Goal: Task Accomplishment & Management: Complete application form

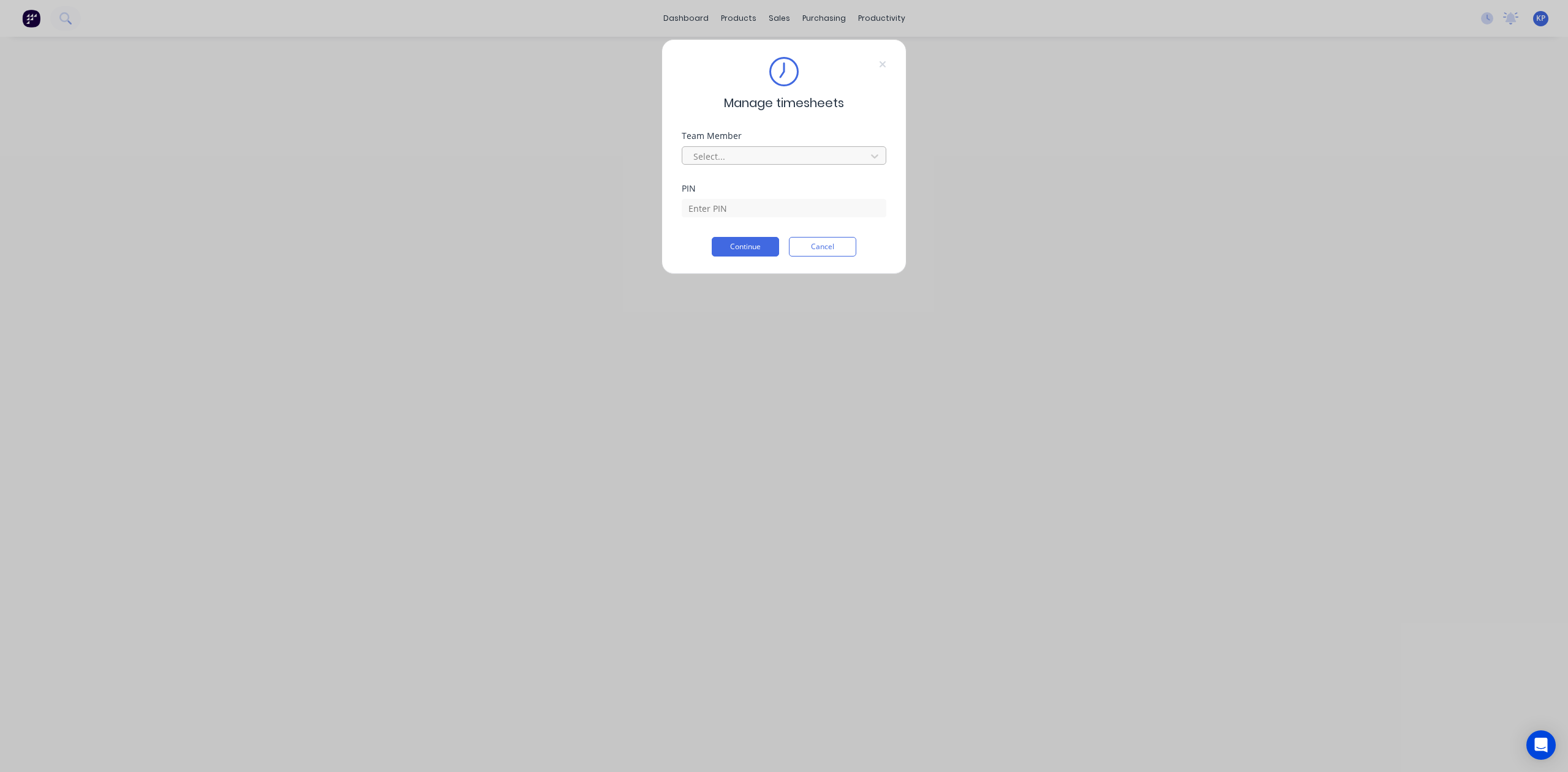
click at [733, 153] on div at bounding box center [775, 156] width 168 height 15
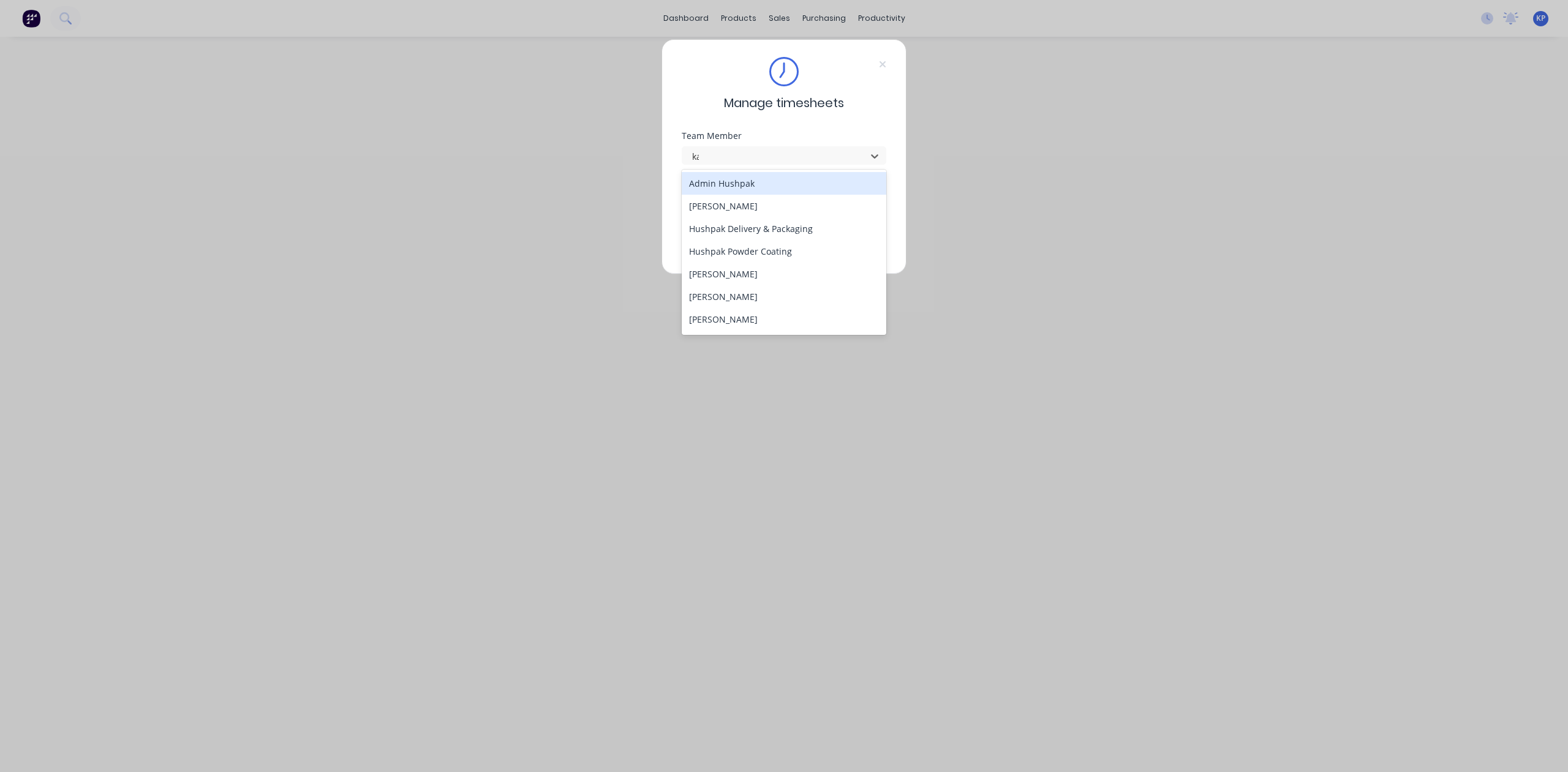
type input "kal"
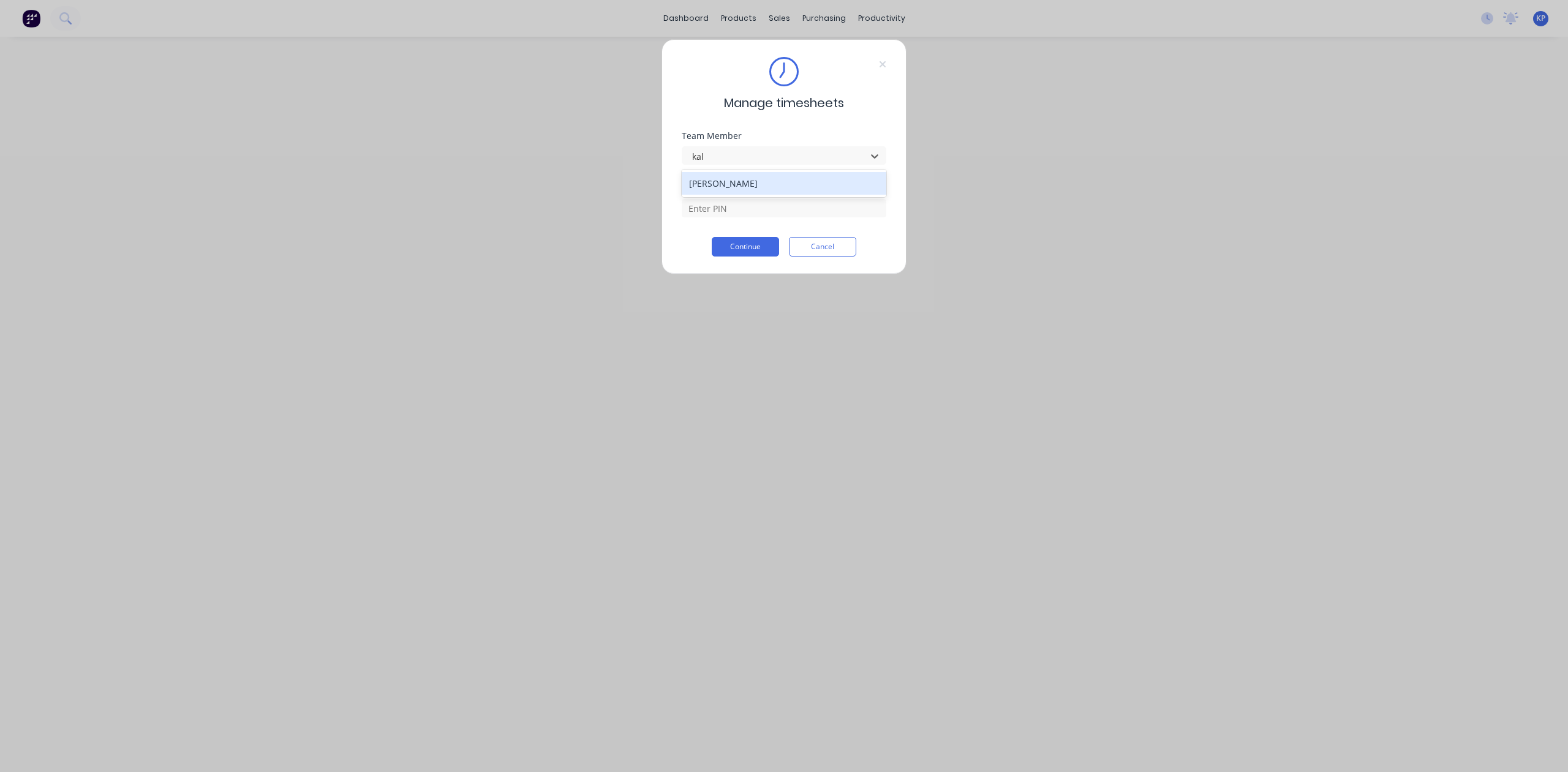
drag, startPoint x: 738, startPoint y: 183, endPoint x: 735, endPoint y: 194, distance: 11.4
click at [738, 185] on div "[PERSON_NAME]" at bounding box center [784, 183] width 206 height 23
click at [731, 210] on input at bounding box center [784, 208] width 205 height 18
type input "8990"
click at [751, 253] on button "Continue" at bounding box center [745, 246] width 68 height 19
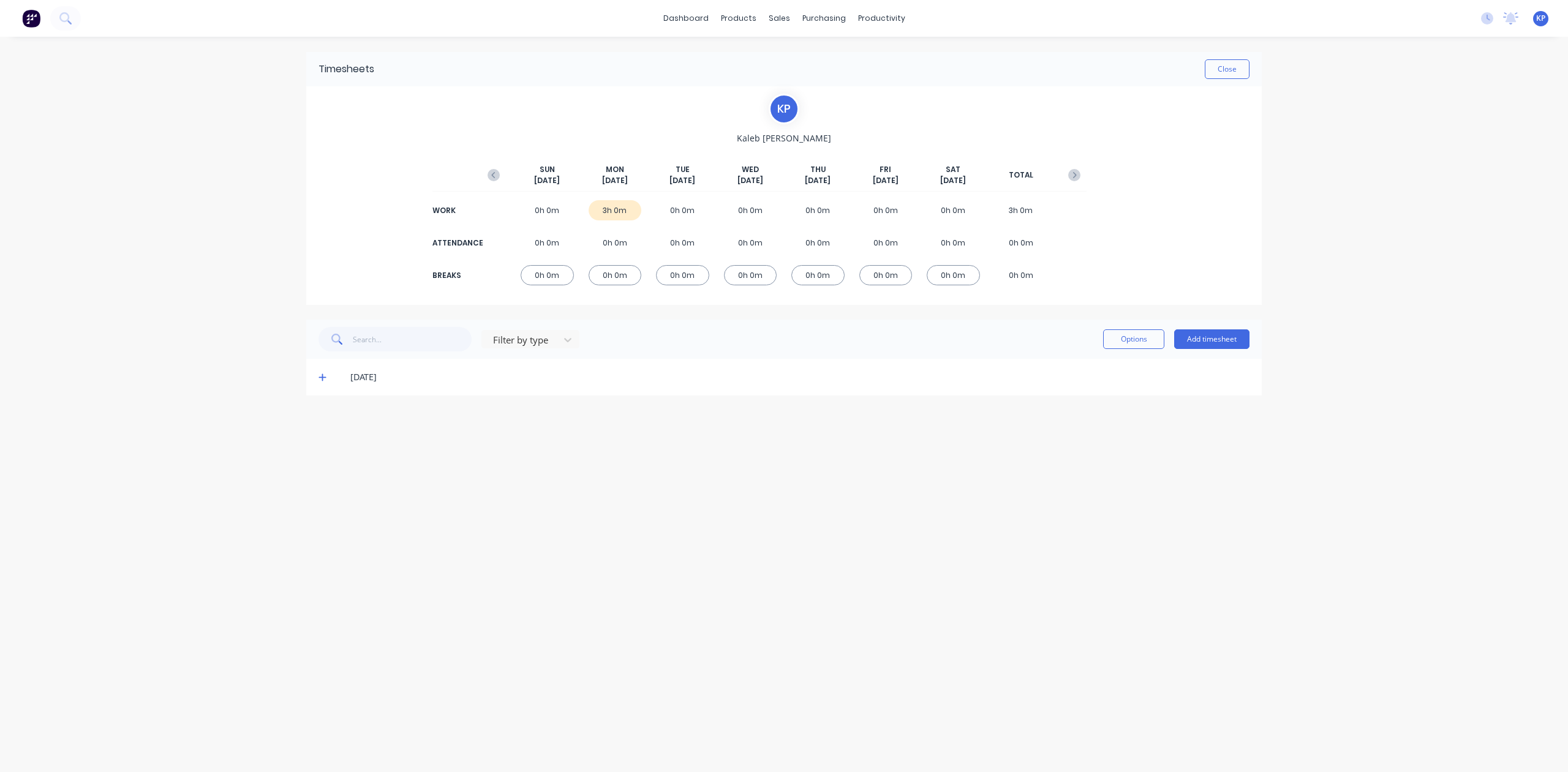
click at [316, 375] on div "[DATE]" at bounding box center [784, 378] width 956 height 37
click at [321, 379] on icon at bounding box center [322, 377] width 8 height 8
click at [1216, 336] on button "Add timesheet" at bounding box center [1211, 338] width 75 height 19
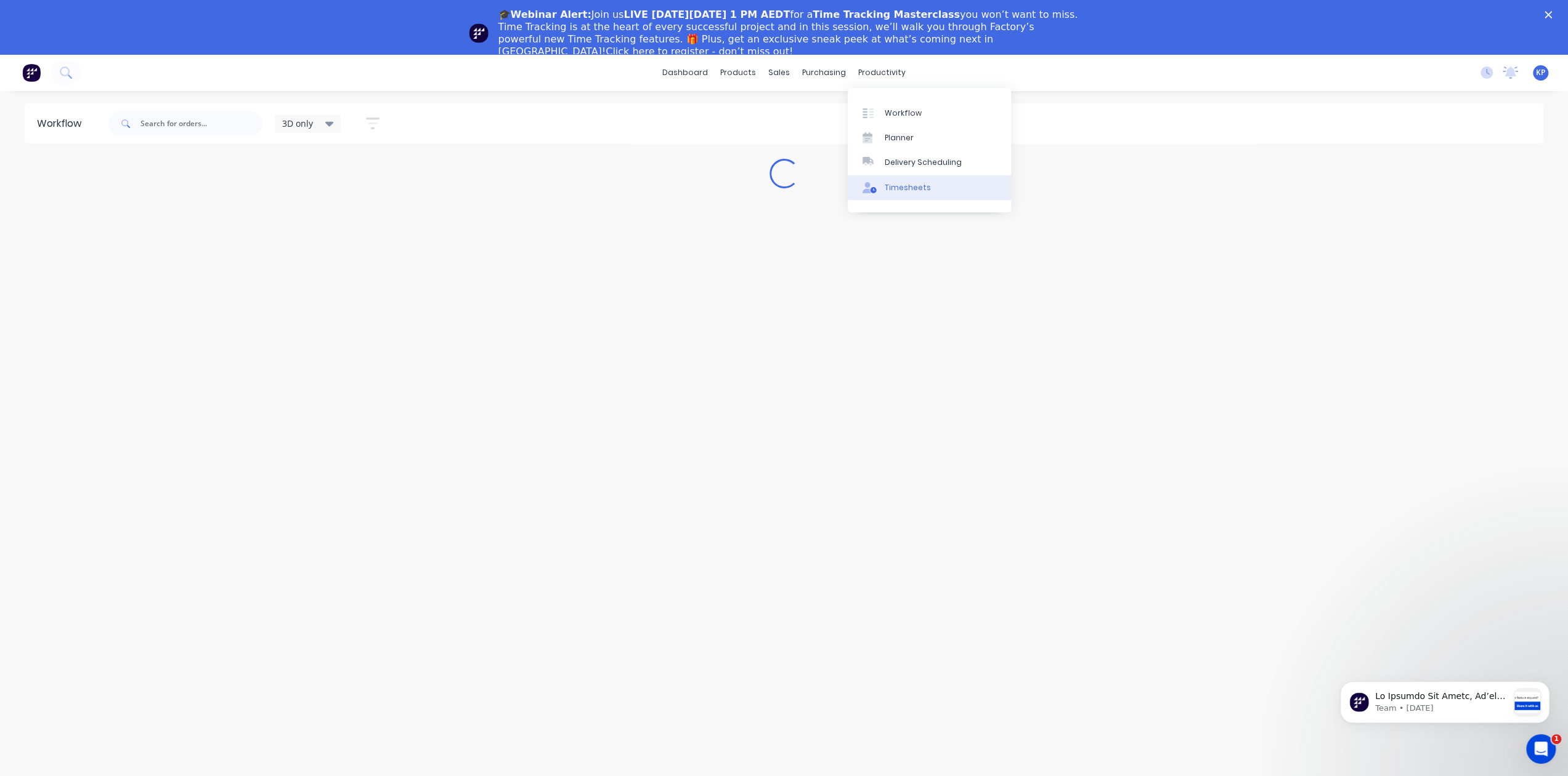
click at [892, 191] on div "Timesheets" at bounding box center [908, 187] width 46 height 11
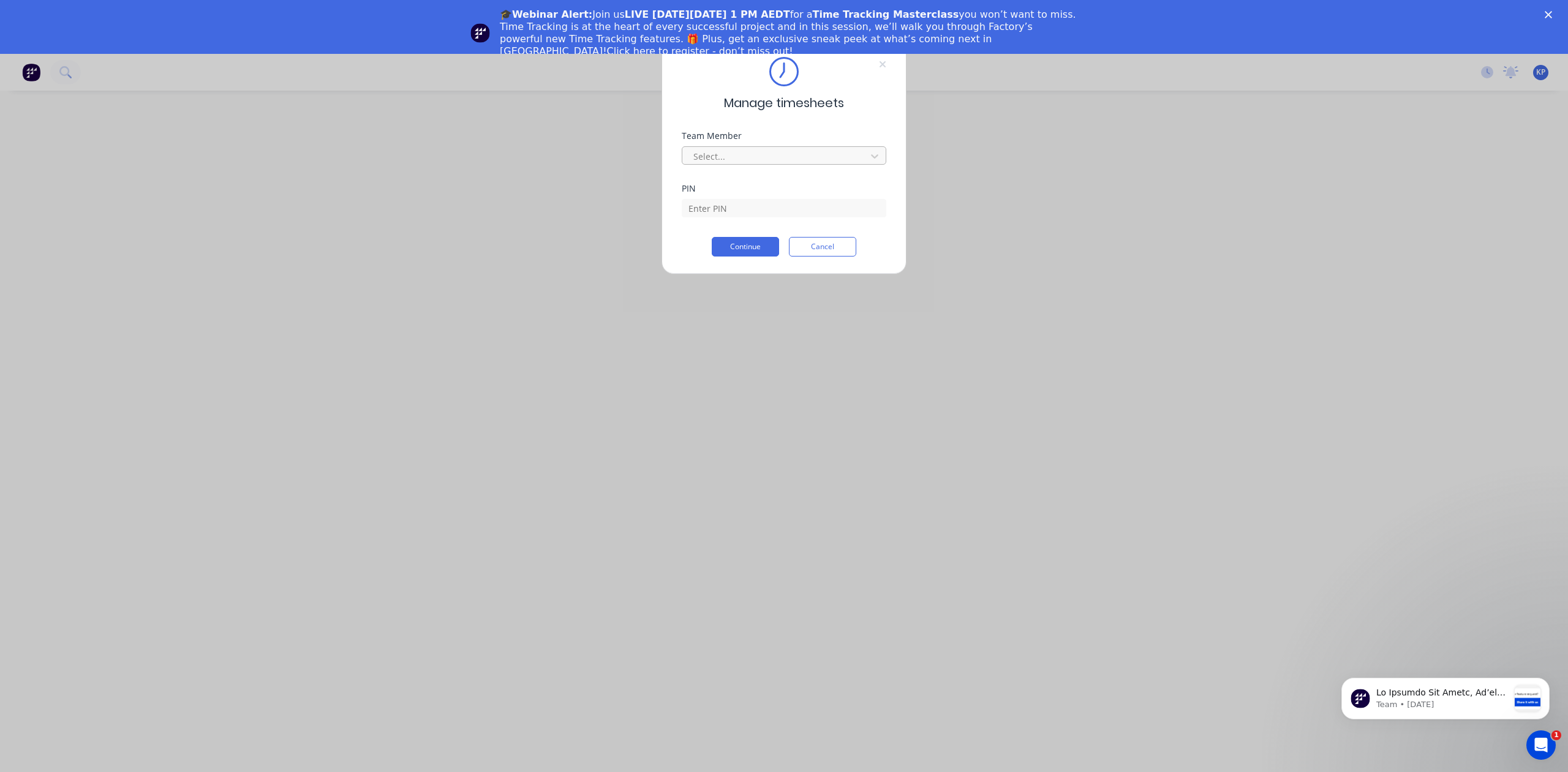
drag, startPoint x: 759, startPoint y: 150, endPoint x: 741, endPoint y: 254, distance: 105.5
click at [759, 151] on div at bounding box center [775, 156] width 168 height 15
type input "kal"
click at [736, 211] on input at bounding box center [784, 208] width 205 height 18
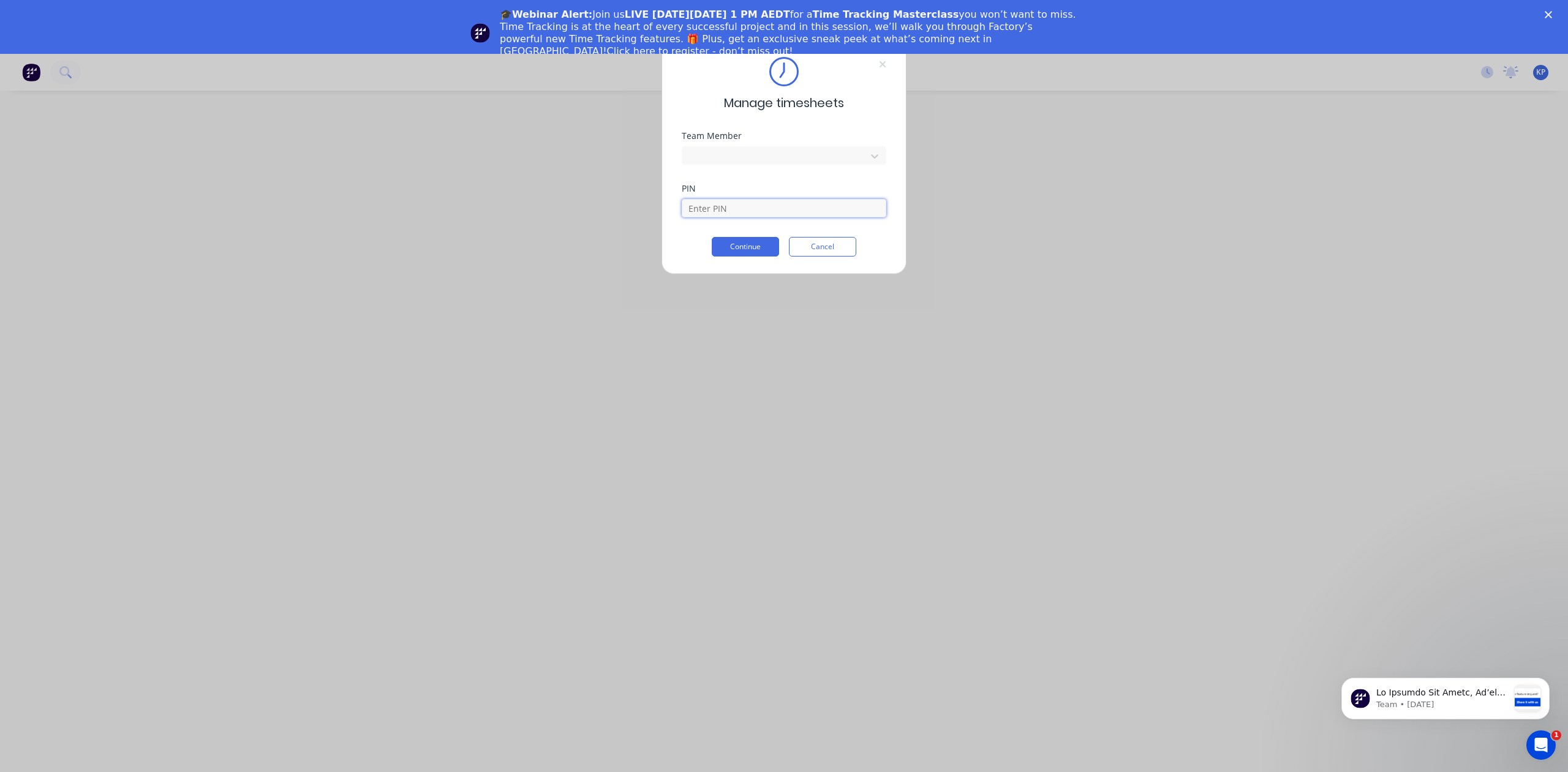
type input "8990"
click at [748, 247] on button "Continue" at bounding box center [745, 246] width 68 height 19
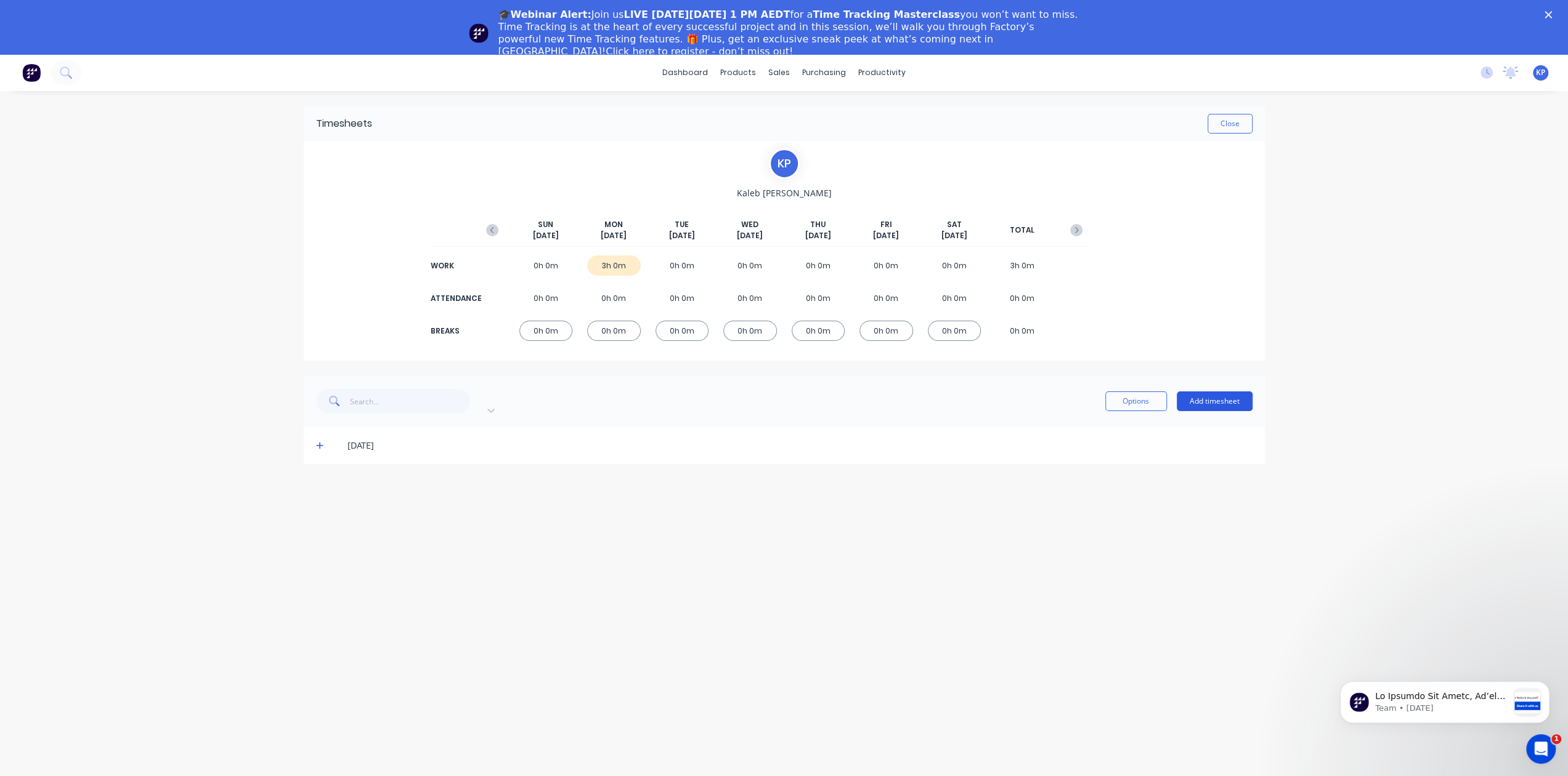
click at [1218, 395] on button "Add timesheet" at bounding box center [1214, 401] width 76 height 19
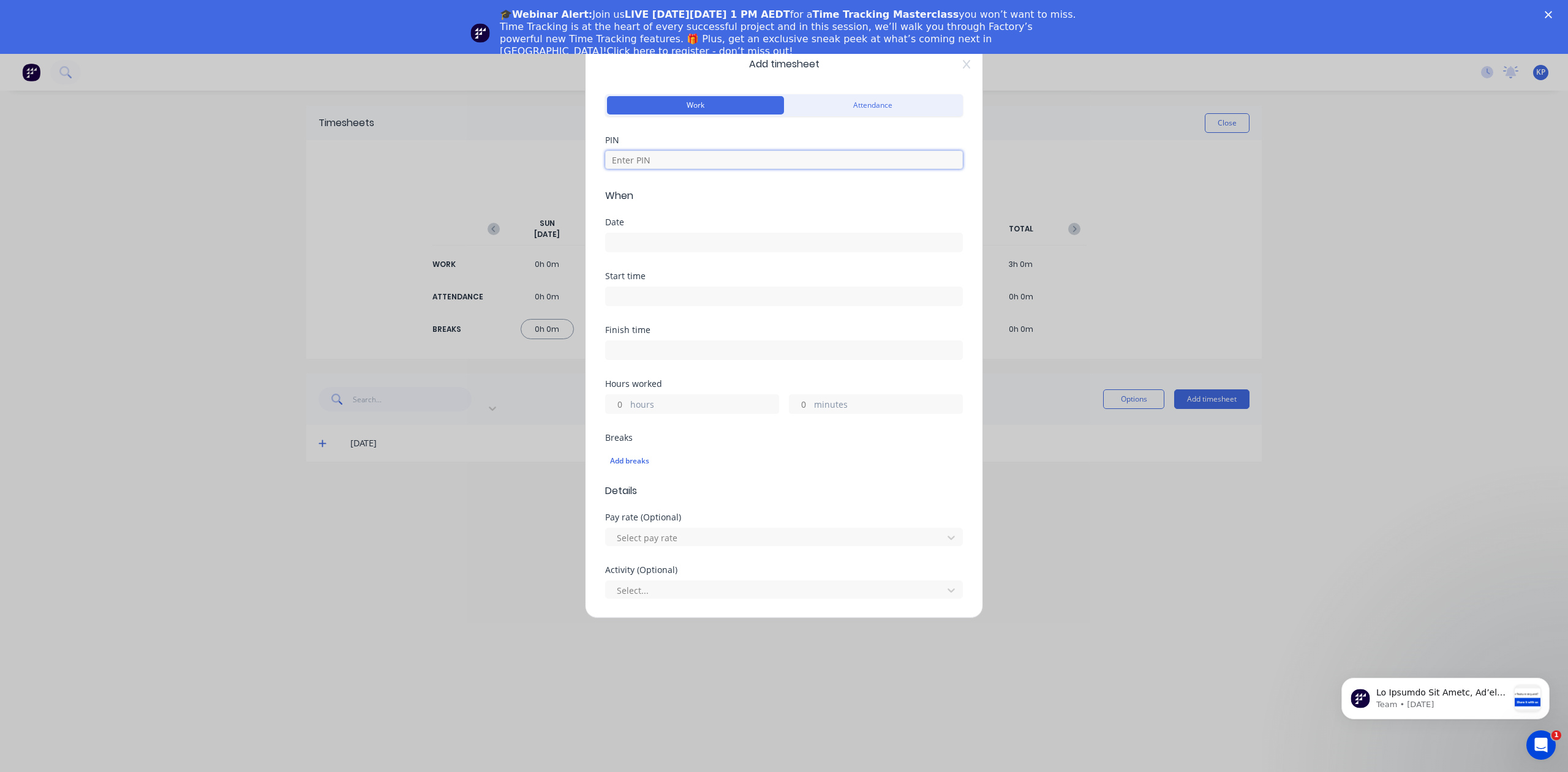
click at [701, 165] on input at bounding box center [784, 160] width 358 height 18
type input "8990"
click at [667, 242] on input at bounding box center [784, 242] width 357 height 18
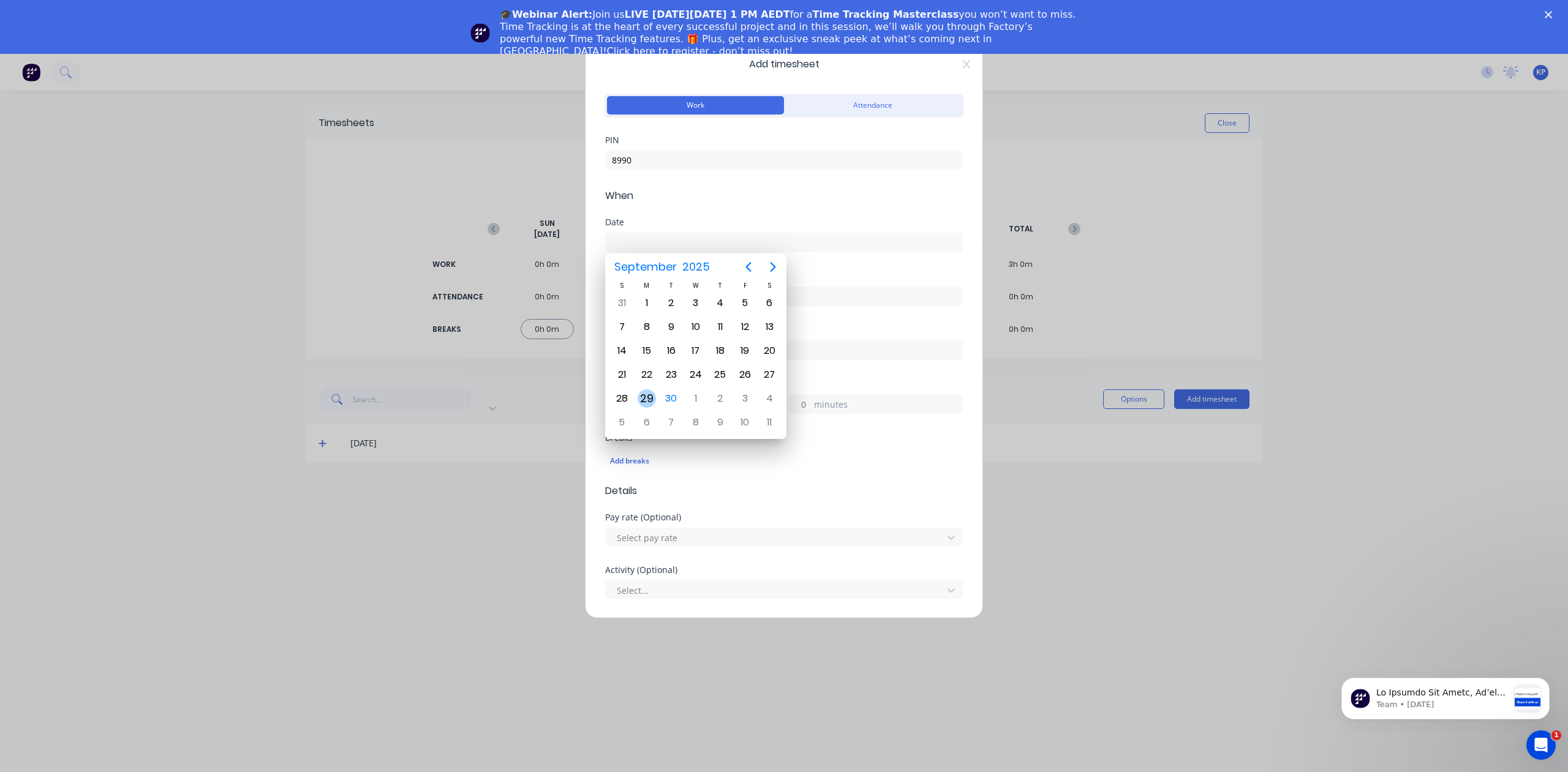
click at [648, 398] on div "29" at bounding box center [647, 399] width 18 height 18
type input "[DATE]"
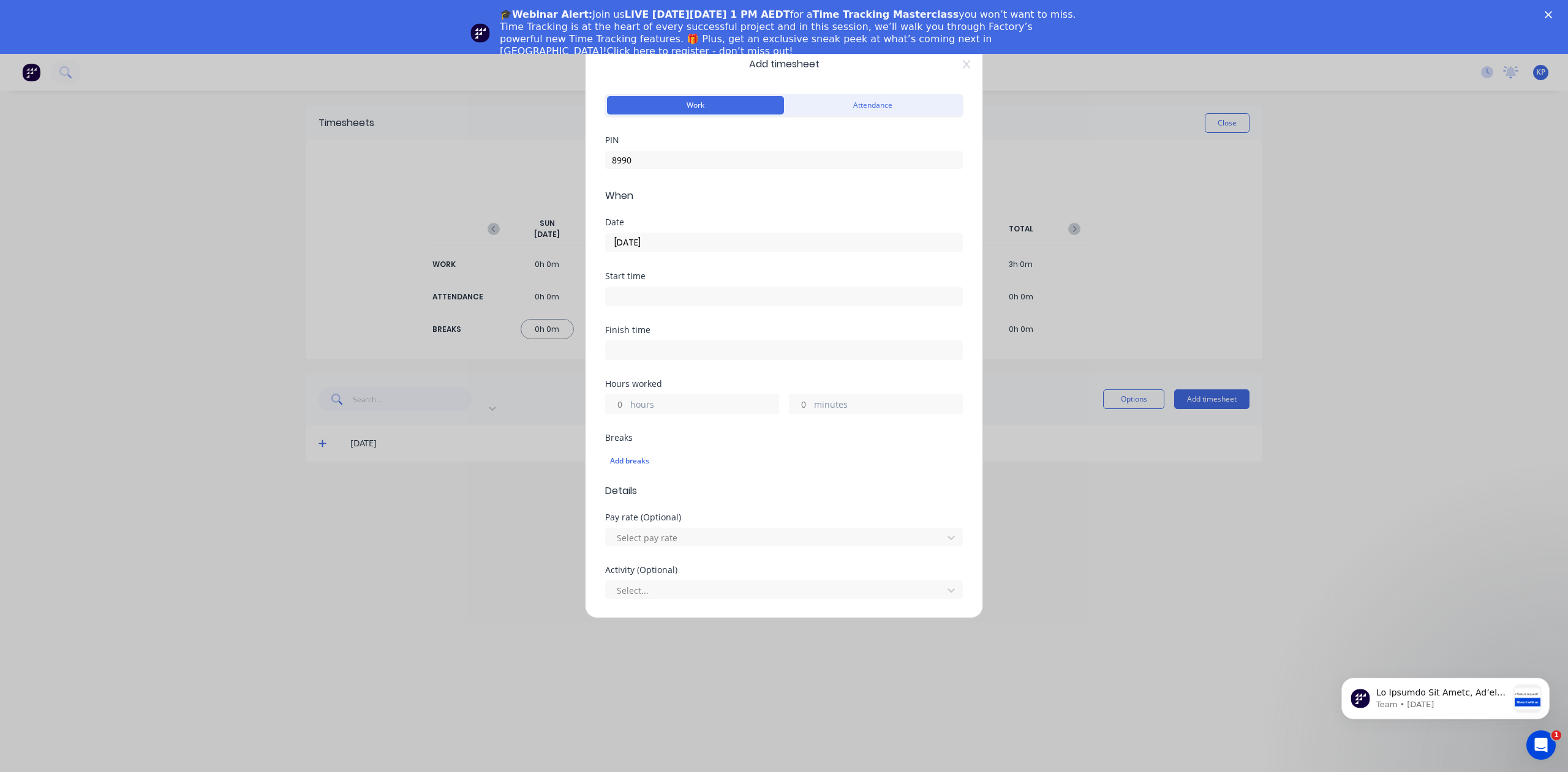
click at [652, 295] on input at bounding box center [784, 297] width 357 height 18
type input "09:30 AM"
click at [761, 370] on div "Finish time" at bounding box center [784, 353] width 358 height 54
click at [672, 354] on input at bounding box center [784, 350] width 357 height 18
type input "01:12 PM"
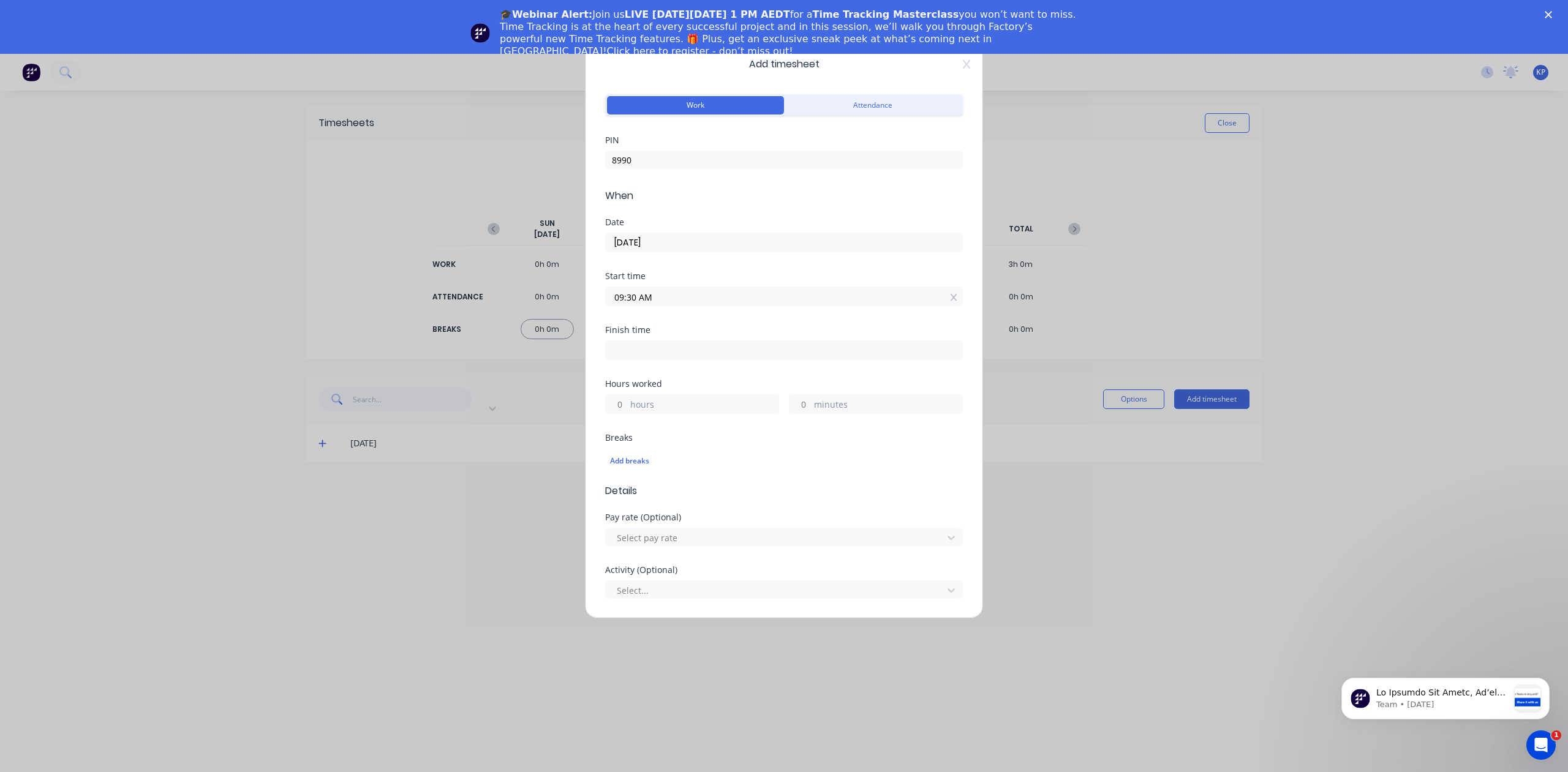
type input "3"
type input "42"
type input "07:12 PM"
type input "9"
type input "11:12 PM"
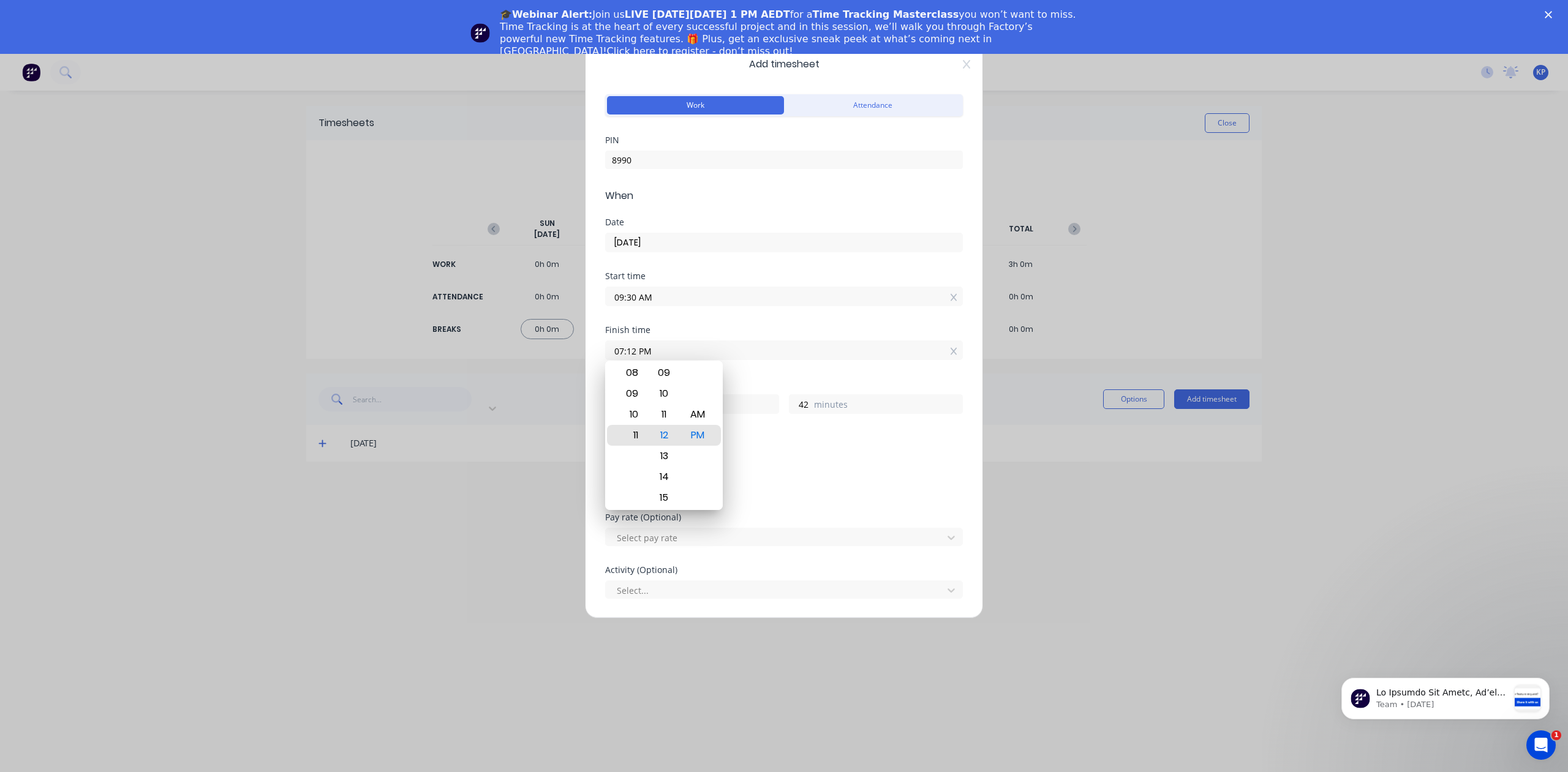
type input "13"
type input "09:12 PM"
type input "11"
type input "10:12 PM"
type input "12"
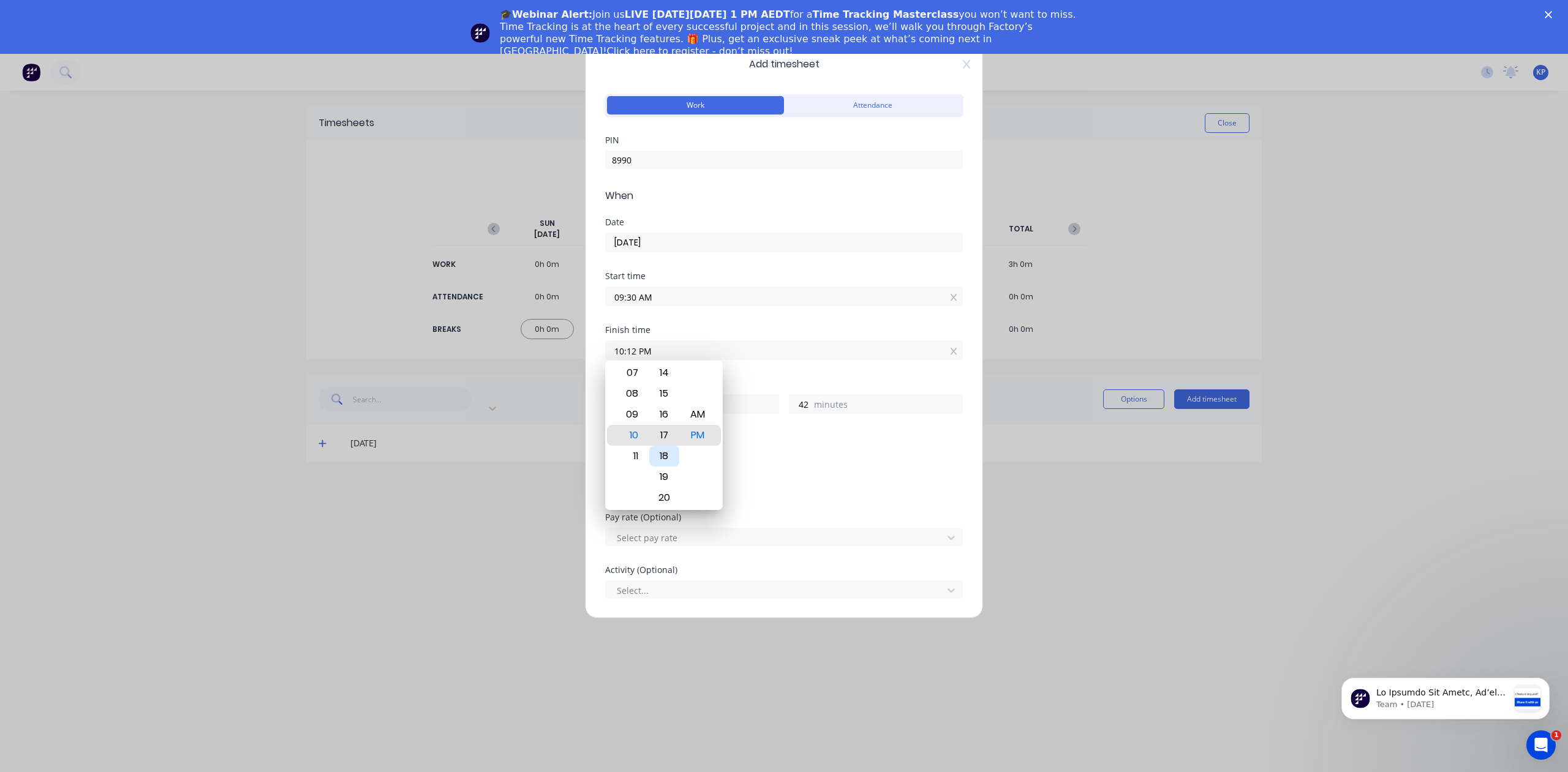
type input "10:17 PM"
type input "47"
type input "10:23 PM"
type input "53"
type input "10:29 PM"
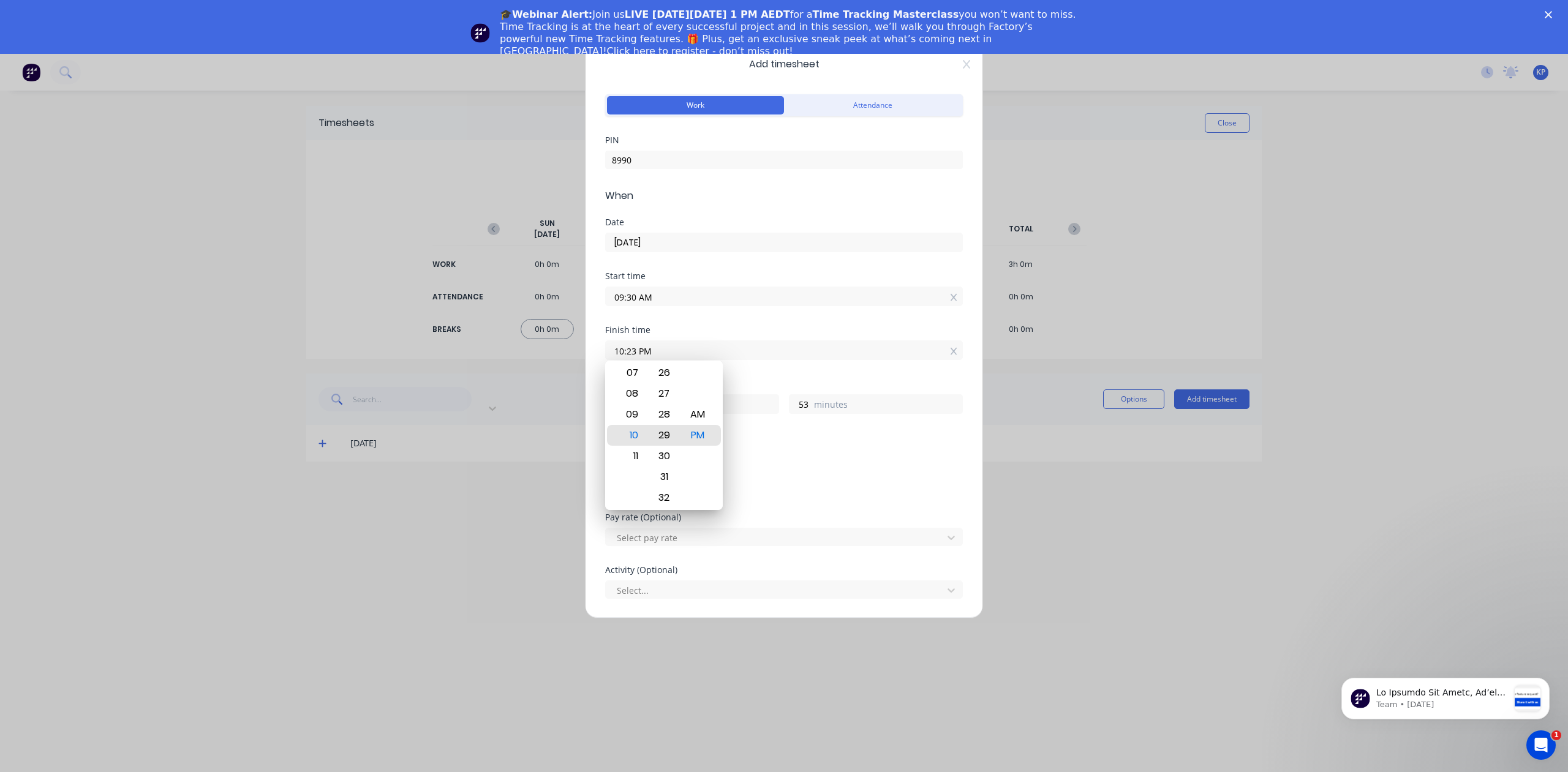
type input "59"
type input "10:31 PM"
type input "13"
type input "1"
type input "10:30 PM"
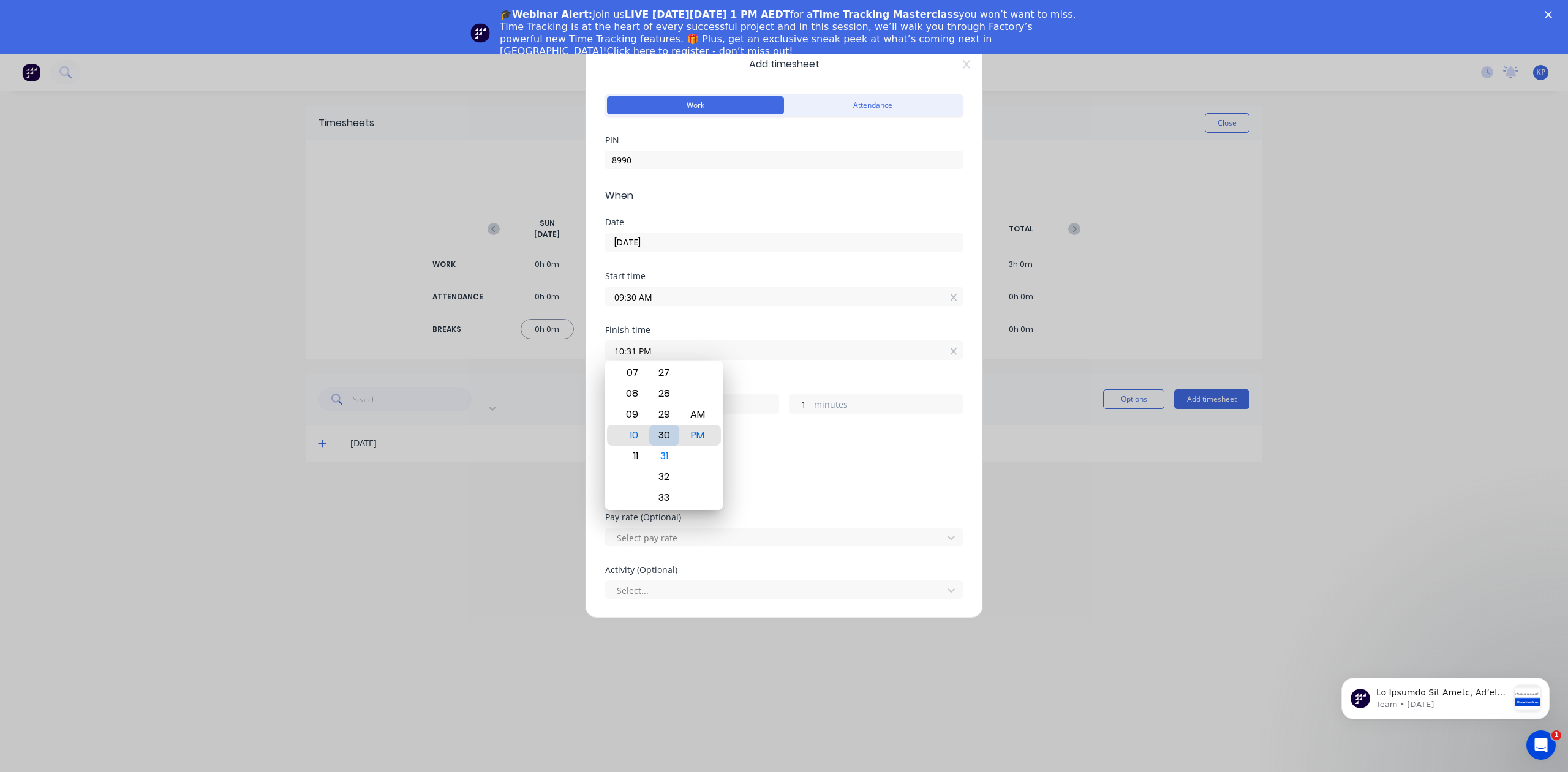
type input "0"
type input "10:30 AM"
type input "1"
click at [788, 453] on div "Add breaks" at bounding box center [784, 460] width 348 height 16
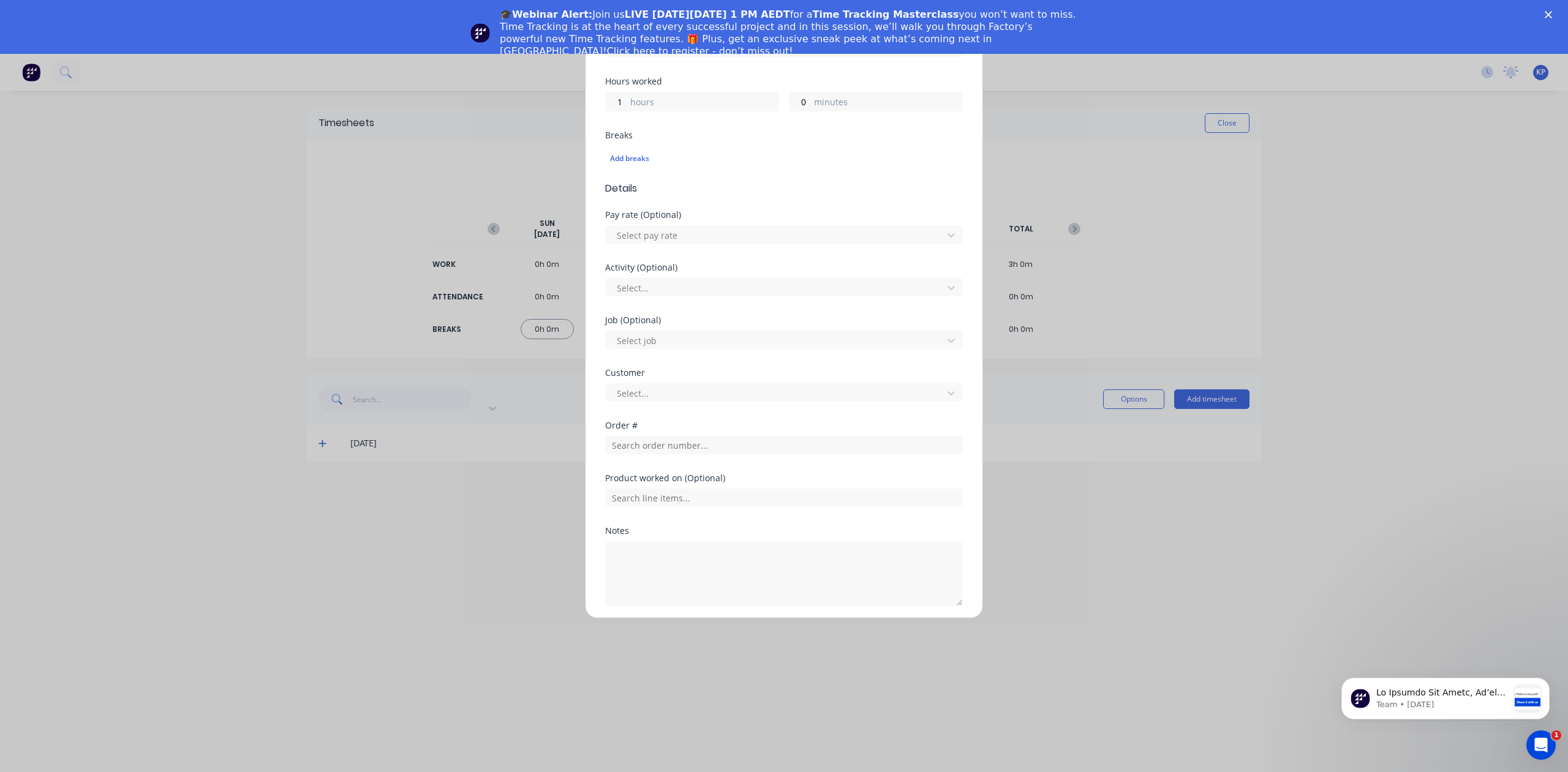
scroll to position [345, 0]
click at [688, 522] on textarea at bounding box center [784, 531] width 358 height 65
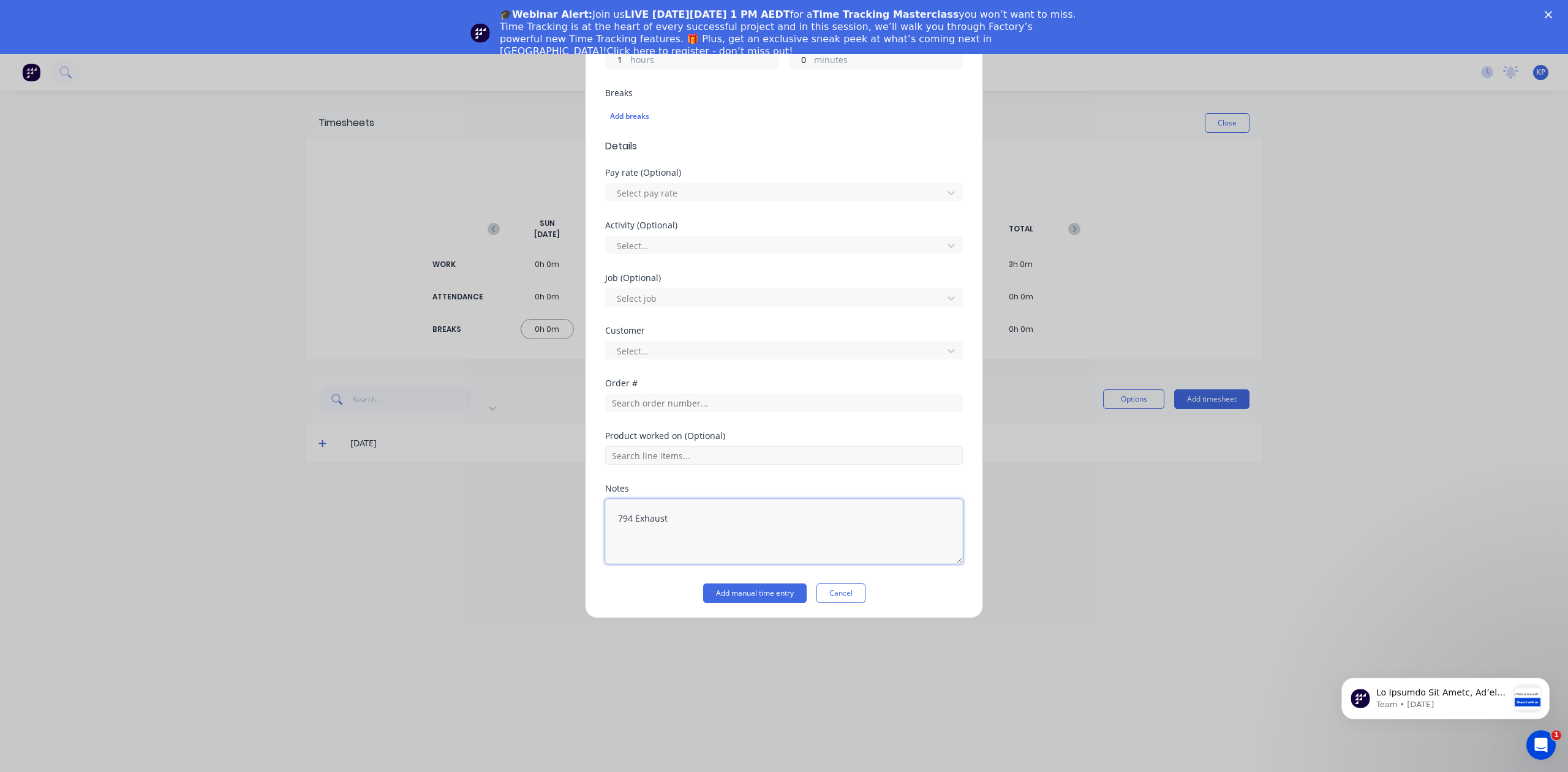
type textarea "794 Exhaust"
click at [701, 454] on input "text" at bounding box center [784, 455] width 358 height 18
click at [662, 403] on input "text" at bounding box center [784, 403] width 358 height 18
type input "1705"
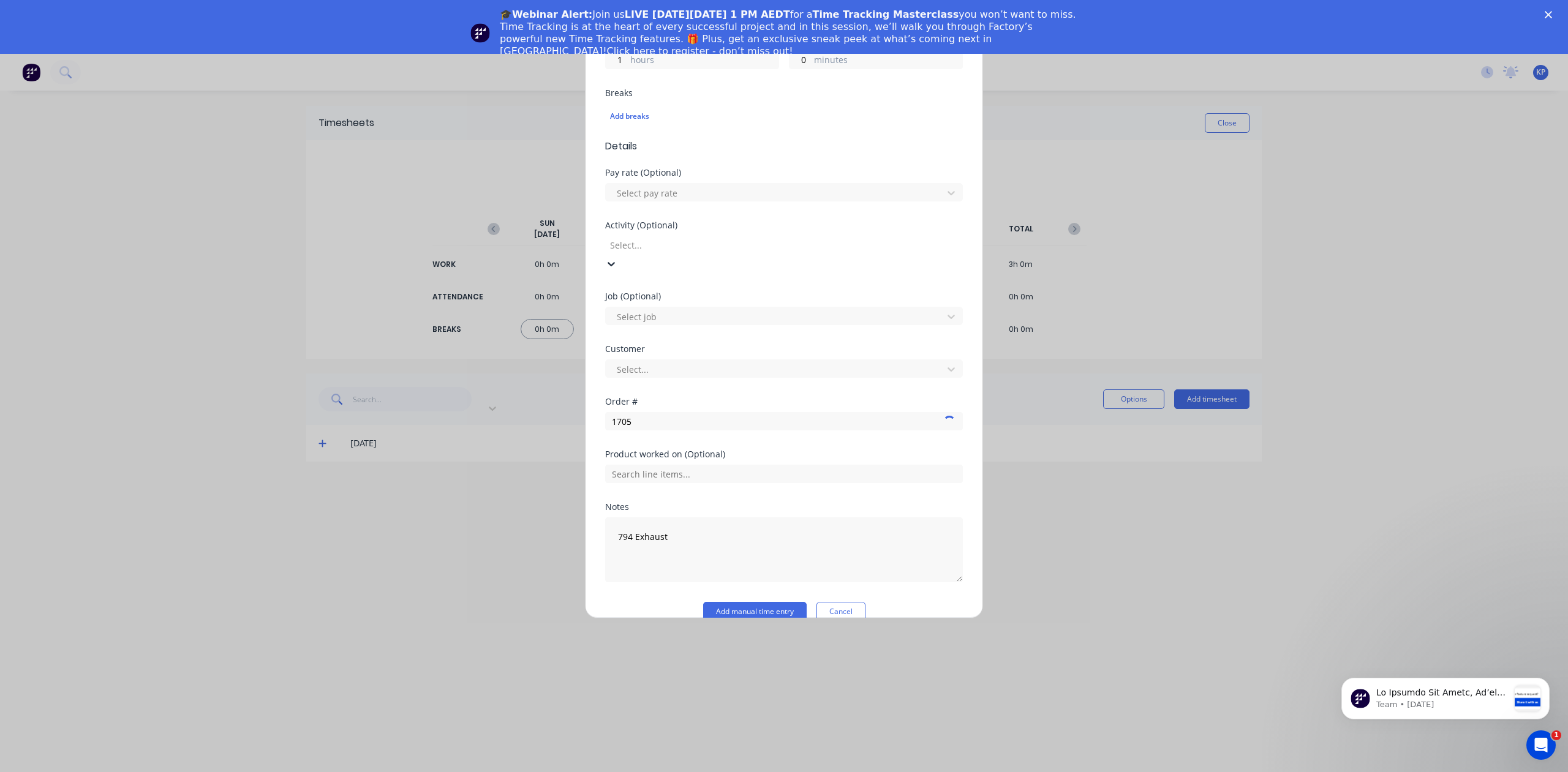
click at [652, 241] on div at bounding box center [697, 245] width 176 height 15
click at [660, 194] on div at bounding box center [776, 193] width 321 height 15
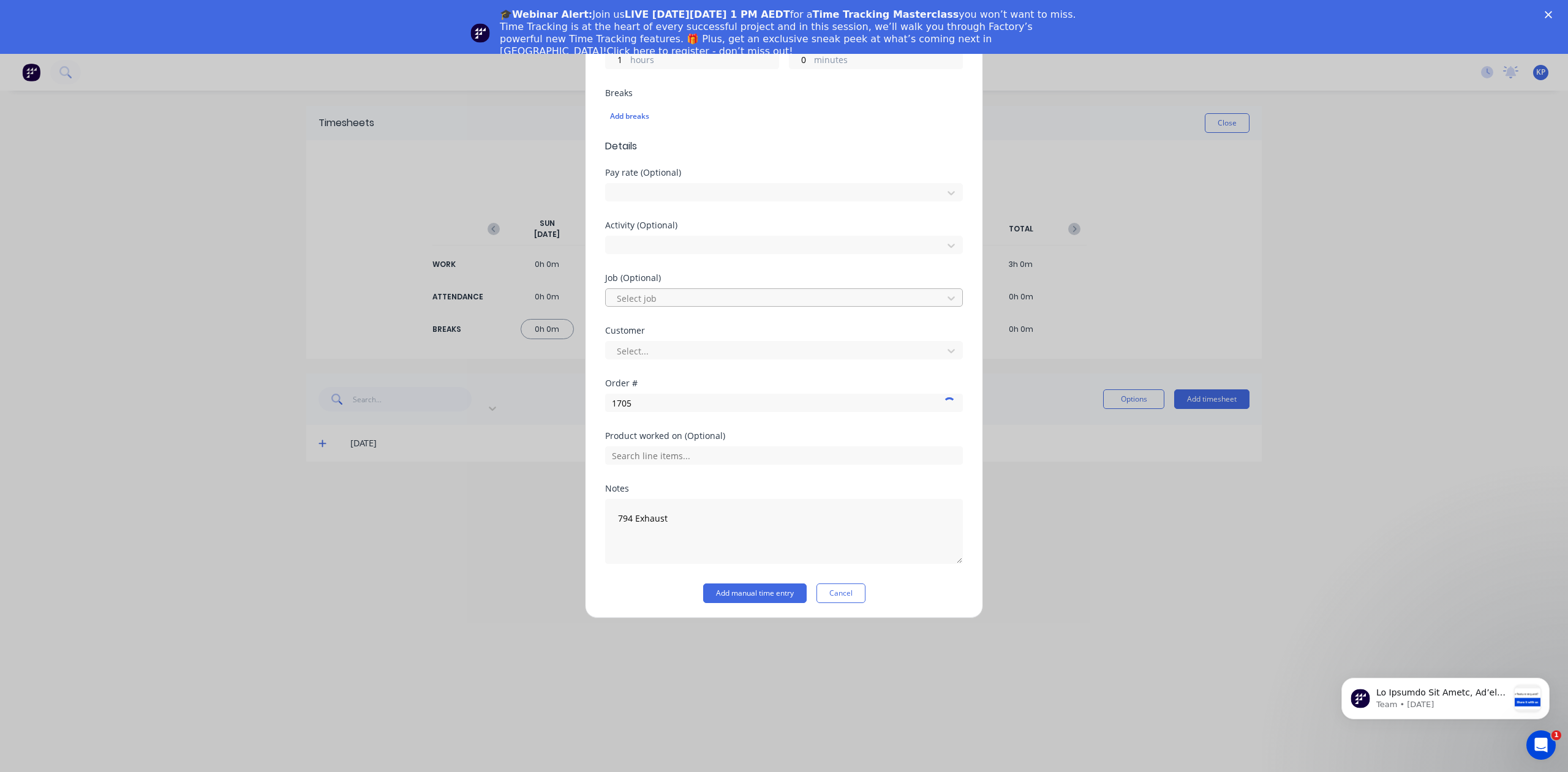
click at [667, 293] on div at bounding box center [776, 298] width 321 height 15
type input "1705"
click at [660, 351] on div at bounding box center [776, 351] width 321 height 15
type input "[PERSON_NAME]"
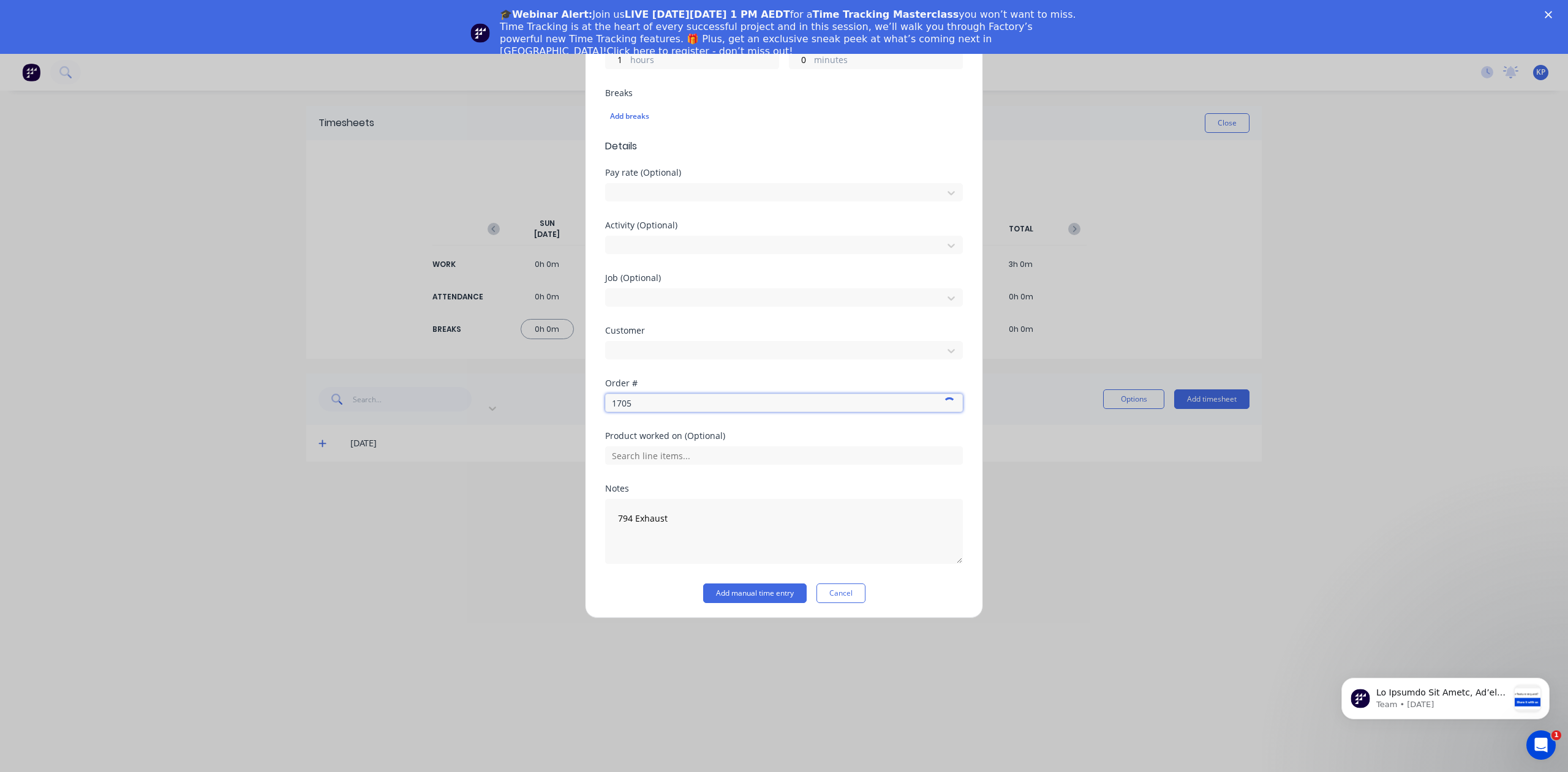
click at [693, 405] on input "1705" at bounding box center [784, 403] width 358 height 18
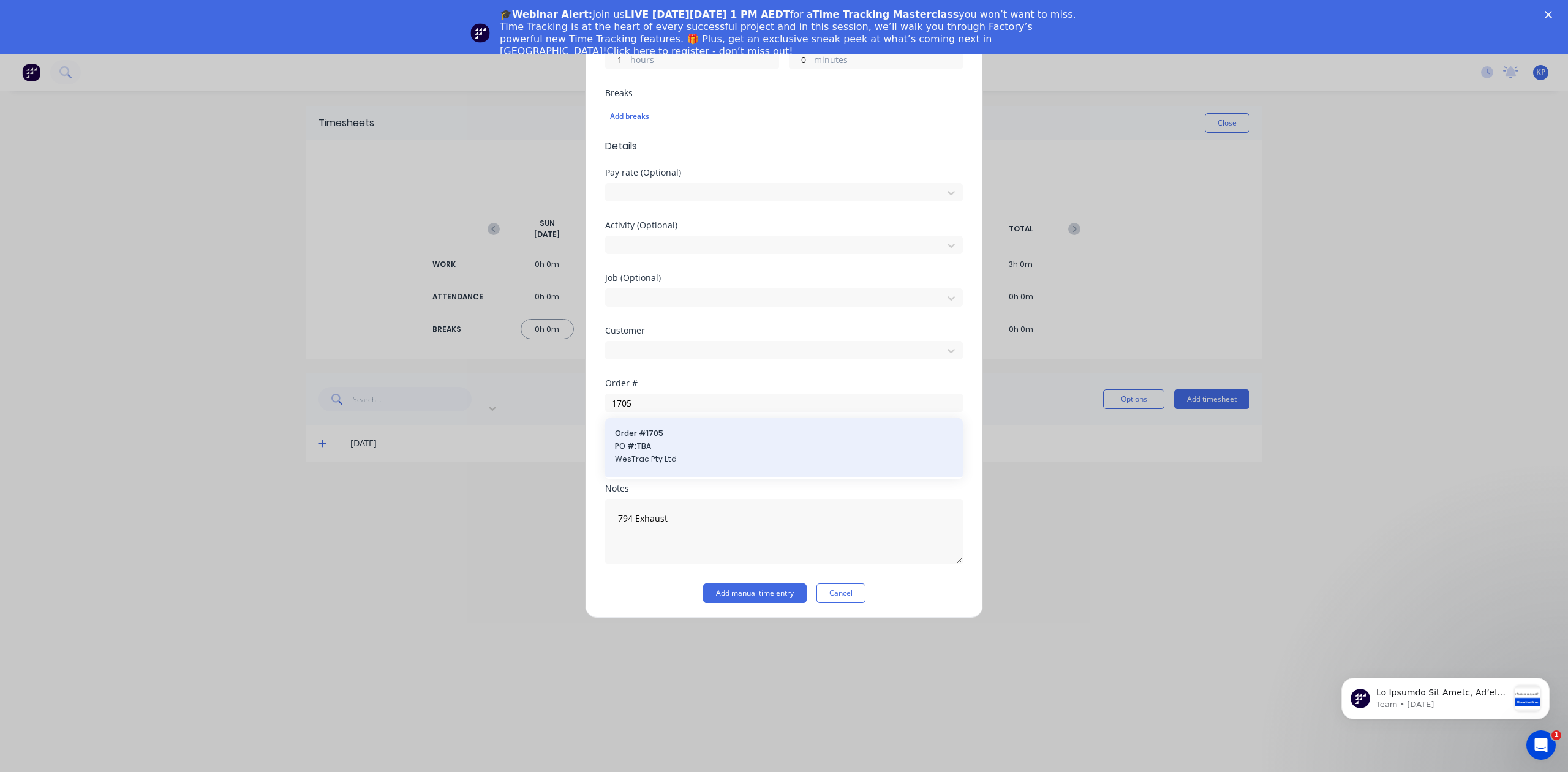
click at [647, 434] on span "Order # 1705" at bounding box center [784, 433] width 338 height 11
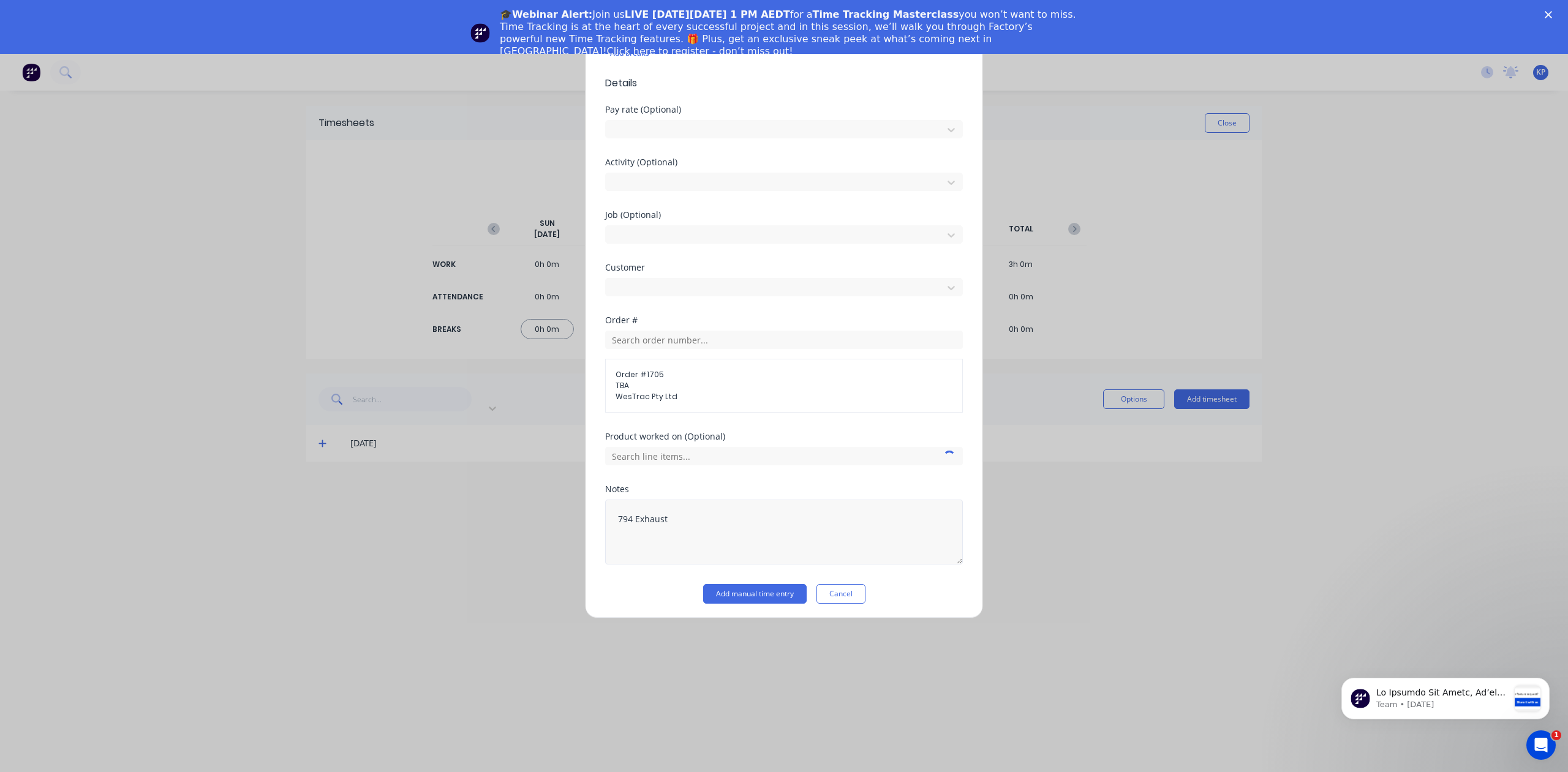
scroll to position [408, 0]
click at [748, 588] on button "Add manual time entry" at bounding box center [755, 593] width 104 height 19
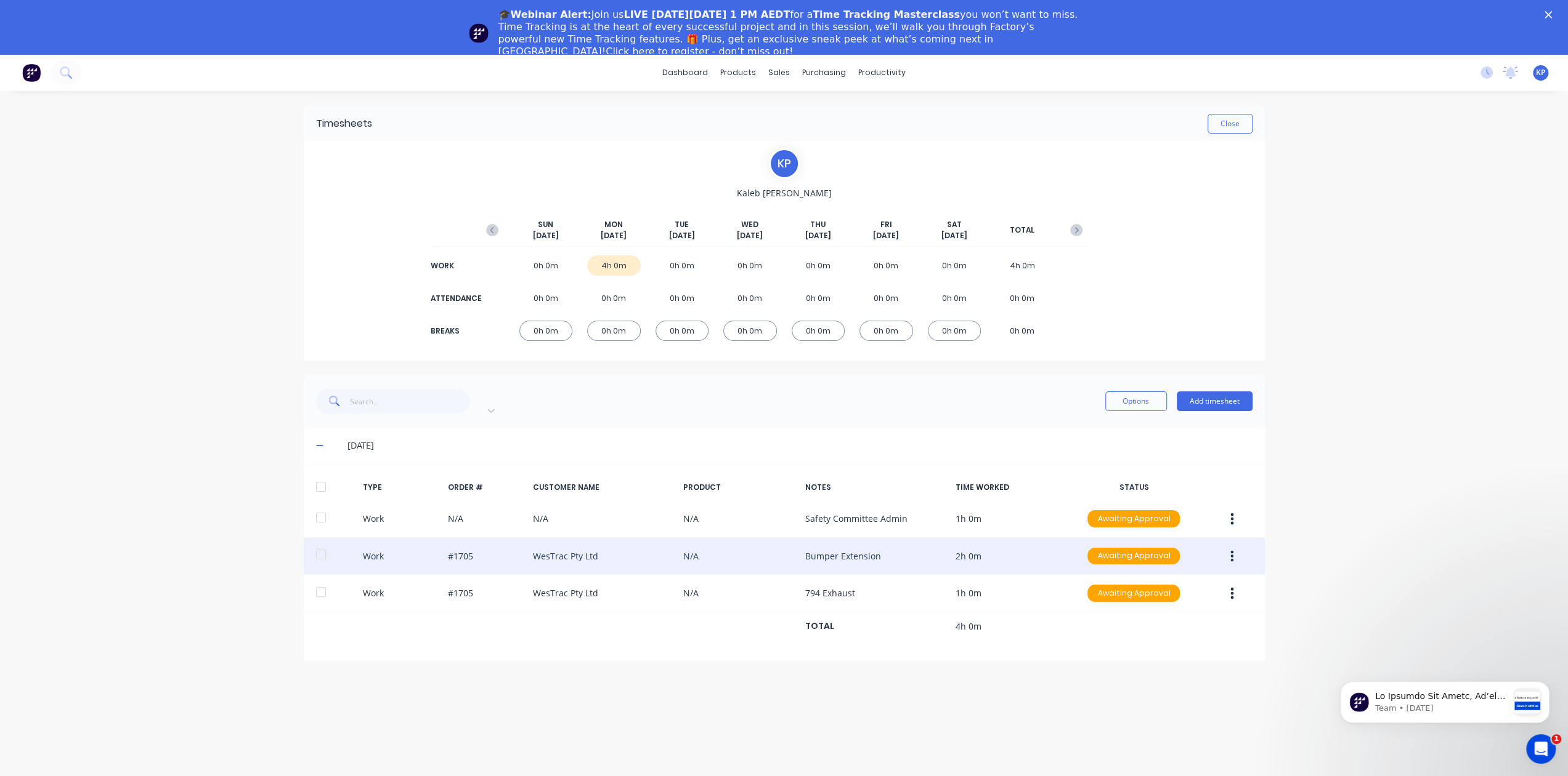
click at [1232, 550] on icon "button" at bounding box center [1233, 555] width 3 height 11
click at [1182, 526] on div "Edit" at bounding box center [1188, 534] width 95 height 18
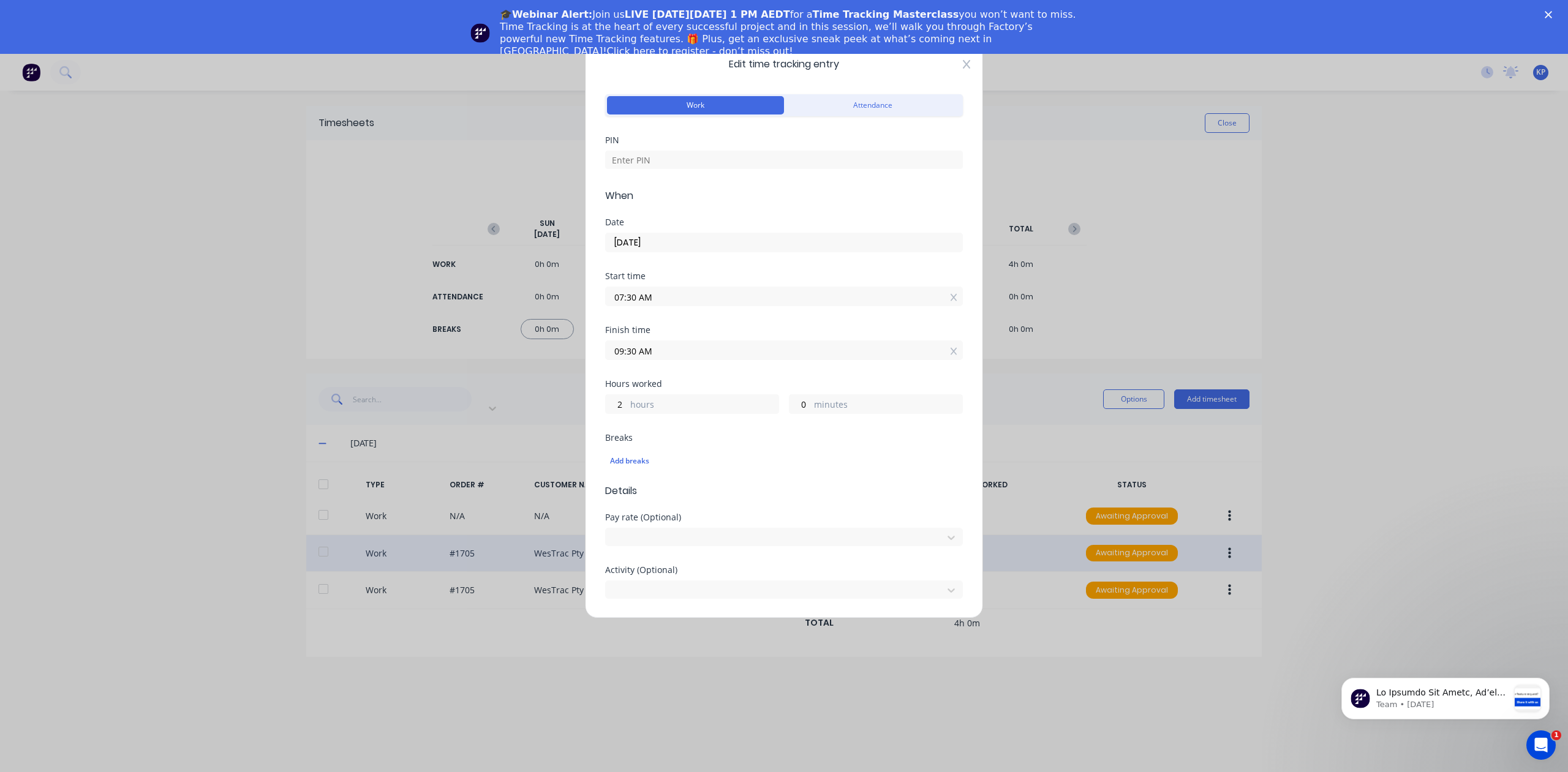
click at [962, 65] on icon at bounding box center [966, 64] width 8 height 10
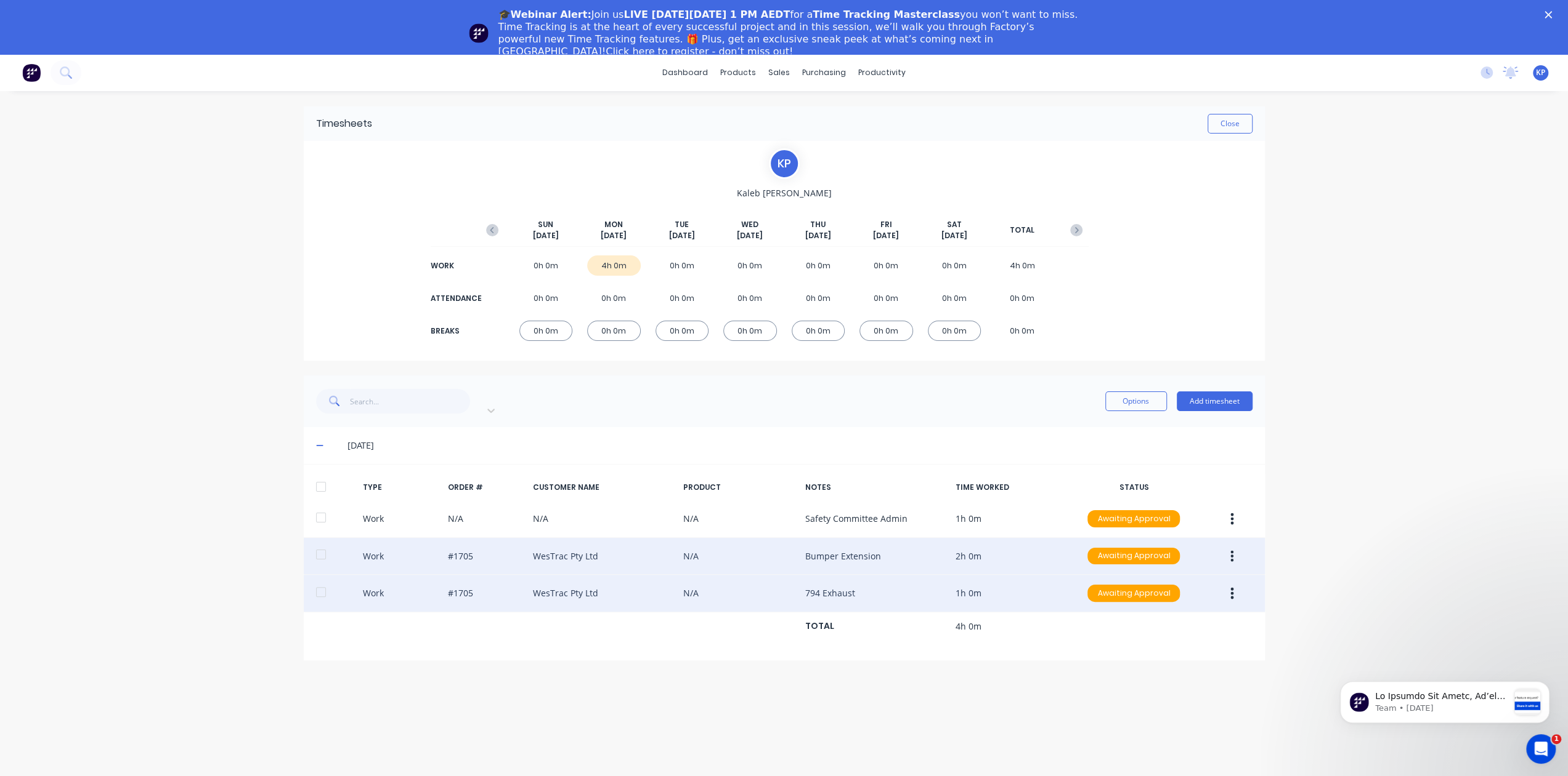
click at [1231, 587] on icon "button" at bounding box center [1232, 594] width 3 height 13
click at [1166, 563] on div "Edit" at bounding box center [1188, 571] width 95 height 18
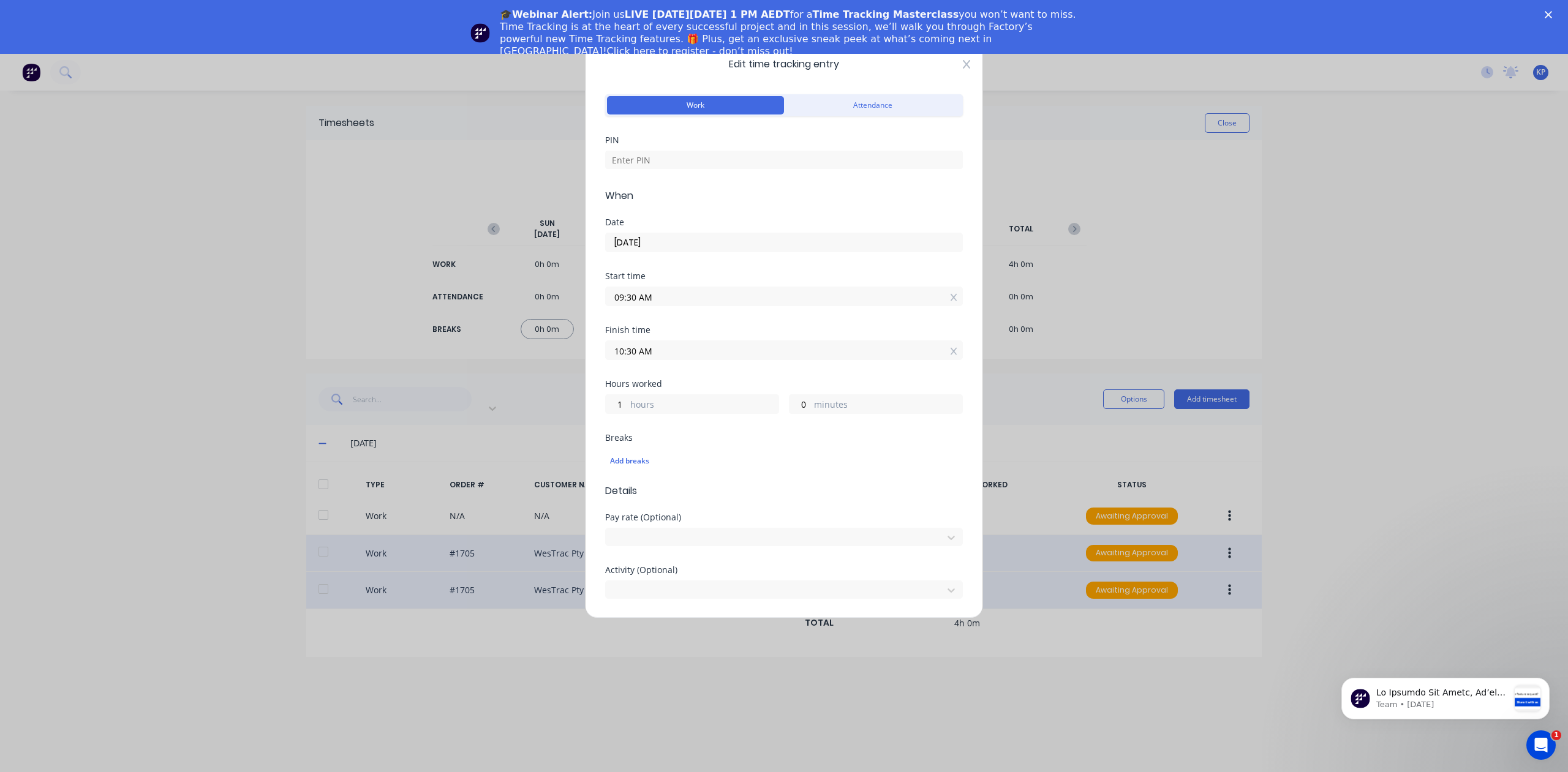
click at [962, 63] on icon at bounding box center [966, 64] width 8 height 10
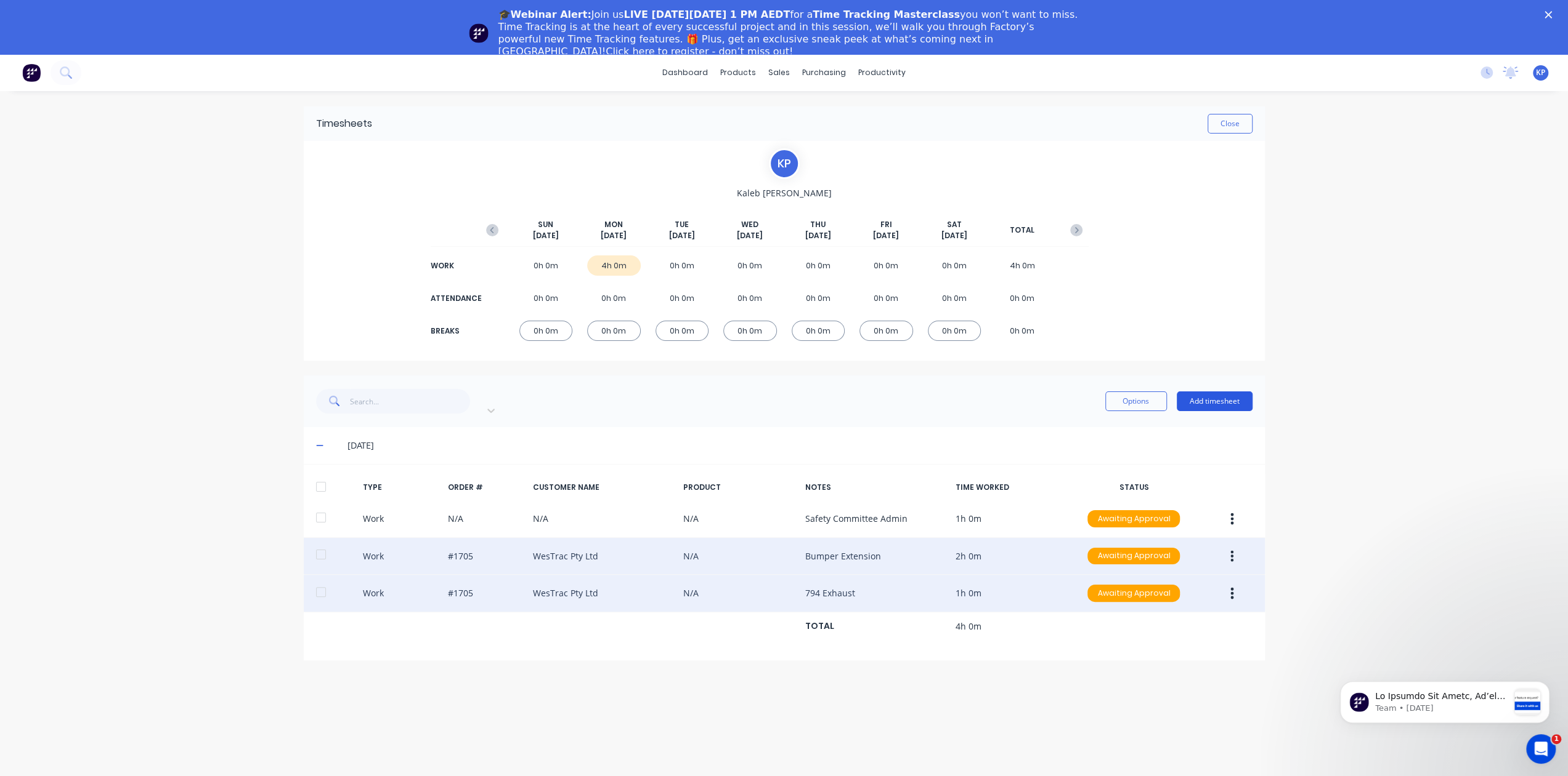
click at [1192, 396] on button "Add timesheet" at bounding box center [1214, 401] width 76 height 19
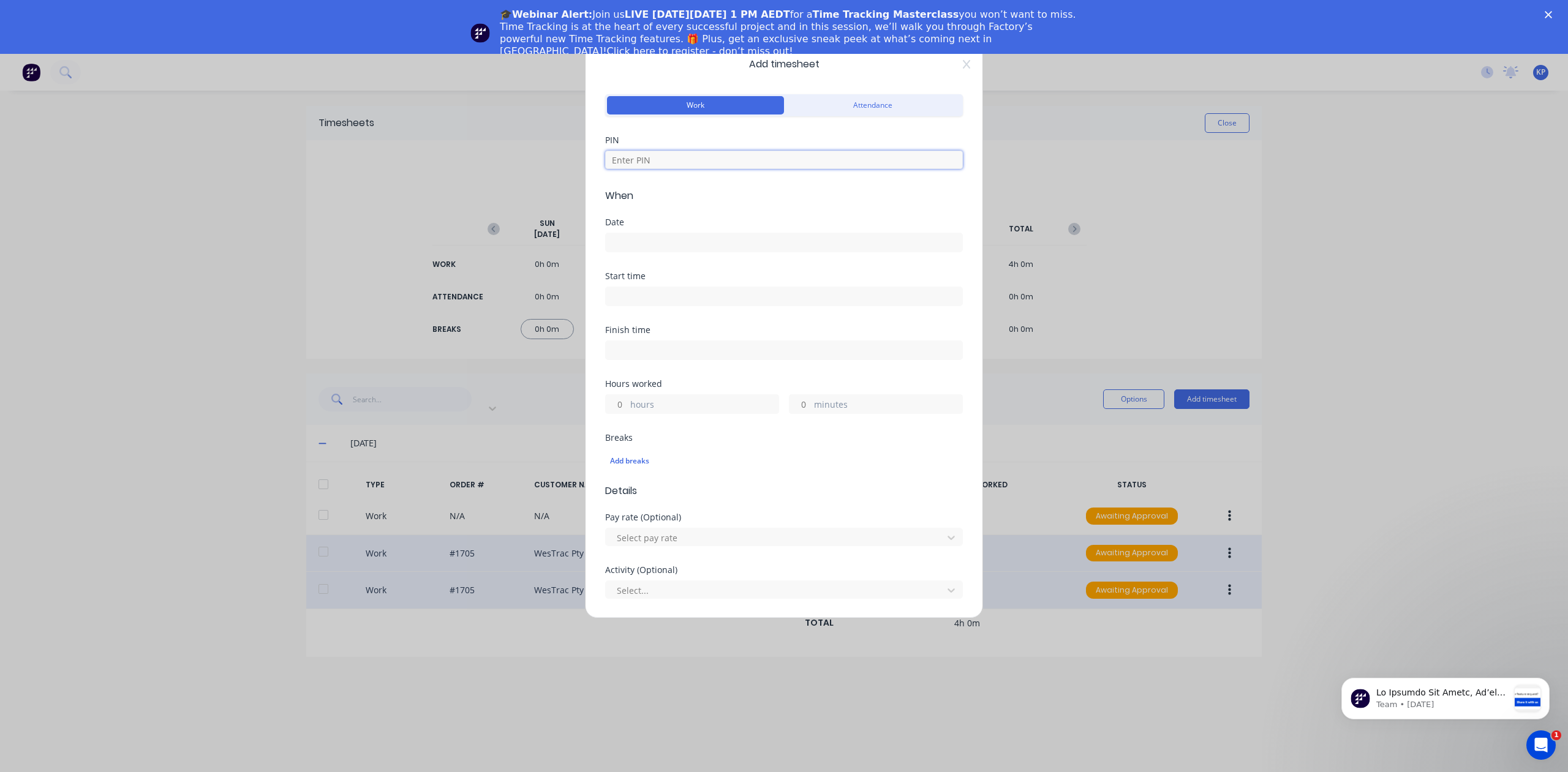
drag, startPoint x: 639, startPoint y: 152, endPoint x: 638, endPoint y: 160, distance: 8.1
click at [639, 153] on input at bounding box center [784, 160] width 358 height 18
type input "8990"
click at [653, 290] on input at bounding box center [784, 297] width 357 height 18
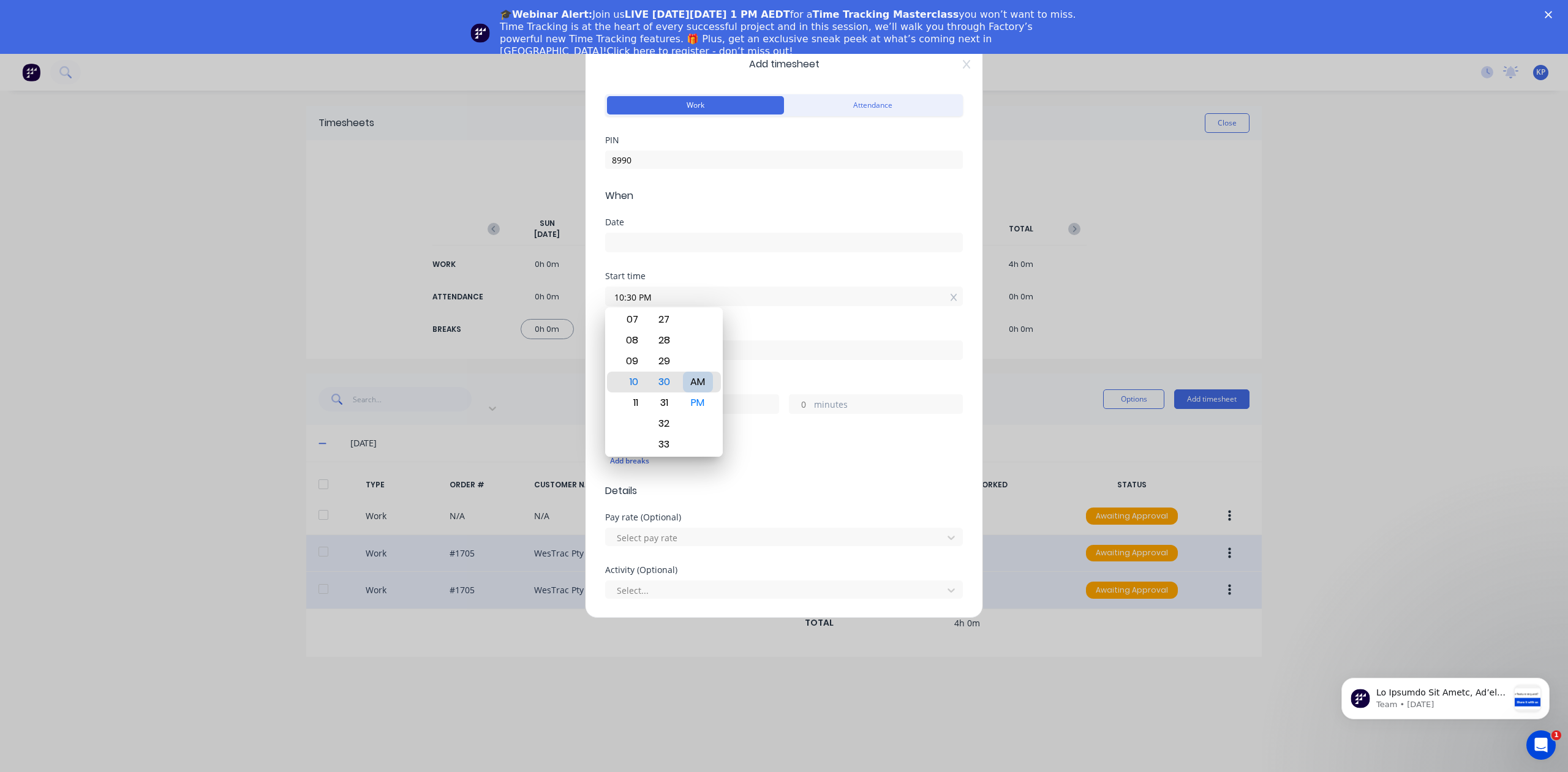
type input "10:30 AM"
click at [778, 368] on div "Finish time" at bounding box center [784, 353] width 358 height 54
click at [719, 353] on input at bounding box center [784, 350] width 357 height 18
type input "01:15 PM"
type input "2"
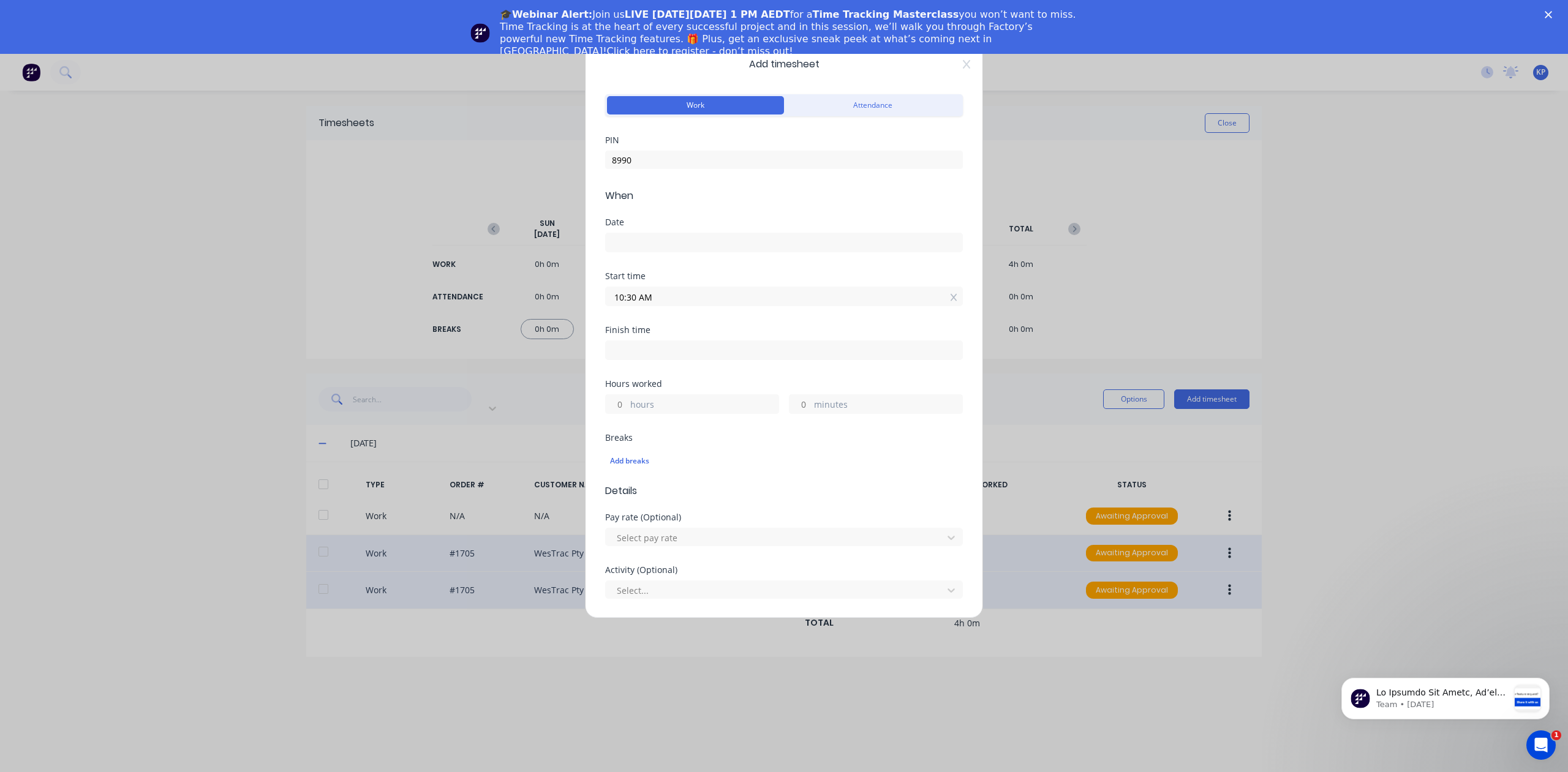
type input "45"
type input "07:15 PM"
type input "8"
type input "11:15 PM"
type input "12"
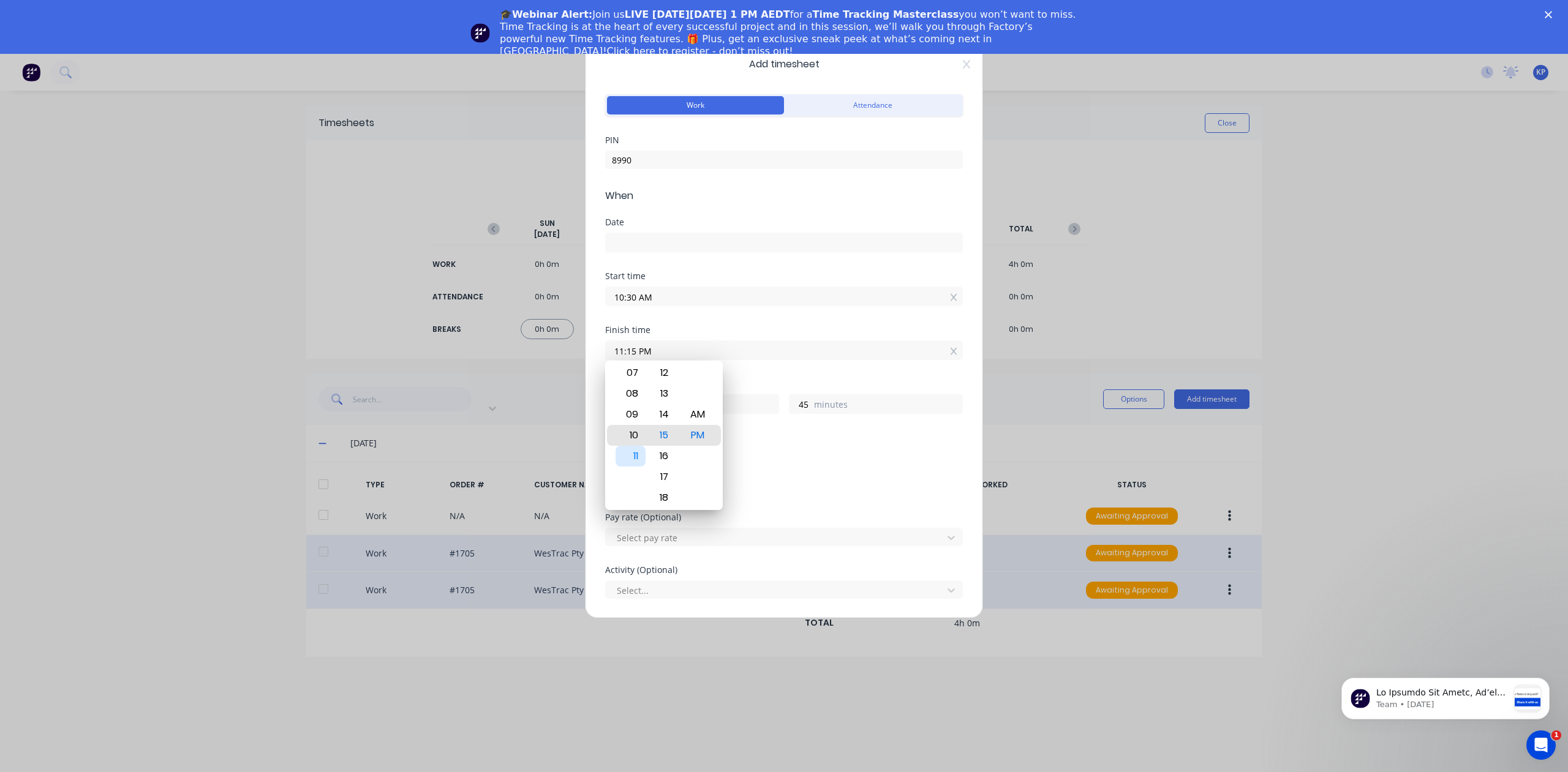
type input "10:15 PM"
type input "11"
type input "04:15 PM"
type input "5"
type input "12:15 PM"
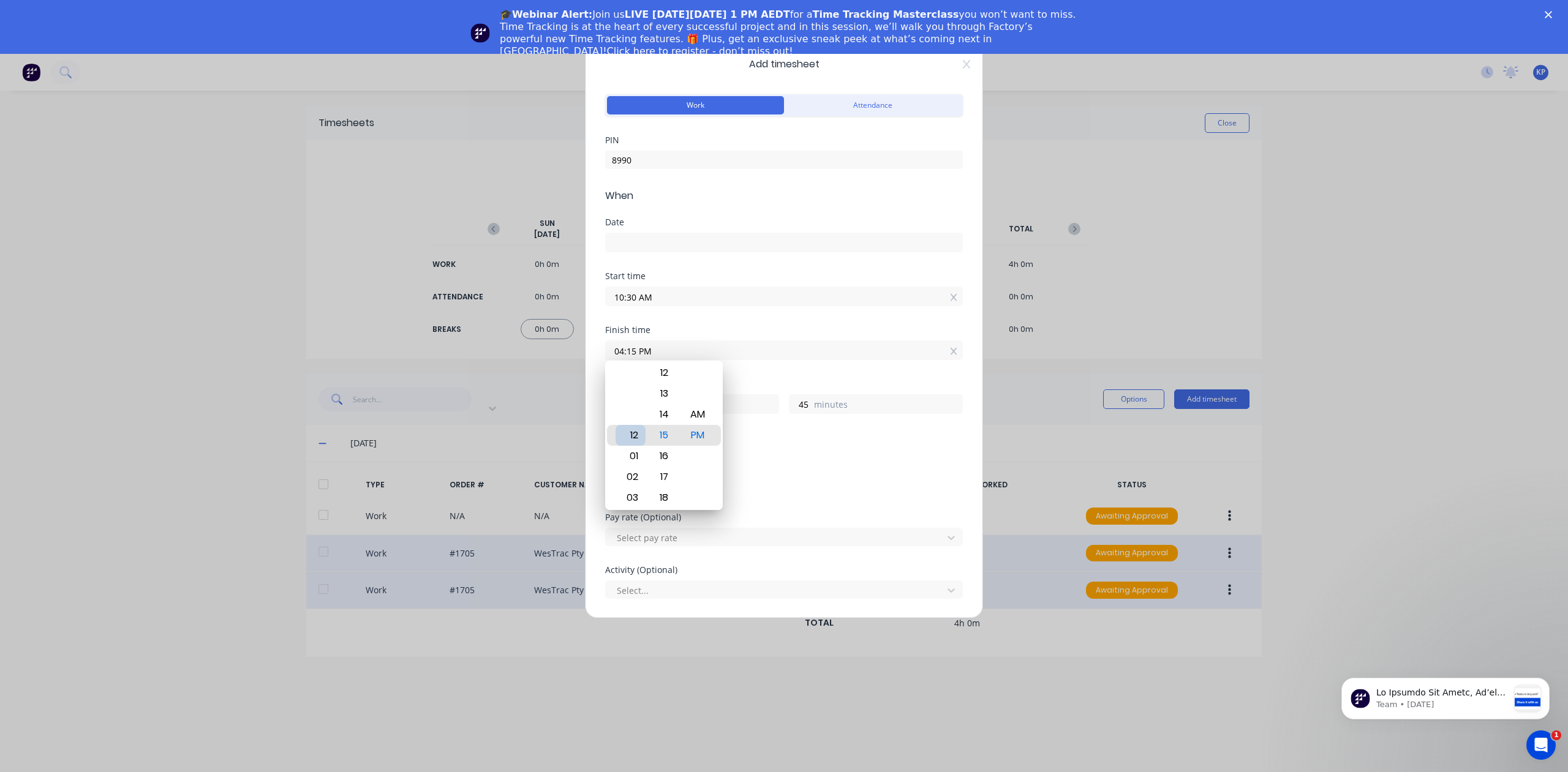
type input "1"
type input "01:15 PM"
type input "2"
type input "01:09 PM"
type input "39"
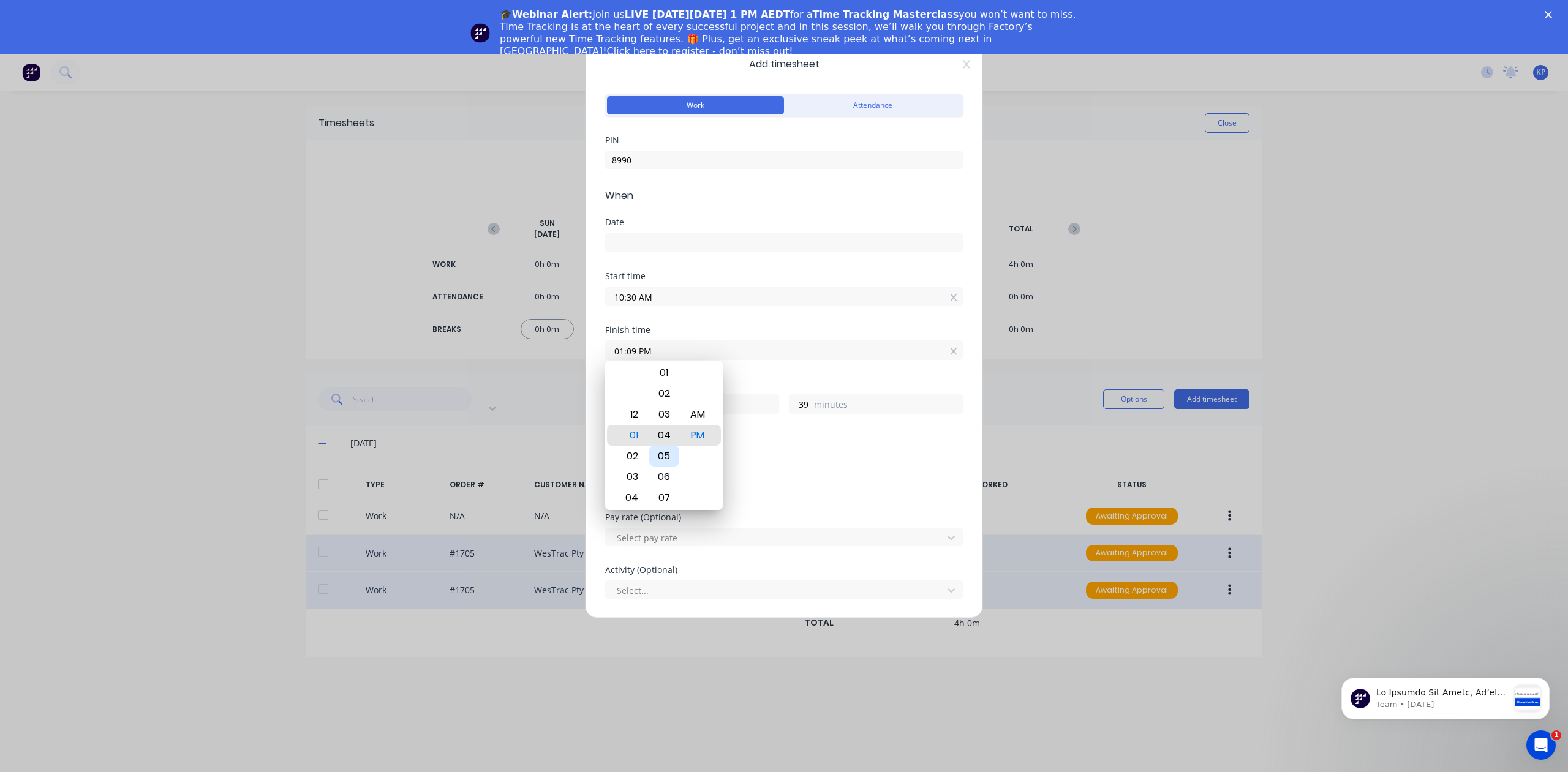
type input "01:04 PM"
type input "34"
type input "01:00 PM"
type input "30"
type input "01:00 AM"
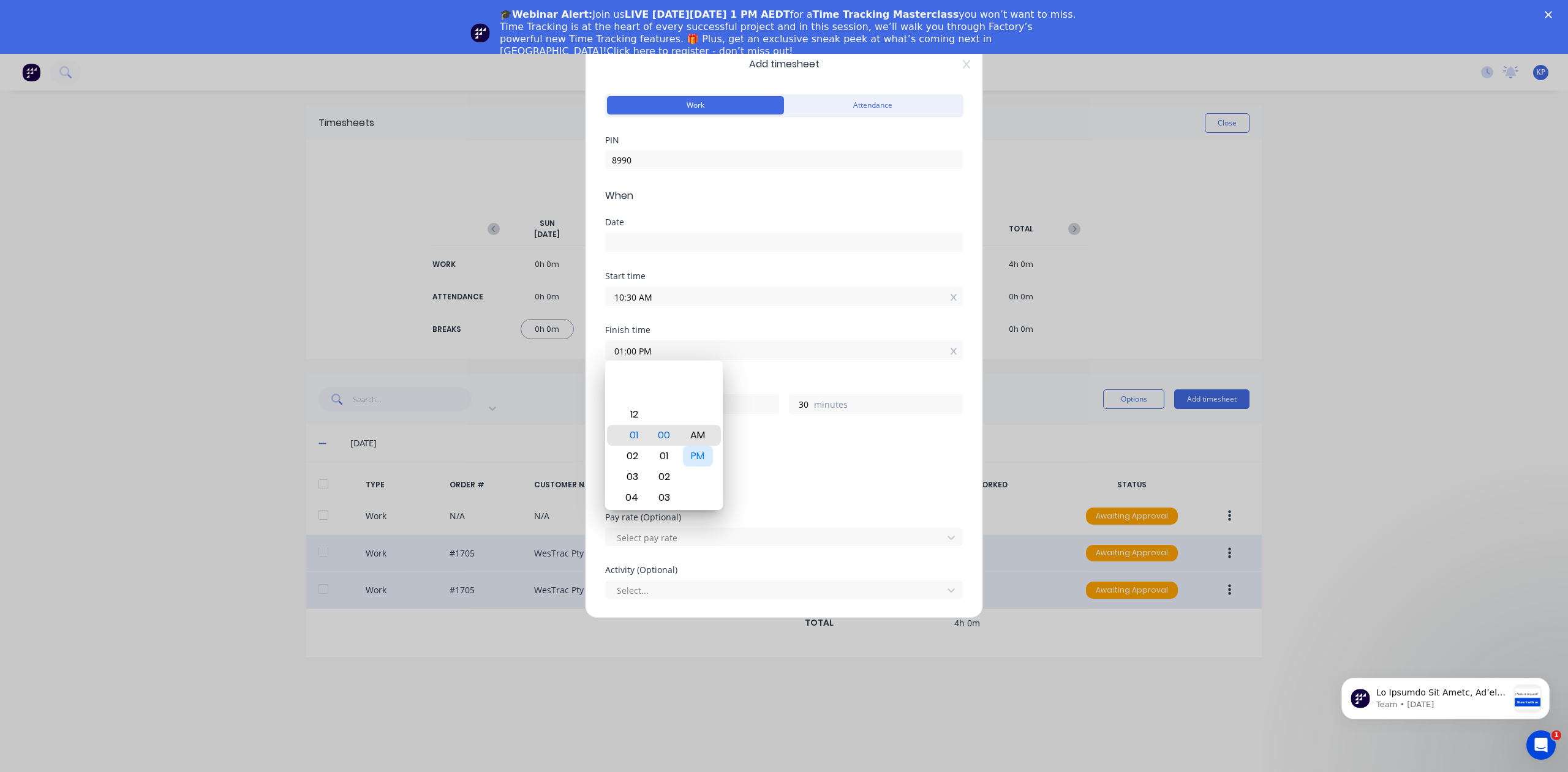
type input "14"
type input "01:00 PM"
type input "2"
click at [779, 453] on div "Add breaks" at bounding box center [784, 460] width 348 height 16
click at [657, 242] on input at bounding box center [784, 242] width 357 height 18
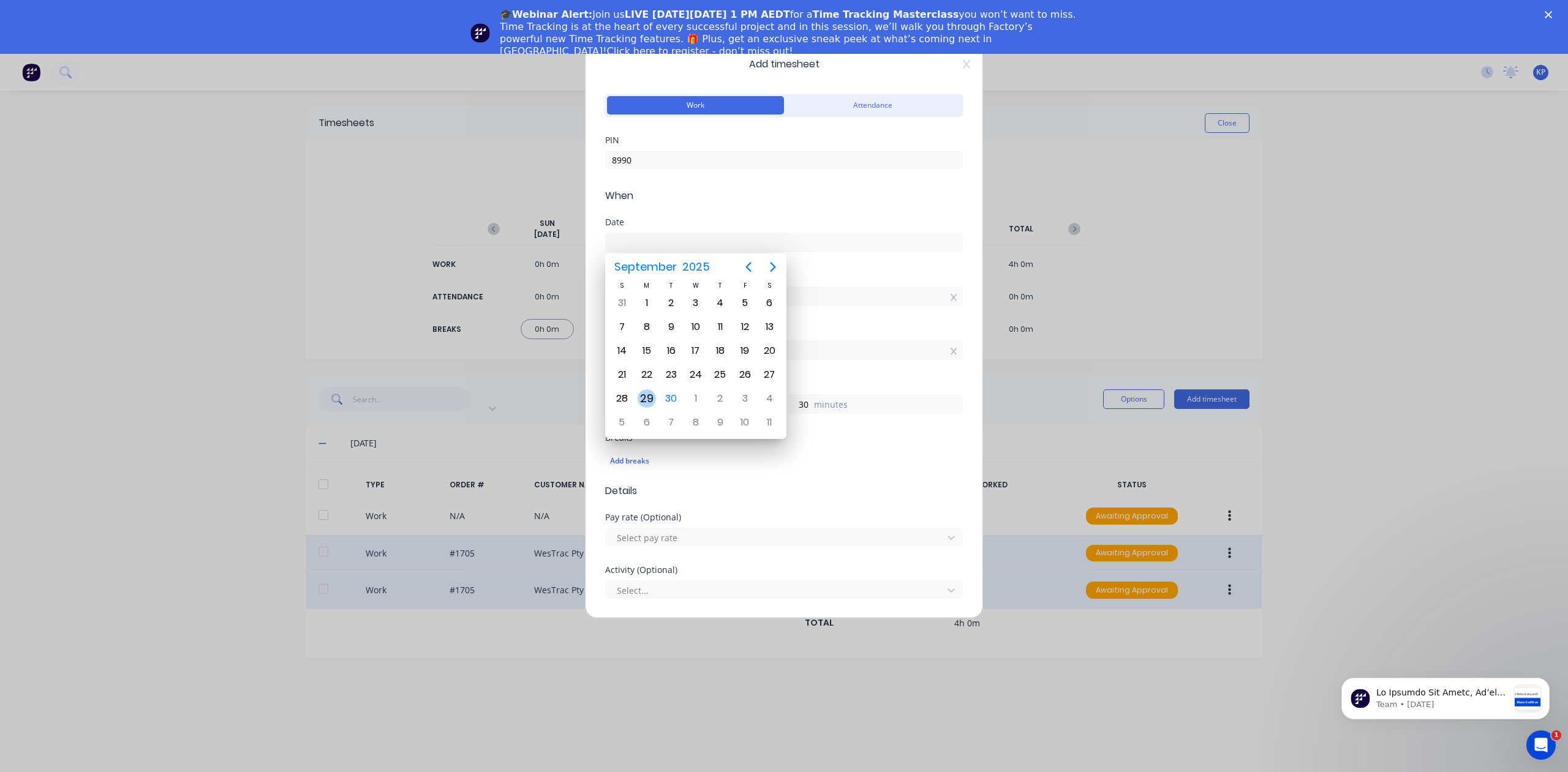
click at [646, 399] on div "29" at bounding box center [647, 399] width 18 height 18
type input "[DATE]"
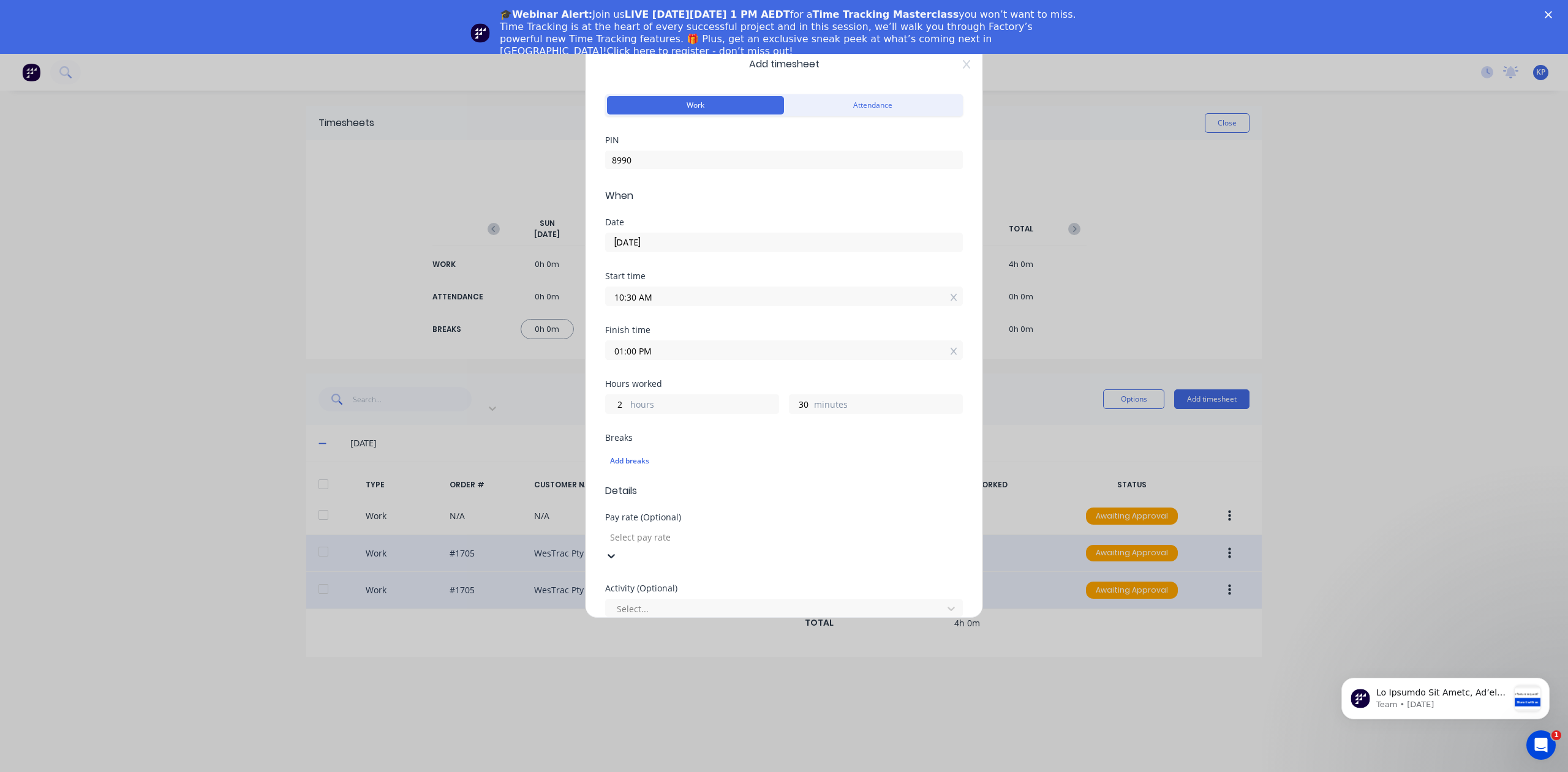
click at [689, 537] on div at bounding box center [697, 537] width 176 height 15
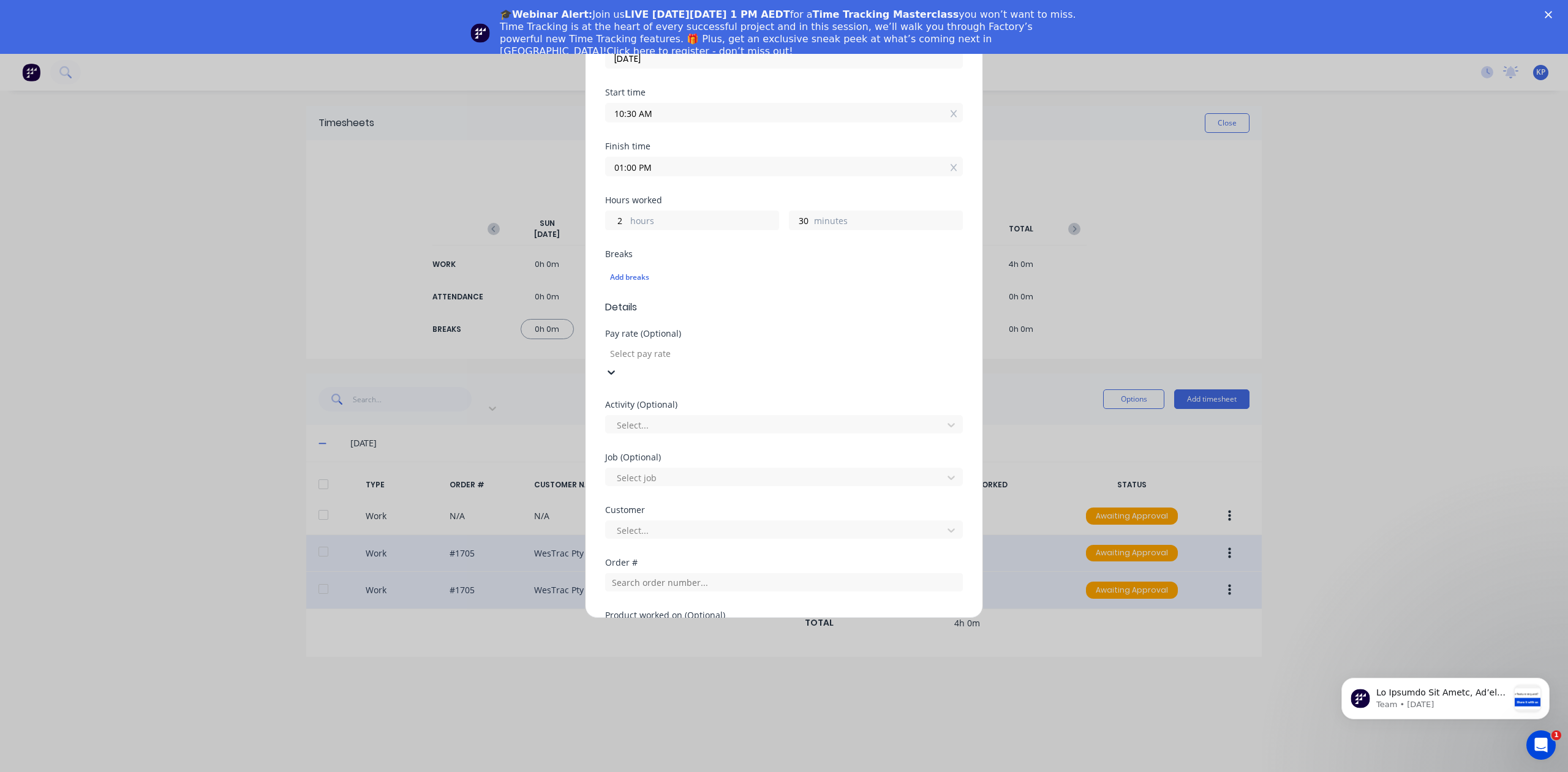
click at [704, 294] on div "Select..." at bounding box center [784, 305] width 358 height 22
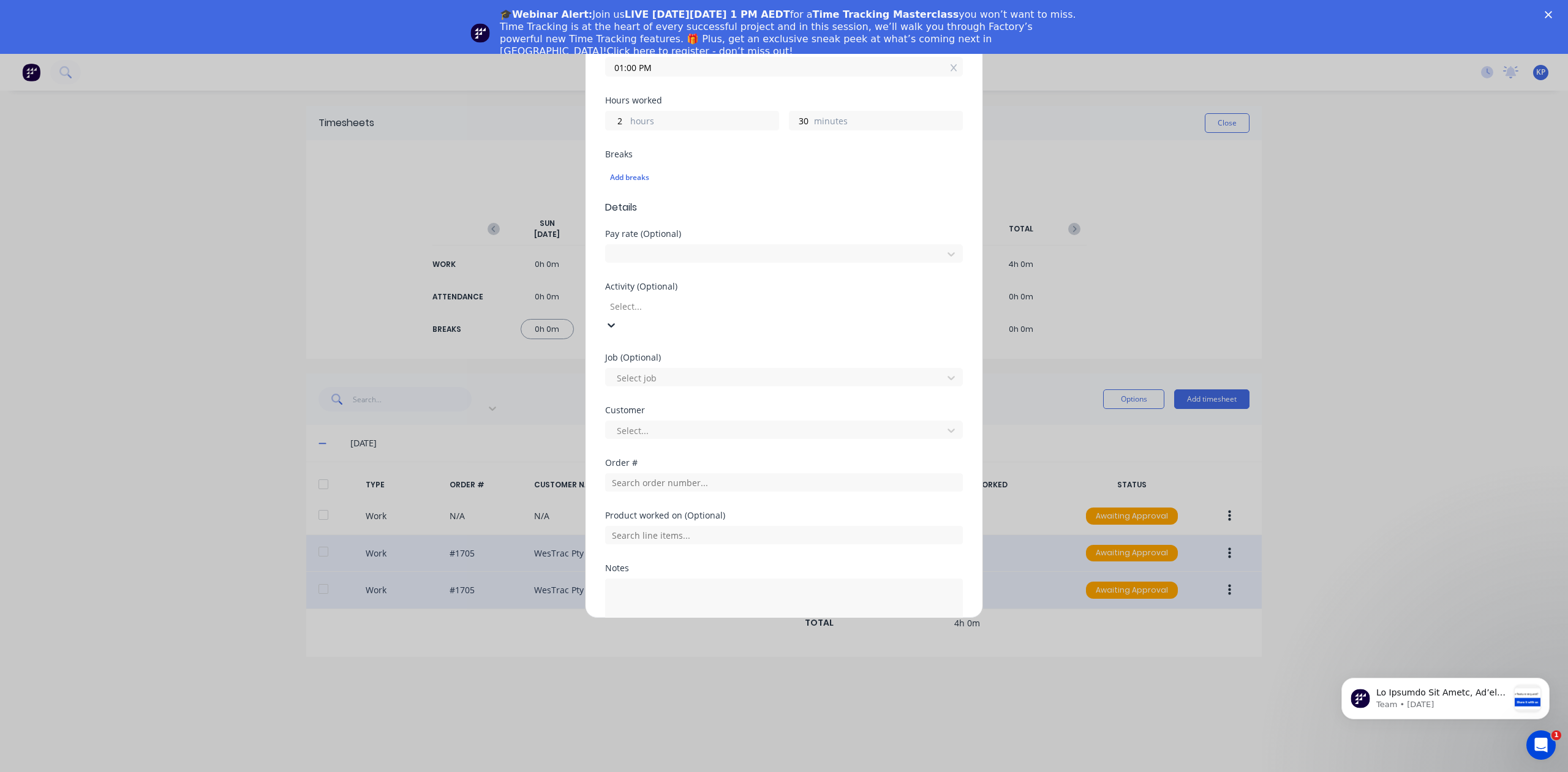
click at [699, 297] on div "Select..." at bounding box center [784, 316] width 358 height 37
click at [694, 301] on div at bounding box center [776, 307] width 321 height 15
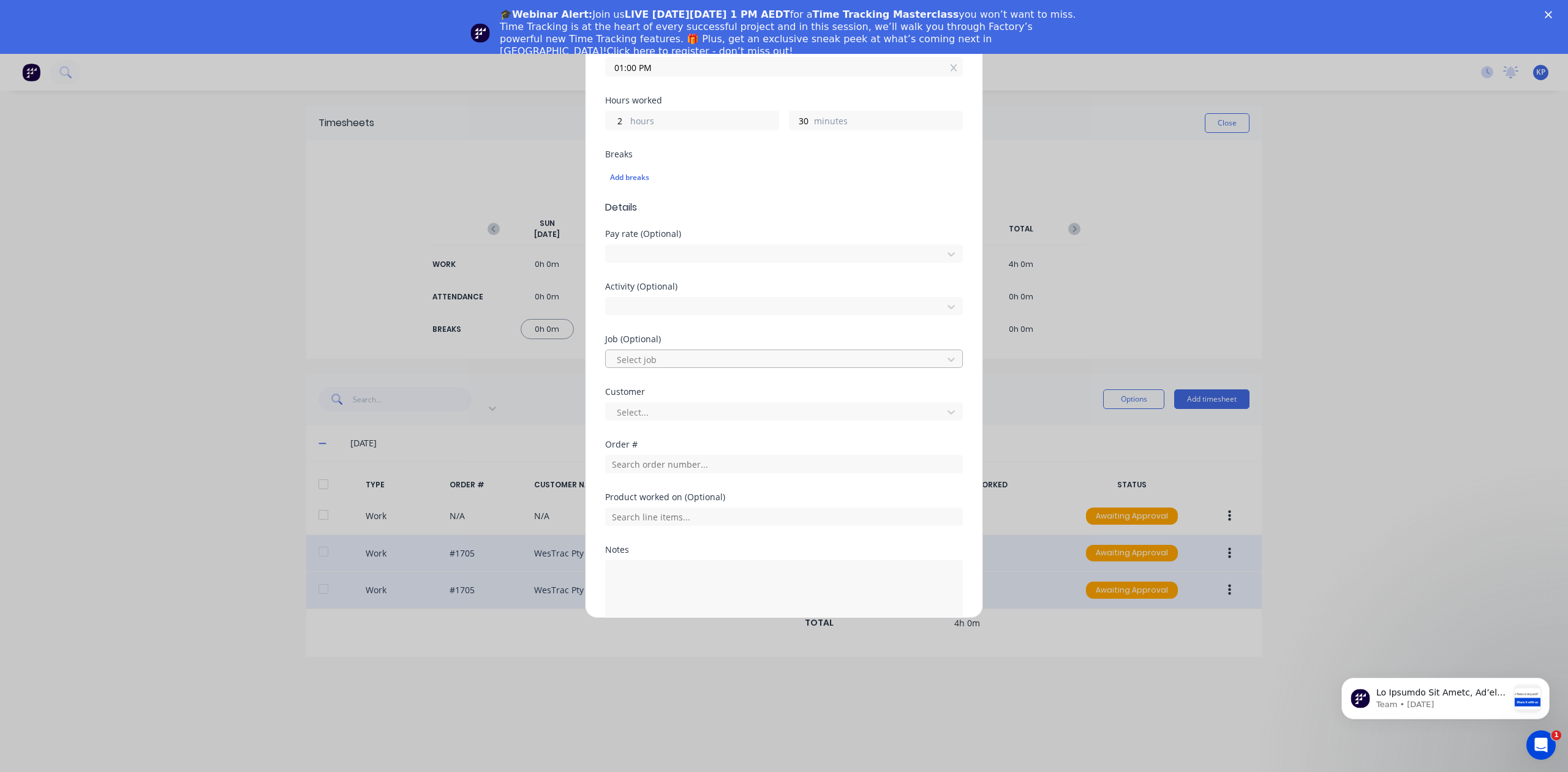
click at [674, 353] on div at bounding box center [776, 360] width 321 height 15
click at [677, 335] on div "Job (Optional)" at bounding box center [784, 339] width 358 height 8
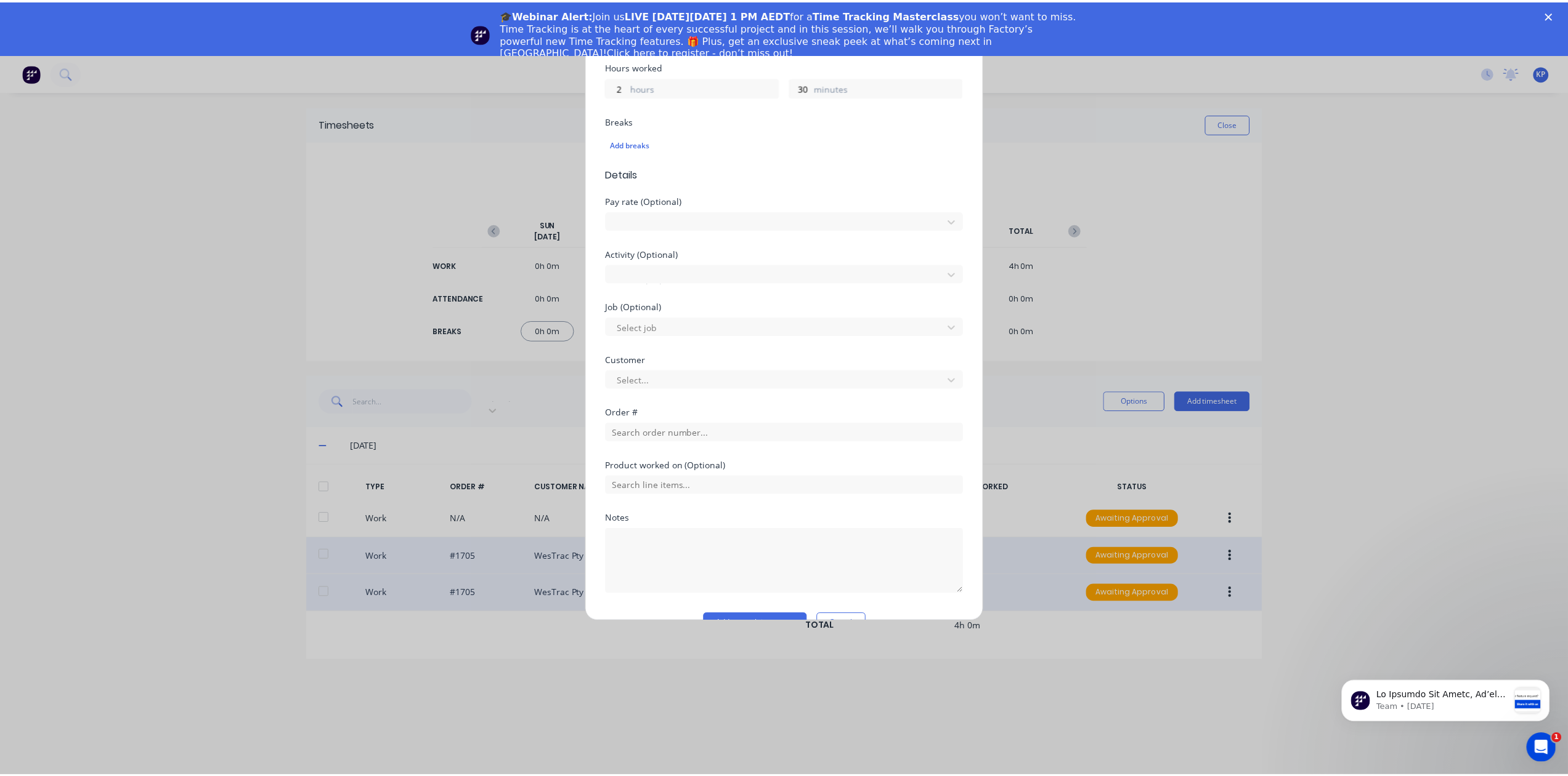
scroll to position [347, 0]
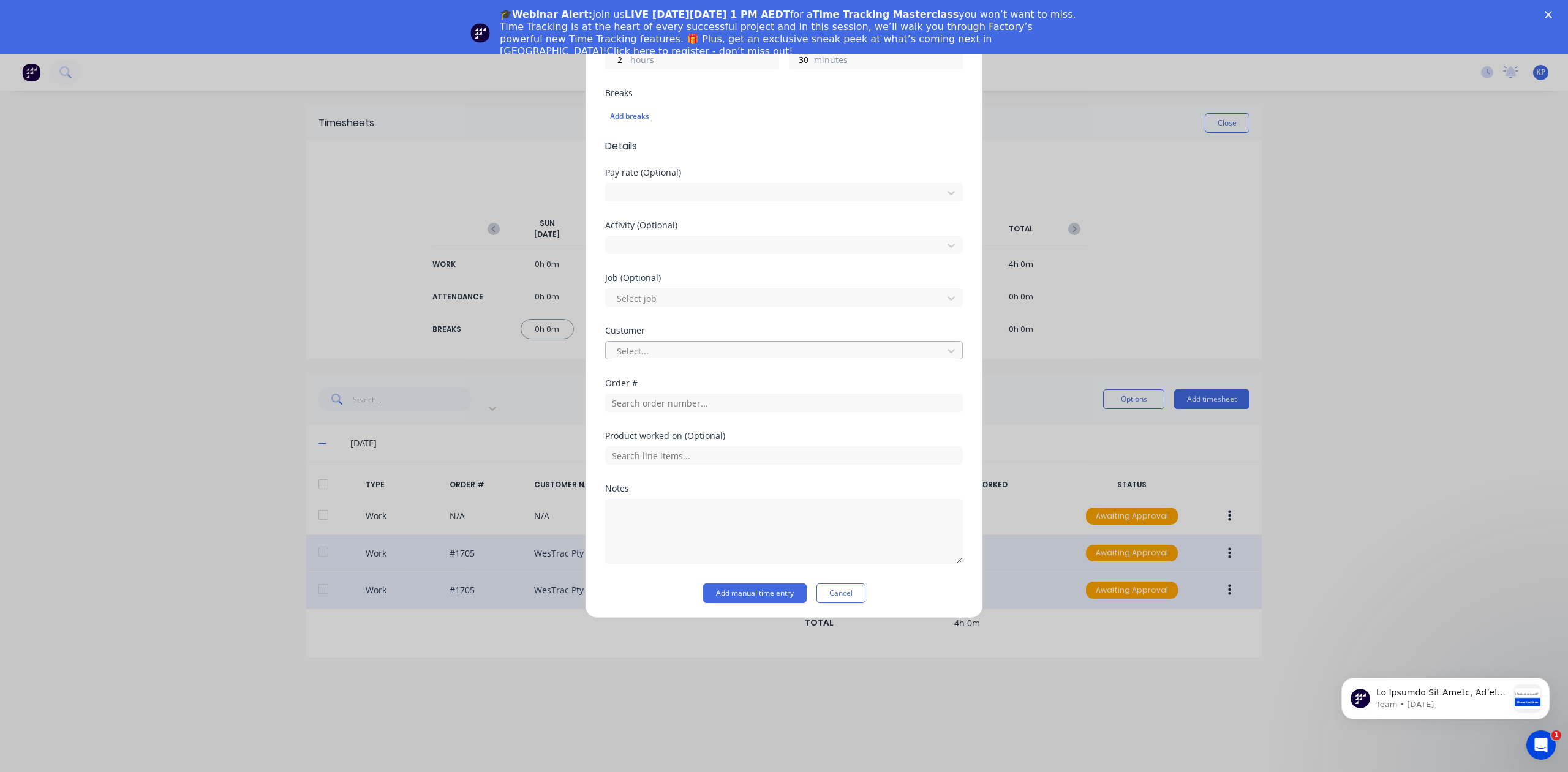
click at [667, 343] on div at bounding box center [776, 351] width 321 height 15
type input "westr"
click at [667, 512] on textarea at bounding box center [784, 531] width 358 height 65
type textarea "794 Final Drive Stand quote"
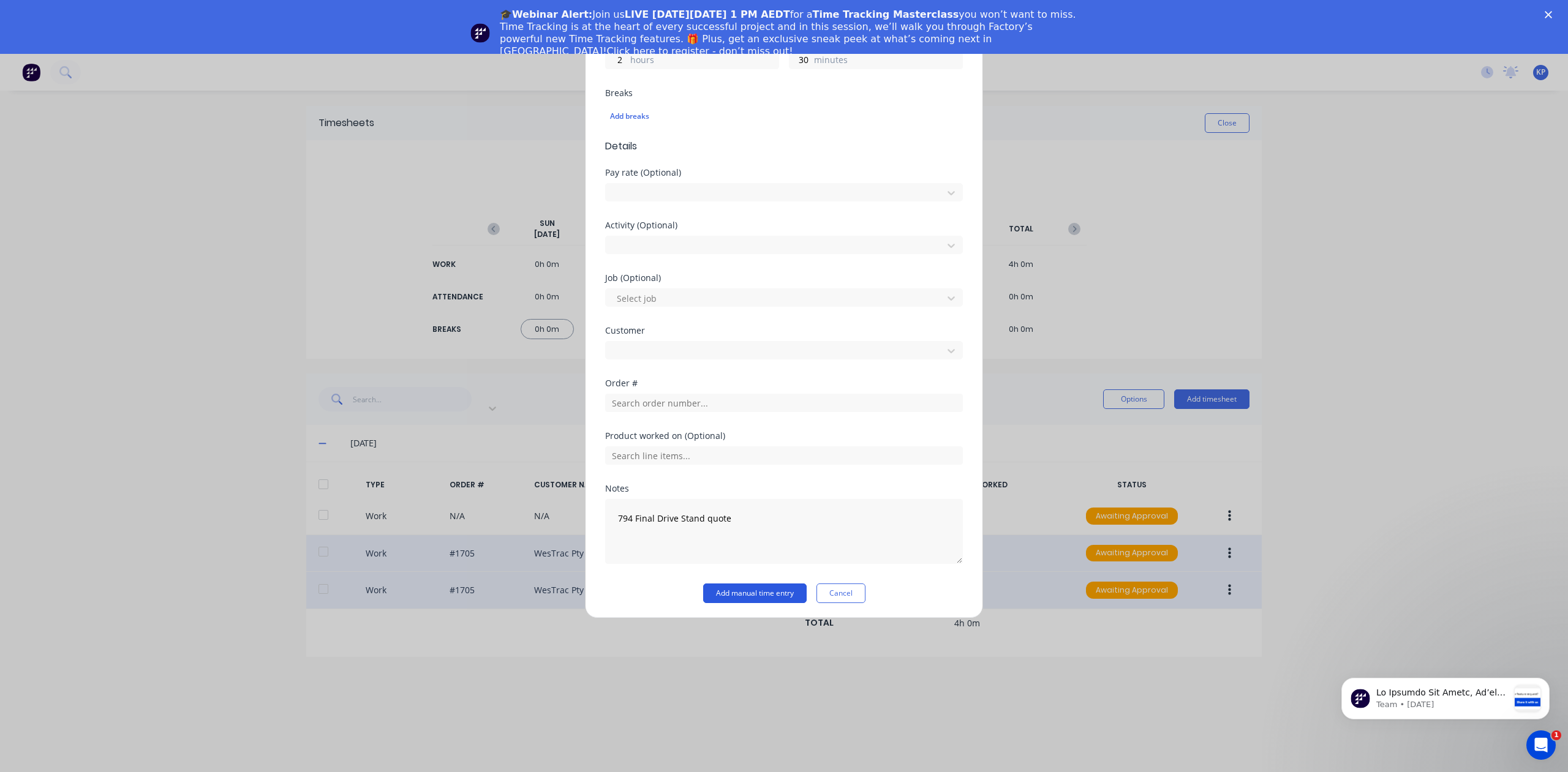
click at [778, 592] on button "Add manual time entry" at bounding box center [755, 593] width 104 height 19
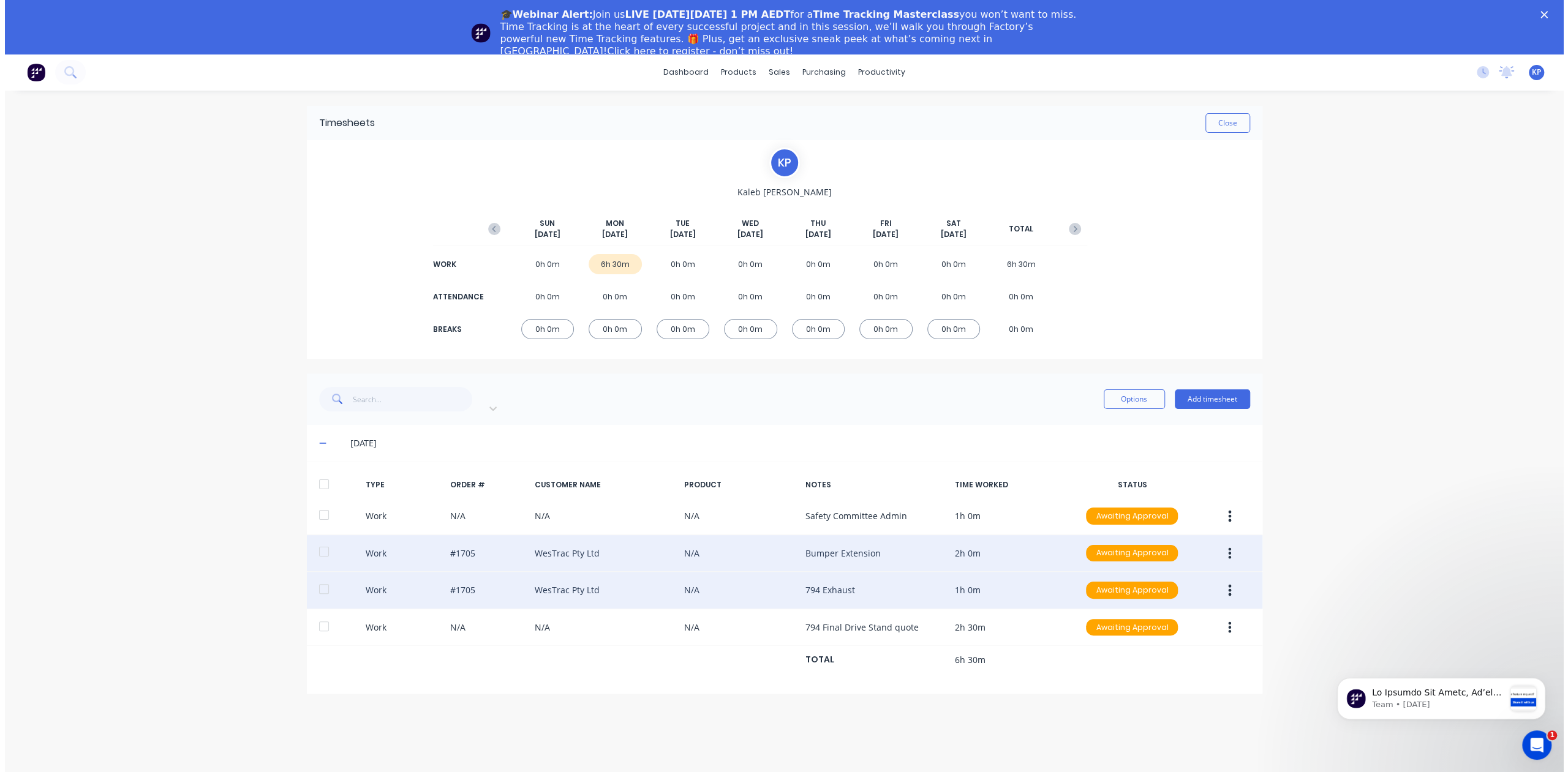
scroll to position [54, 0]
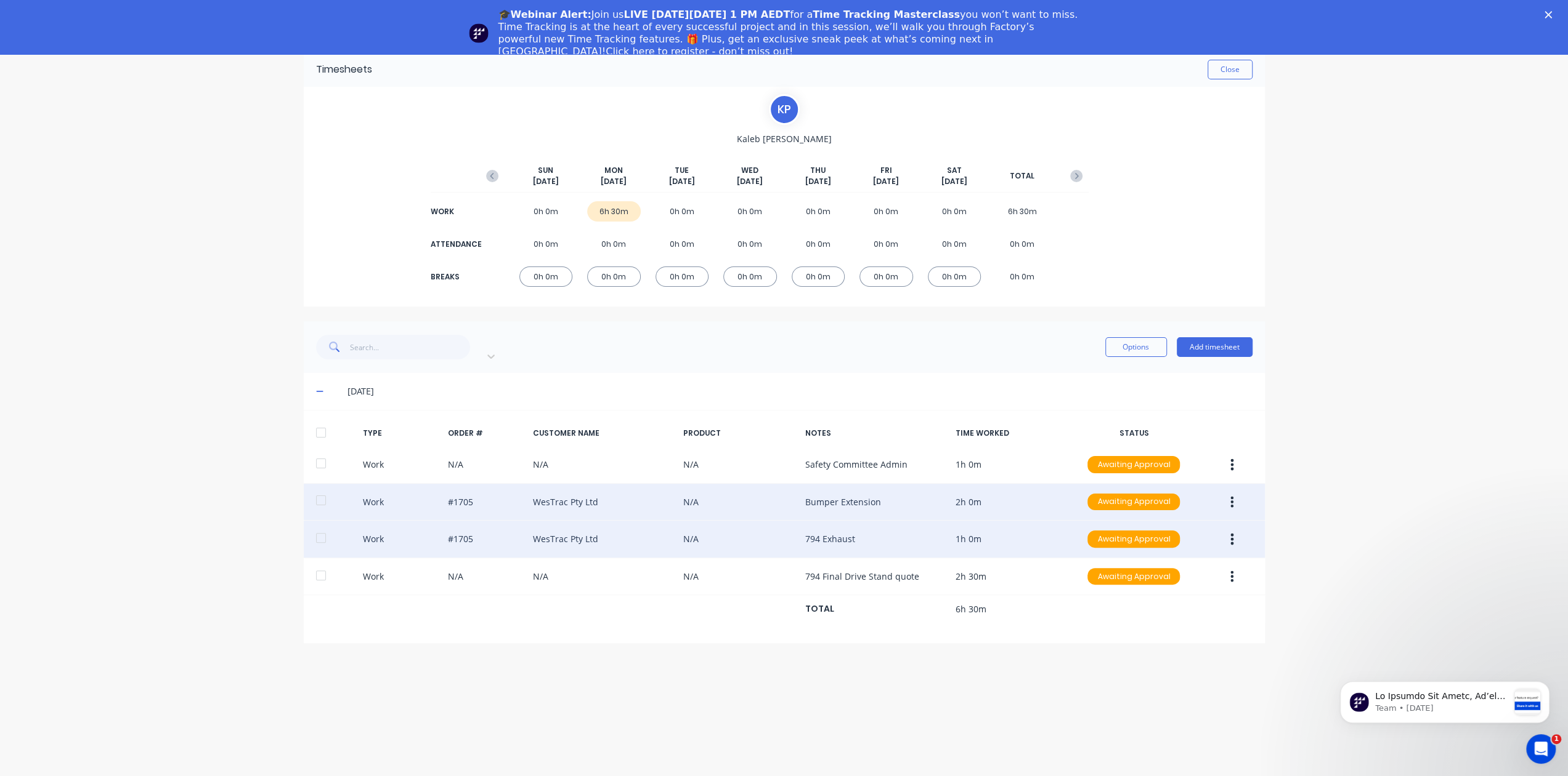
drag, startPoint x: 975, startPoint y: 347, endPoint x: 981, endPoint y: 347, distance: 6.0
click at [975, 347] on div "Filter by type Options Add timesheet" at bounding box center [784, 347] width 936 height 37
click at [1234, 340] on button "Add timesheet" at bounding box center [1214, 347] width 76 height 19
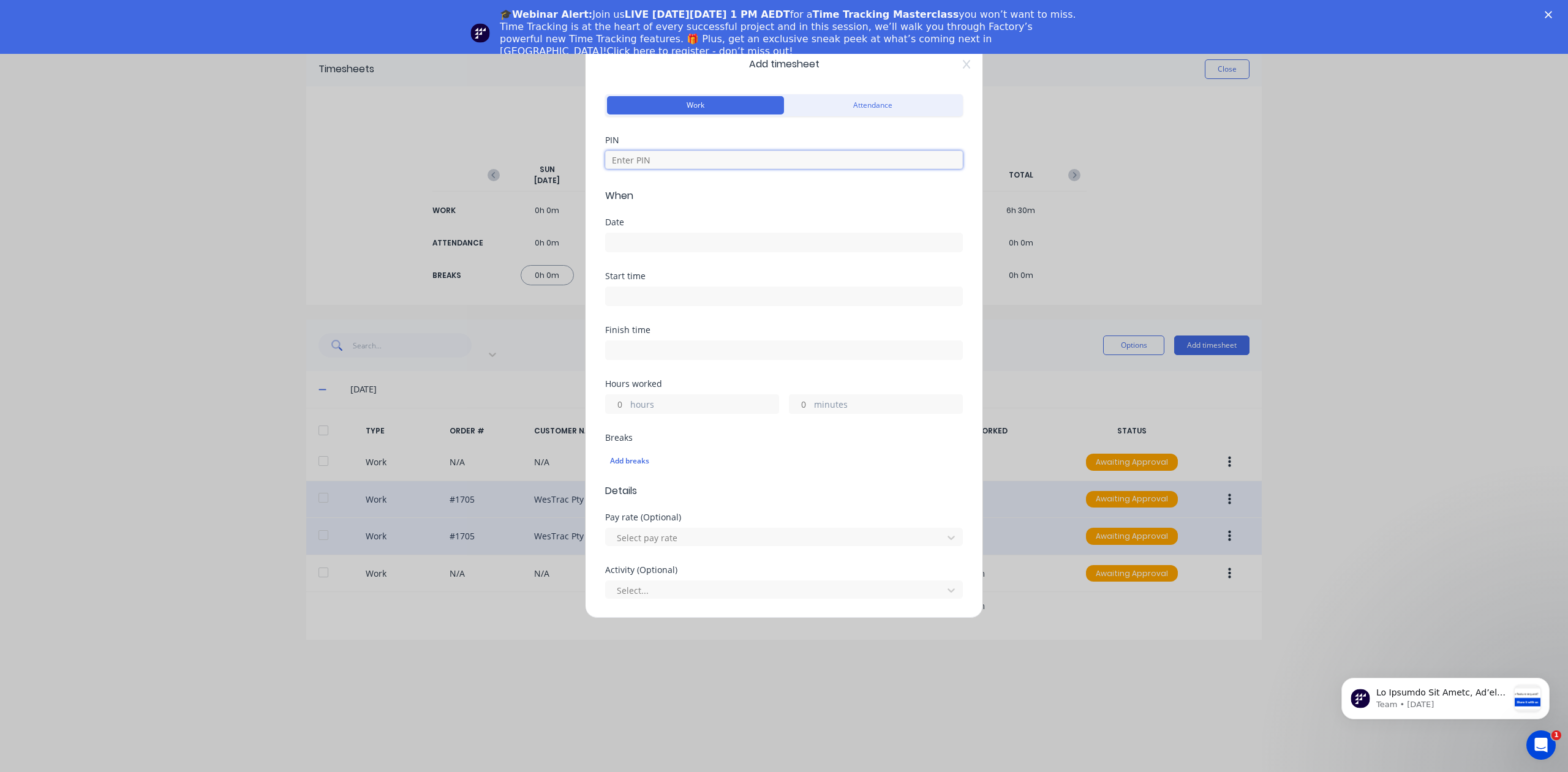
click at [683, 157] on input at bounding box center [784, 160] width 358 height 18
type input "8990"
click at [664, 241] on input at bounding box center [784, 242] width 357 height 18
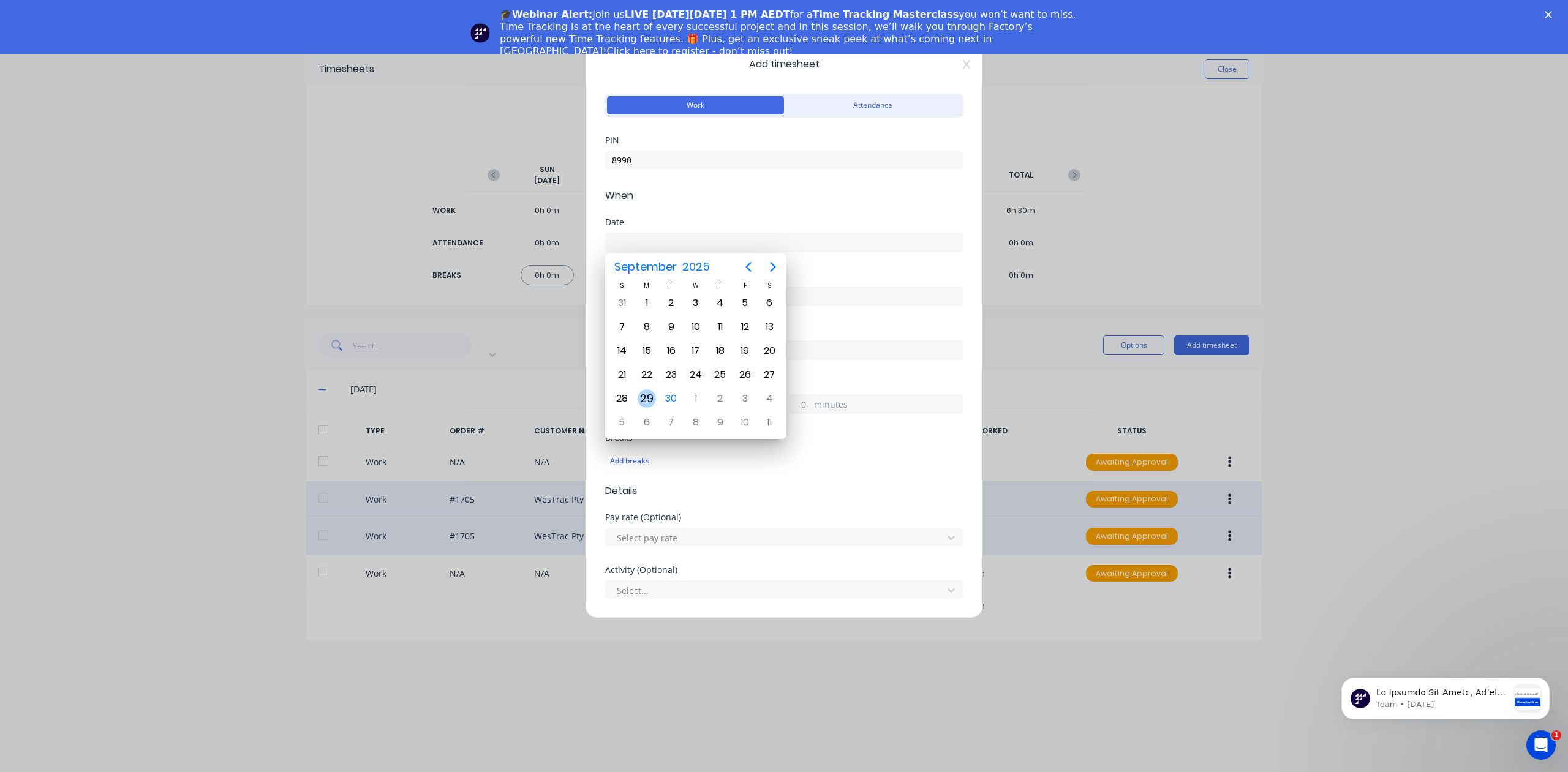
click at [647, 396] on div "29" at bounding box center [647, 399] width 18 height 18
type input "[DATE]"
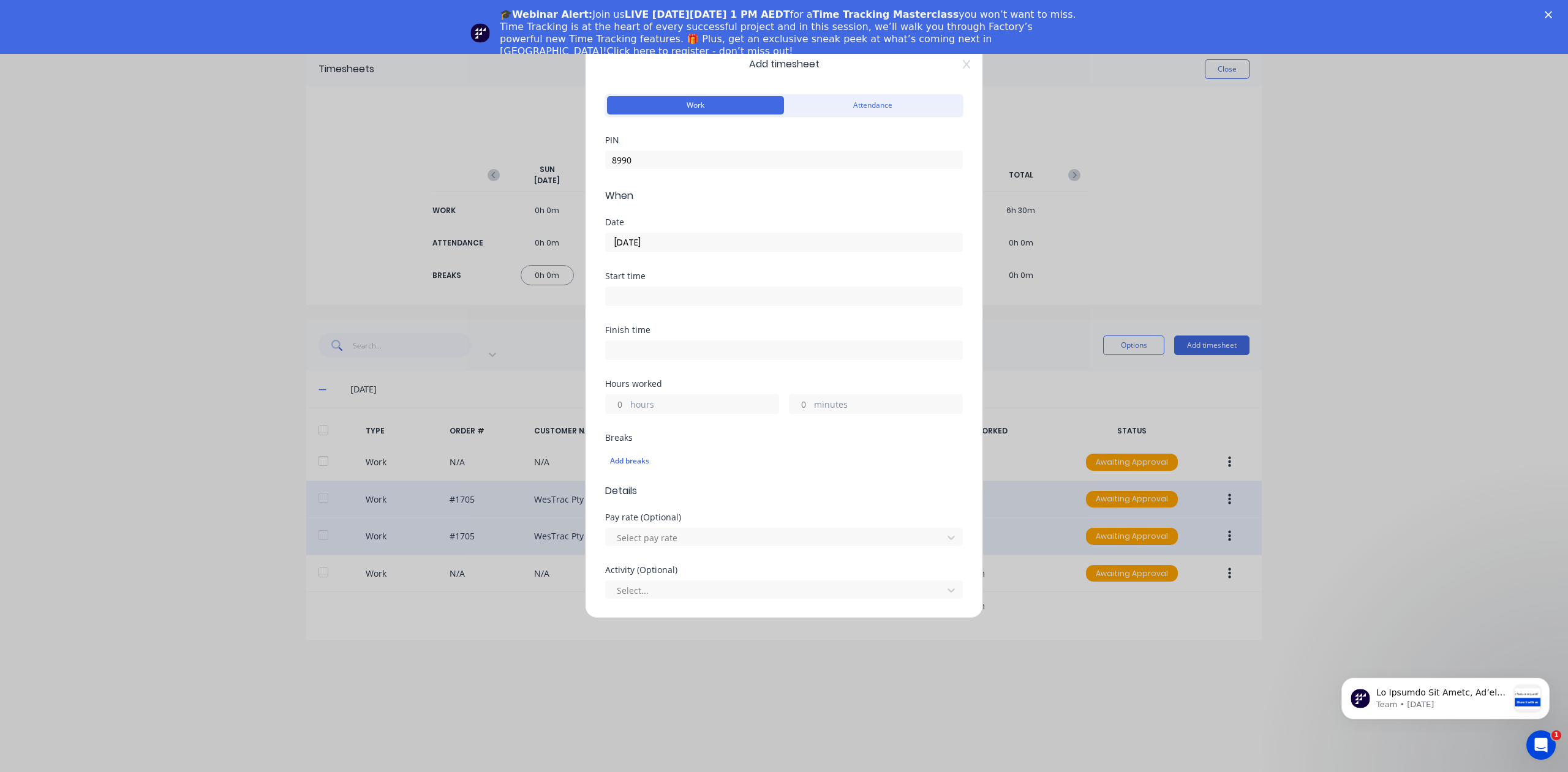
click at [639, 292] on input at bounding box center [784, 297] width 357 height 18
type input "01:00 PM"
click at [770, 373] on div "Finish time" at bounding box center [784, 353] width 358 height 54
click at [680, 345] on input at bounding box center [784, 350] width 357 height 18
type input "01:19 PM"
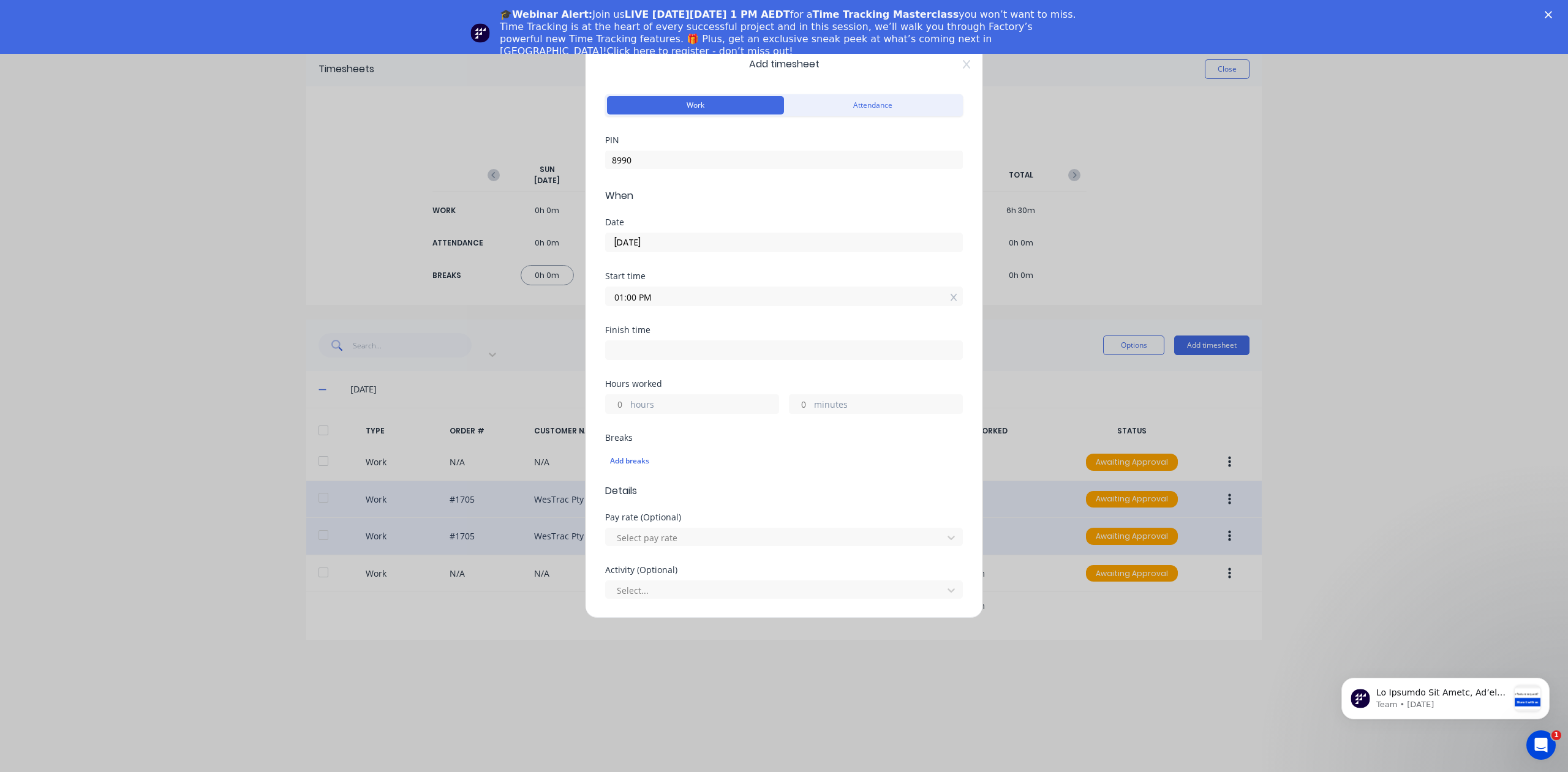
type input "0"
type input "19"
type input "02:19 PM"
type input "1"
type input "02:25 PM"
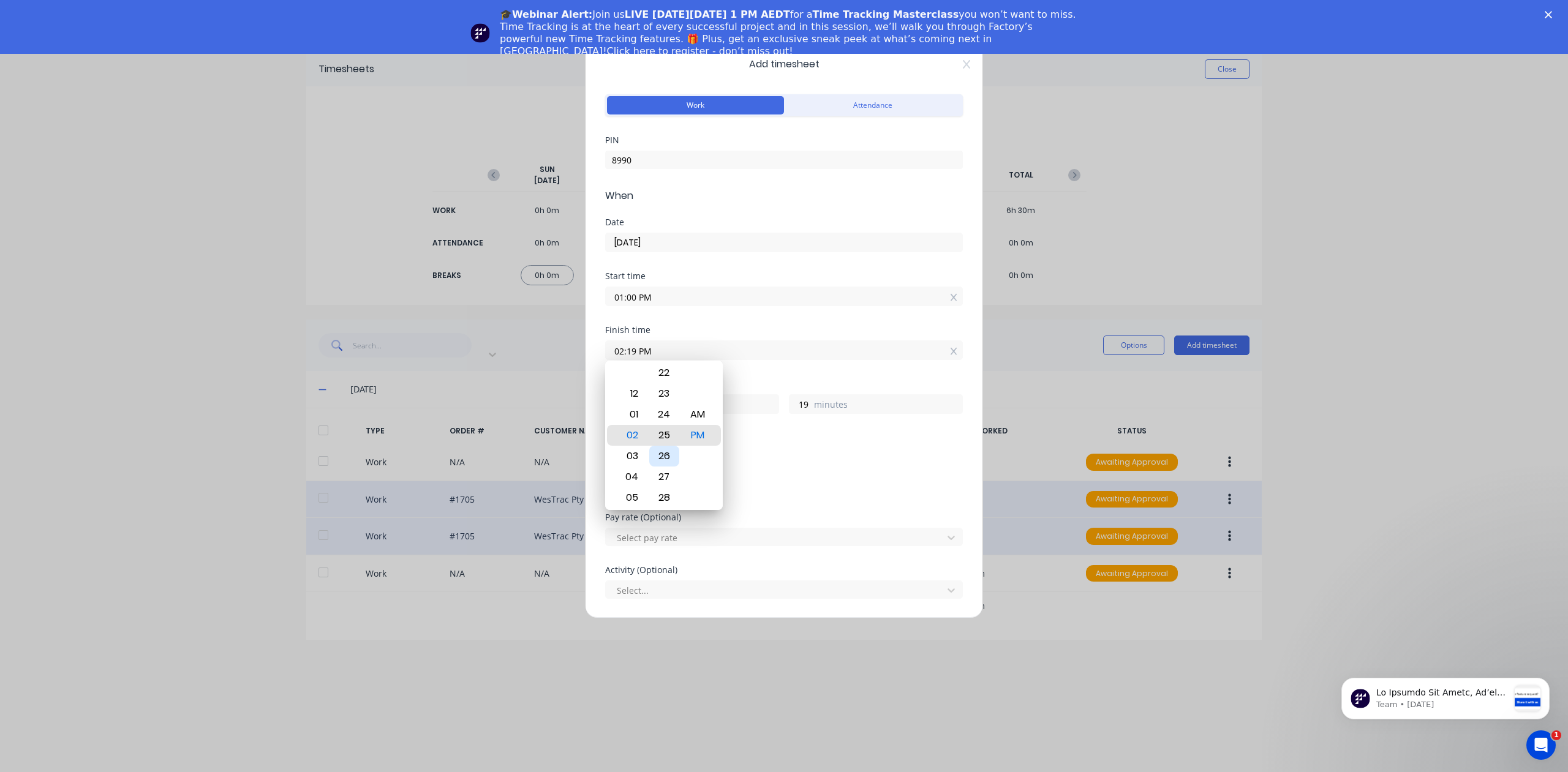
type input "25"
type input "02:30 PM"
type input "30"
click at [780, 439] on div "Breaks" at bounding box center [784, 438] width 358 height 8
click at [684, 403] on label "hours" at bounding box center [703, 405] width 148 height 15
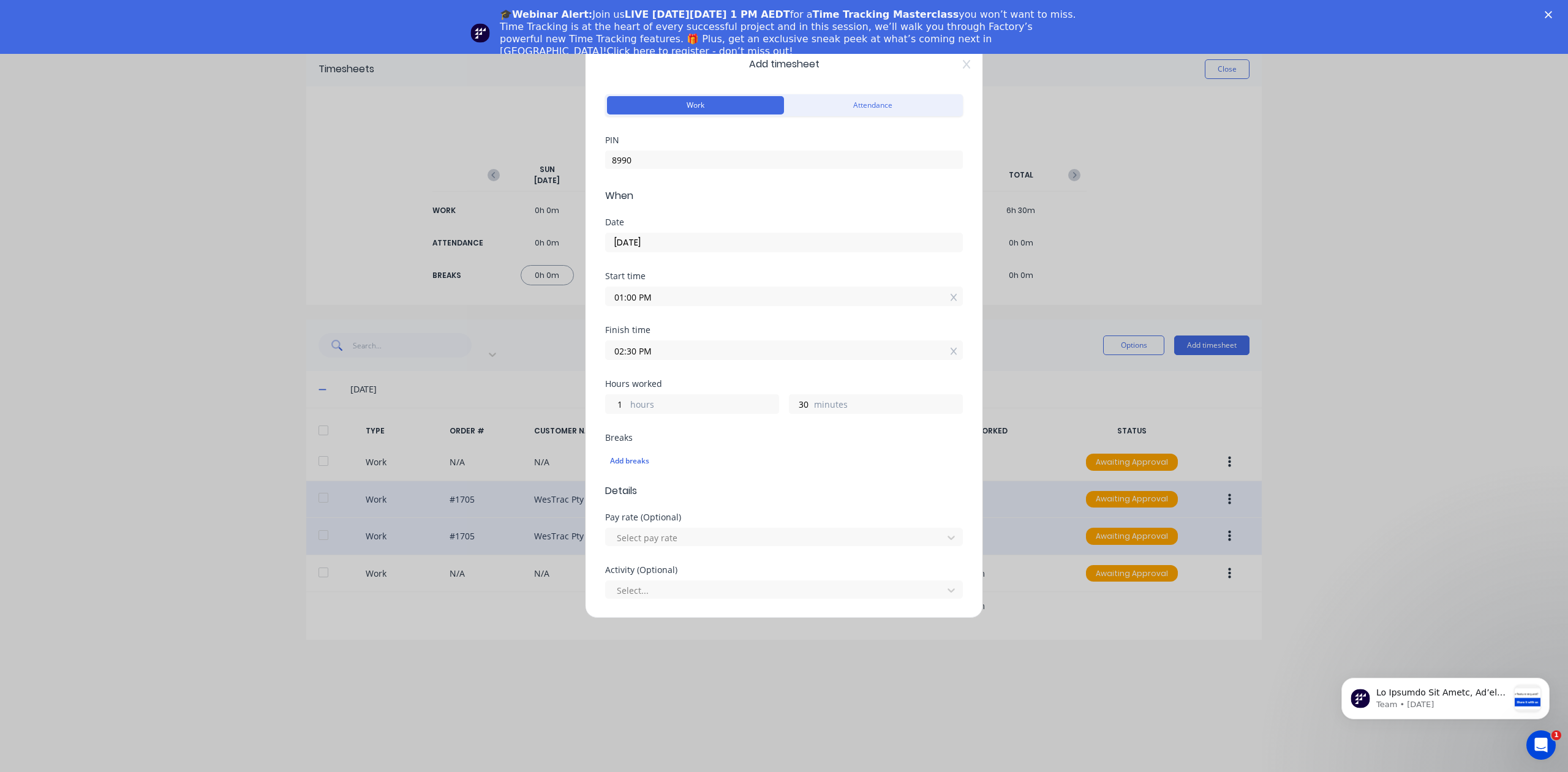
click at [627, 403] on input "1" at bounding box center [617, 404] width 22 height 18
click at [667, 350] on input "02:30 PM" at bounding box center [784, 350] width 357 height 18
type input "02:36 PM"
type input "36"
type input "02:42 PM"
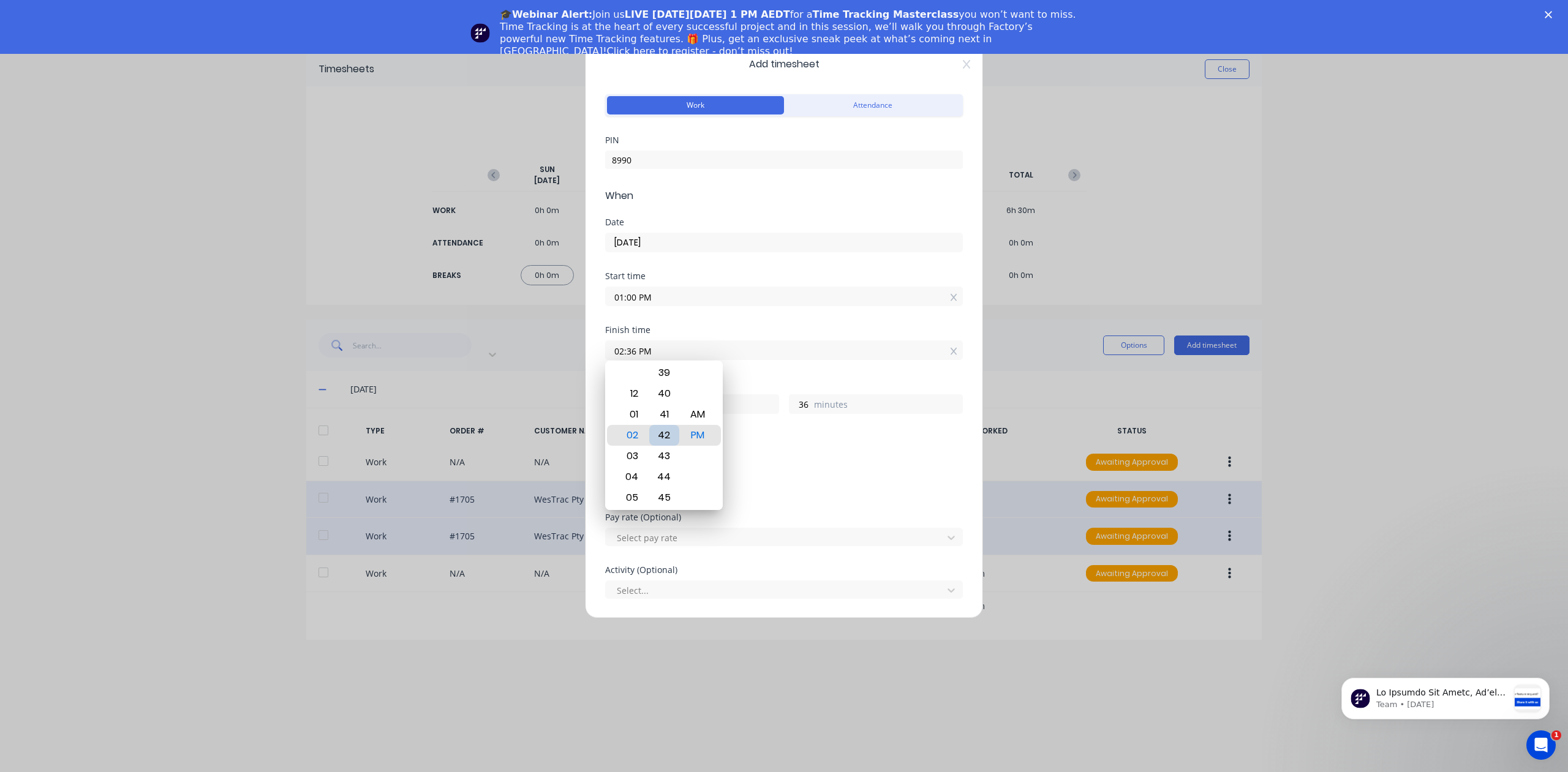
type input "42"
type input "02:41 PM"
type input "41"
type input "02:36 PM"
type input "36"
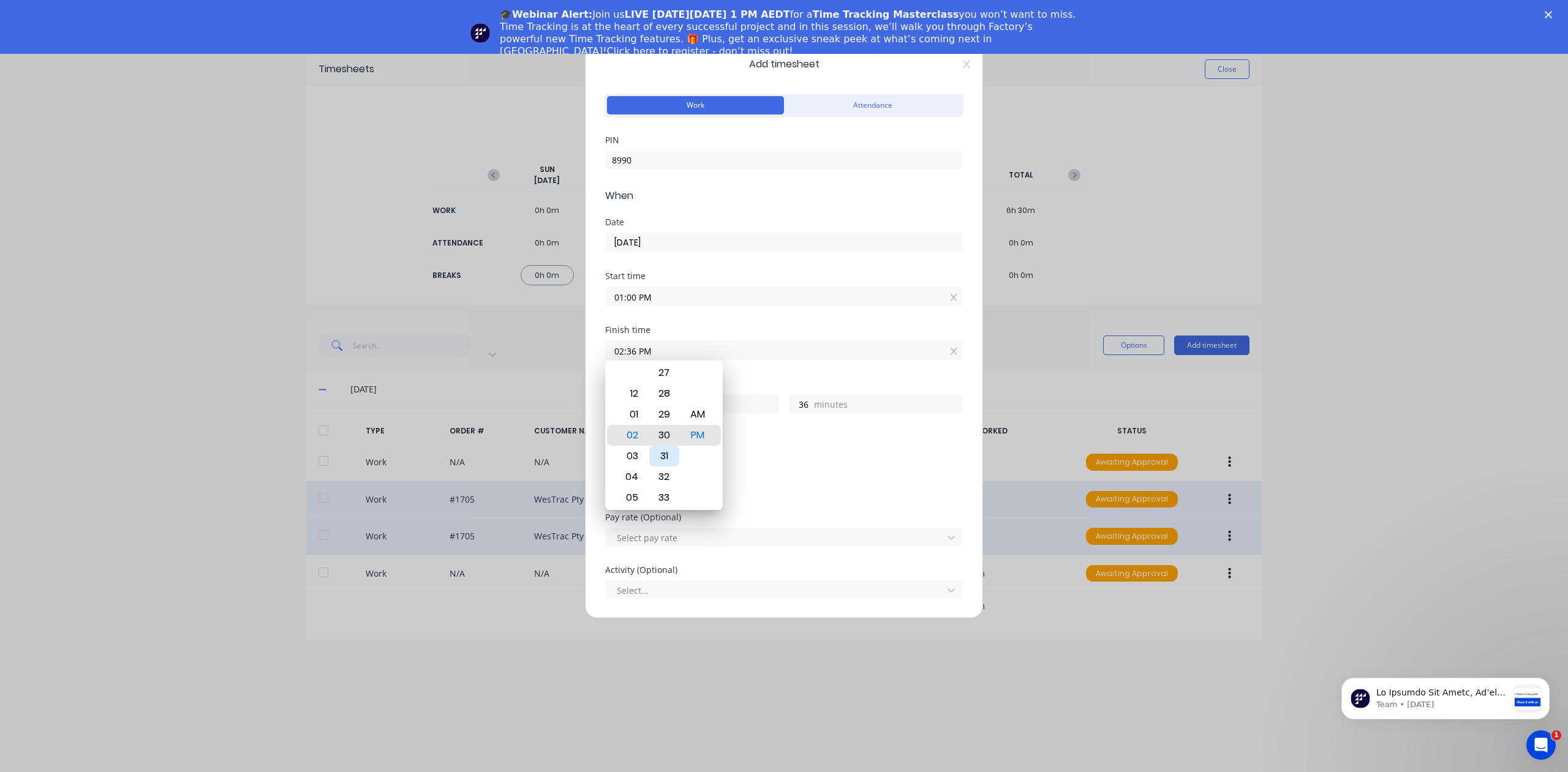
type input "02:30 PM"
type input "30"
type input "02:24 PM"
type input "24"
type input "02:19 PM"
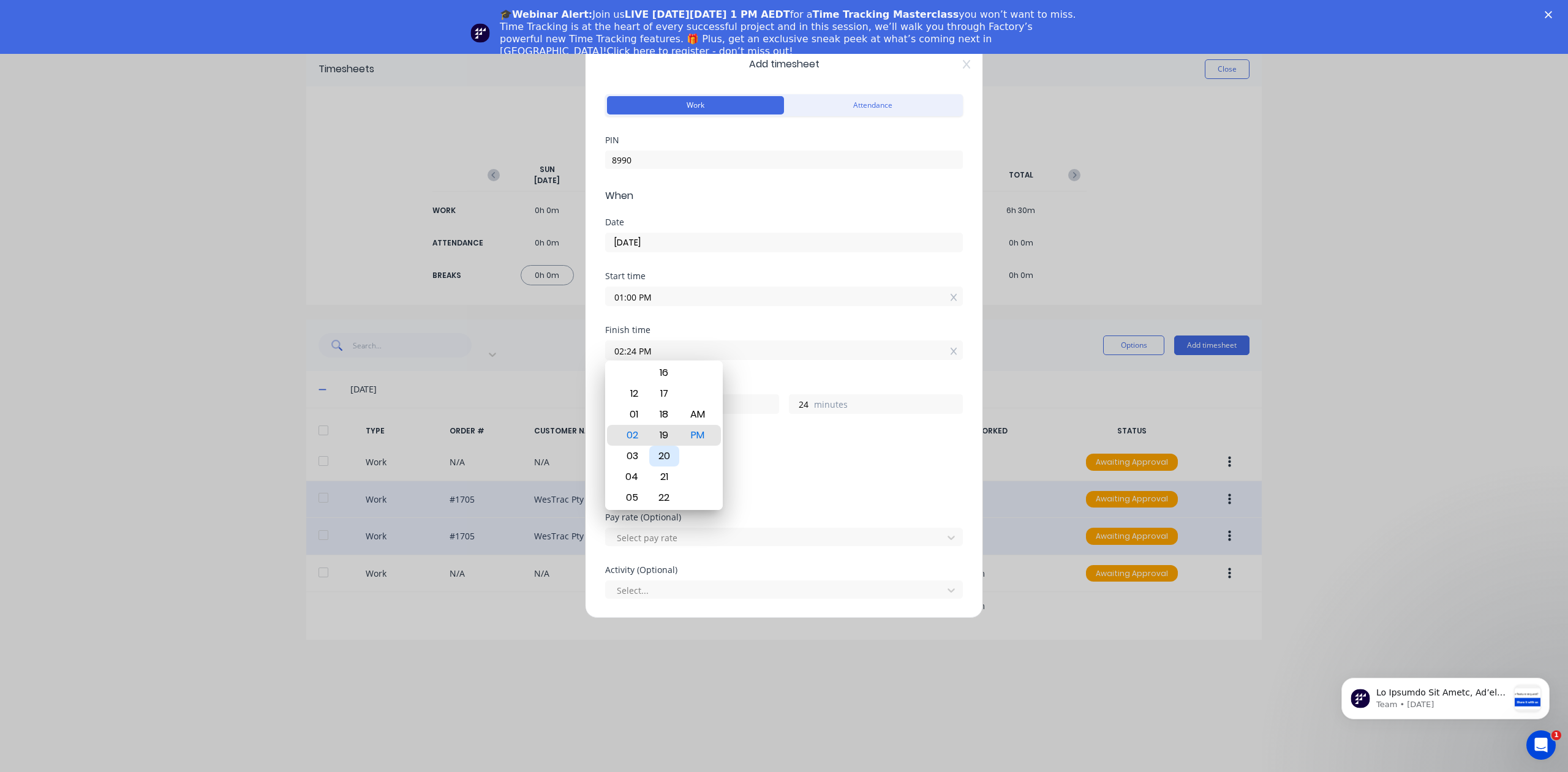
type input "19"
type input "02:12 PM"
type input "12"
type input "02:06 PM"
type input "6"
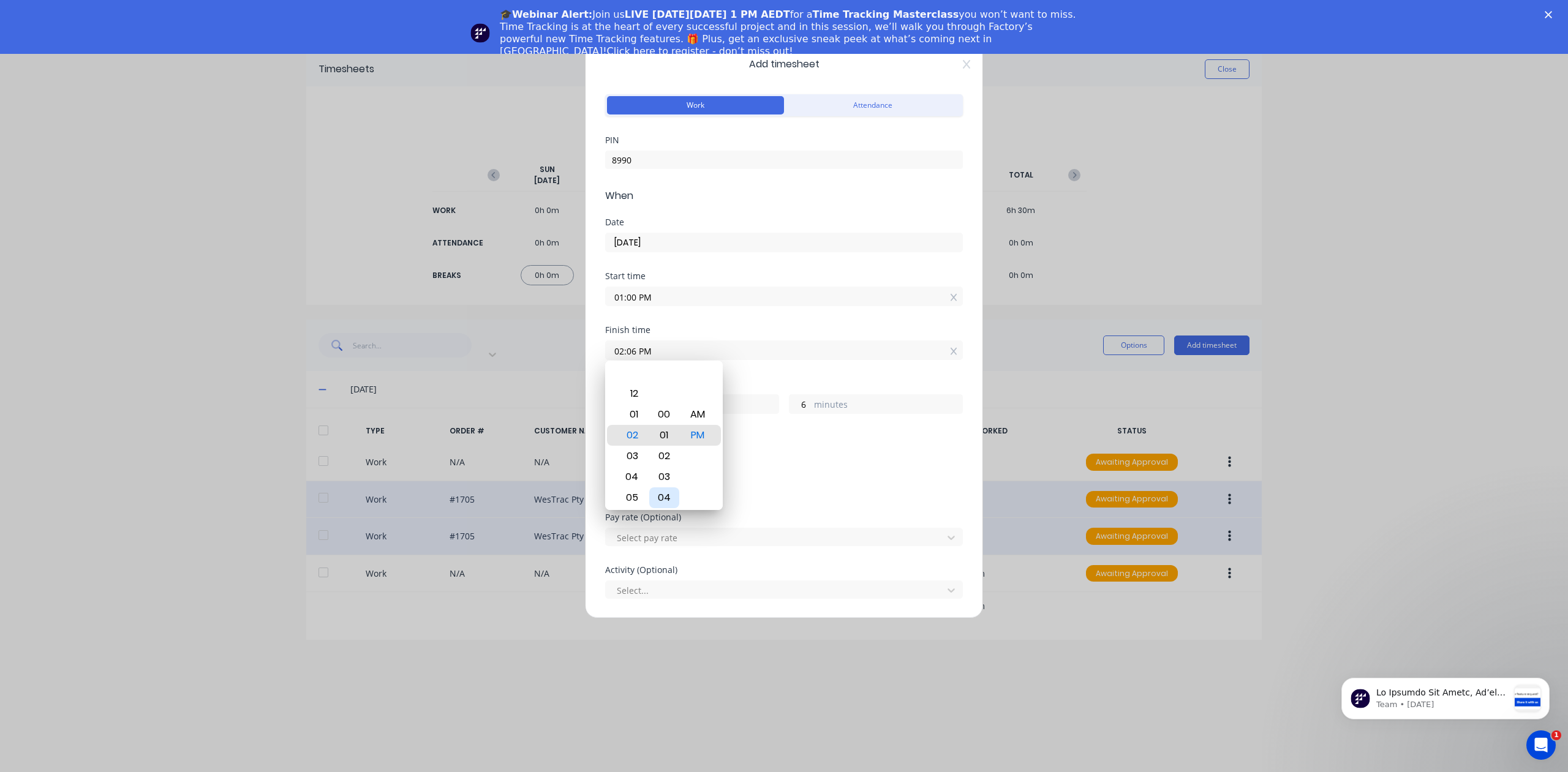
type input "02:00 PM"
type input "0"
type input "03:00 PM"
type input "2"
click at [748, 456] on div "Add breaks" at bounding box center [784, 460] width 348 height 16
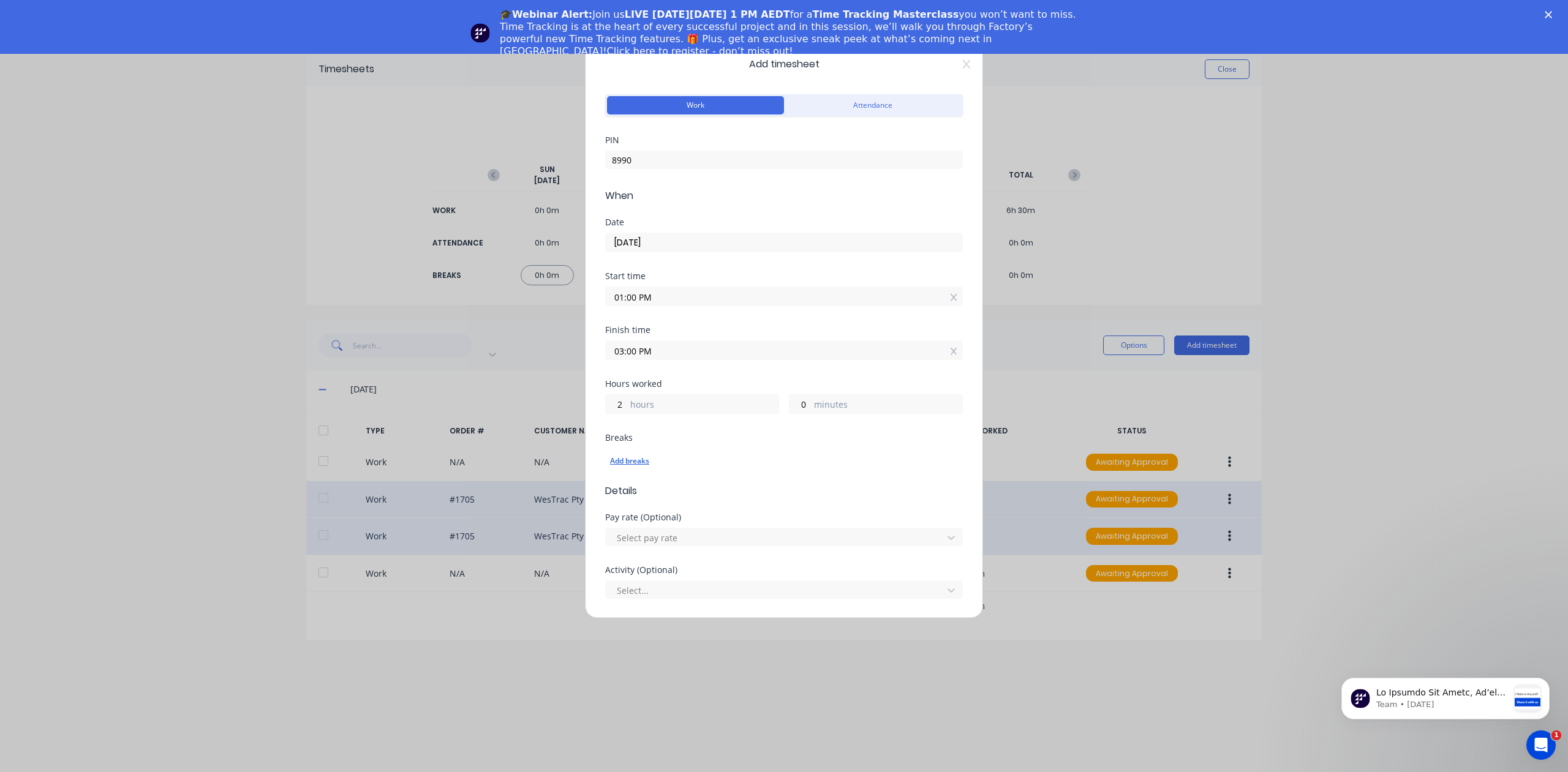
click at [629, 460] on div "Add breaks" at bounding box center [784, 460] width 348 height 16
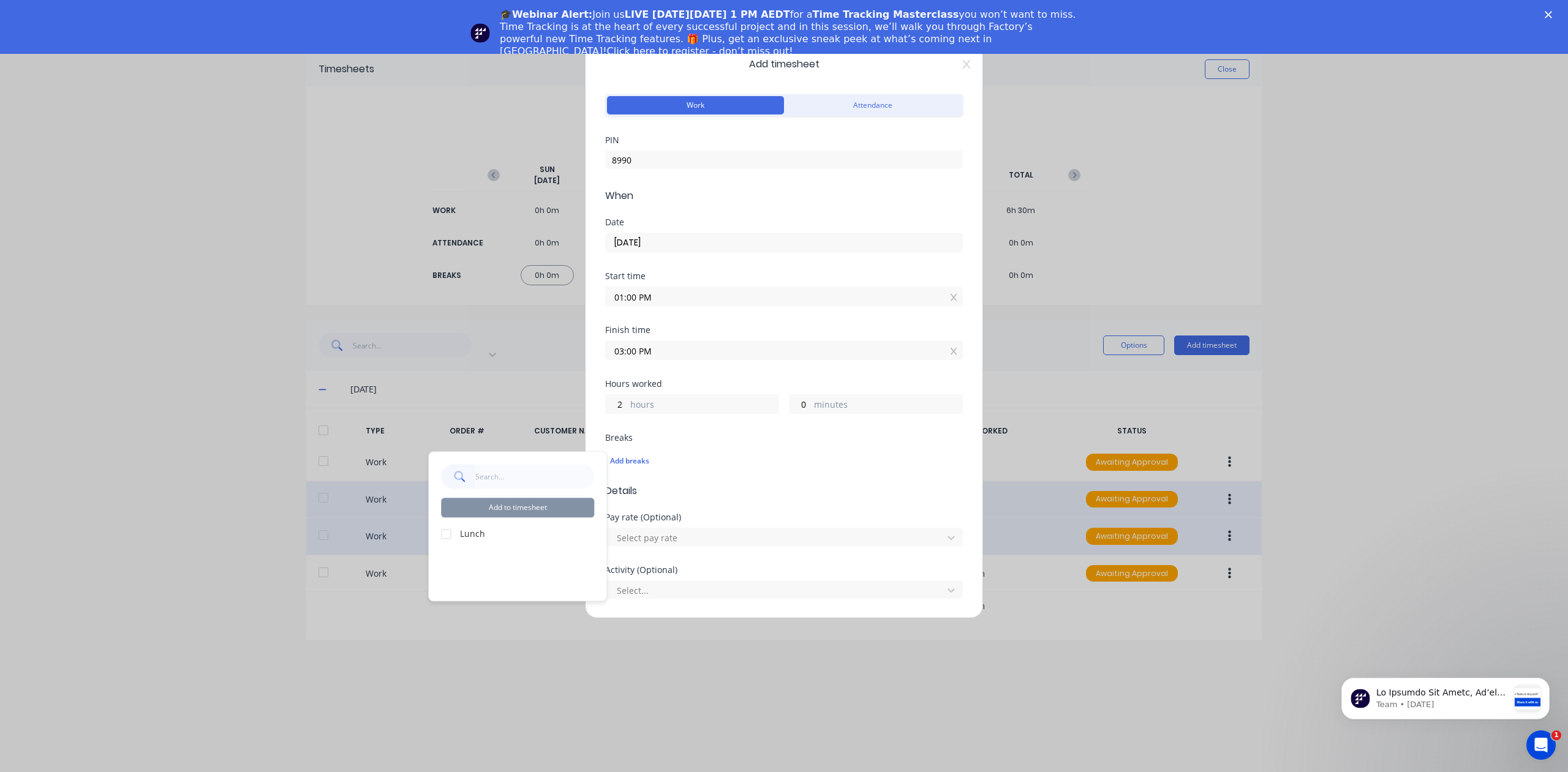
click at [445, 532] on div at bounding box center [445, 534] width 24 height 24
click at [494, 509] on button "Add to timesheet" at bounding box center [517, 507] width 153 height 19
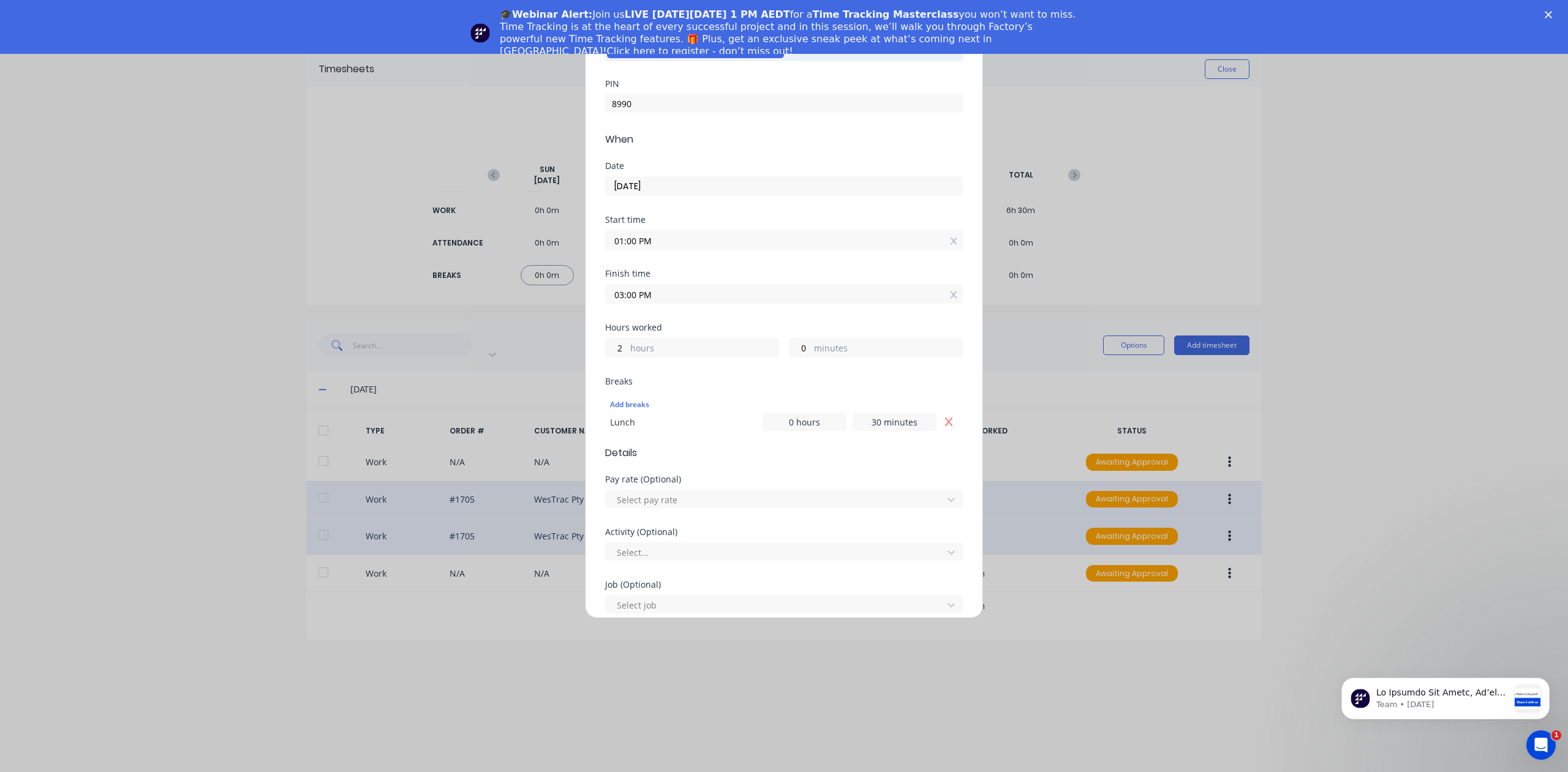
scroll to position [184, 0]
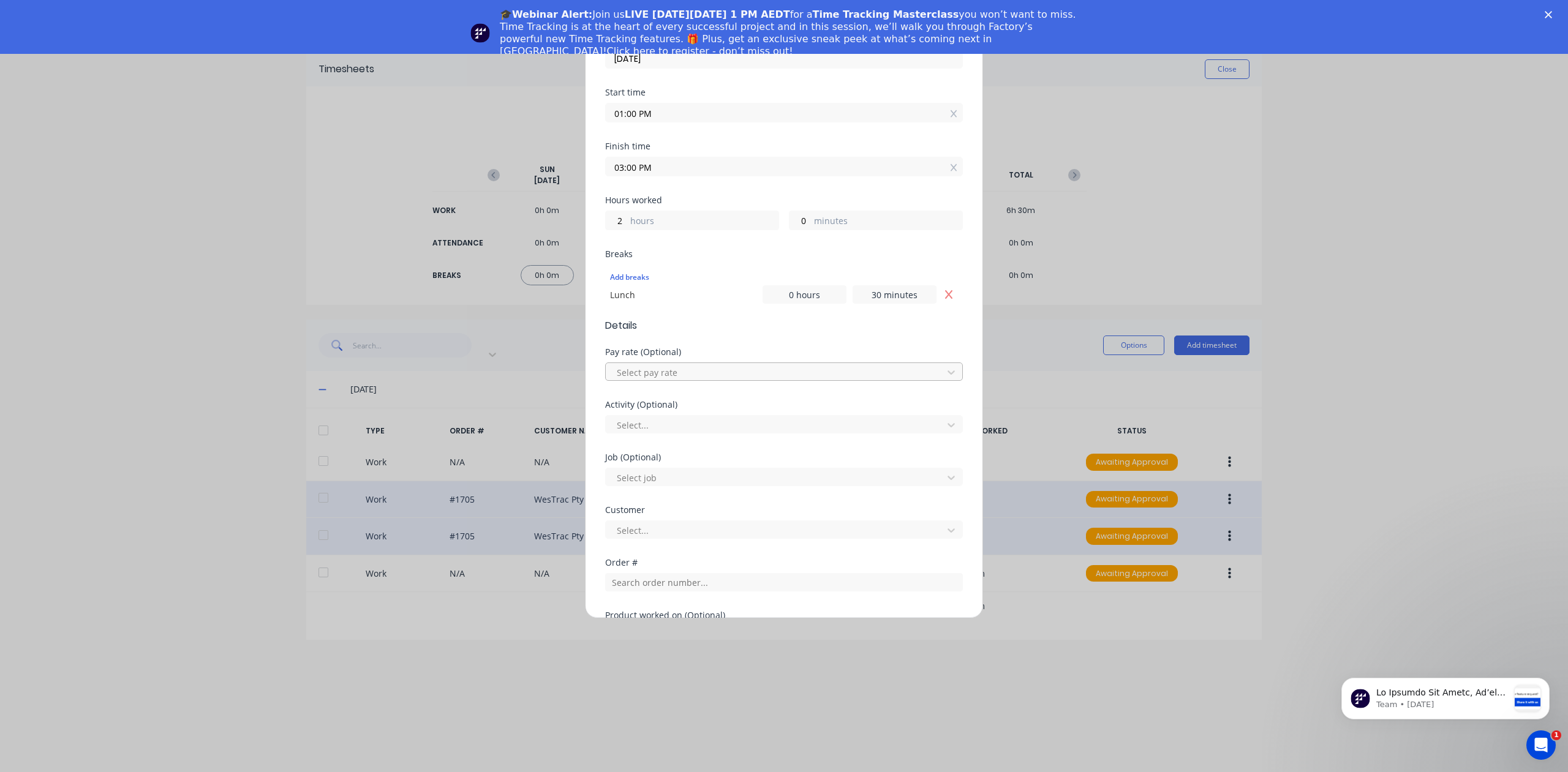
click at [685, 365] on div at bounding box center [776, 373] width 321 height 15
click at [665, 425] on div at bounding box center [697, 424] width 176 height 15
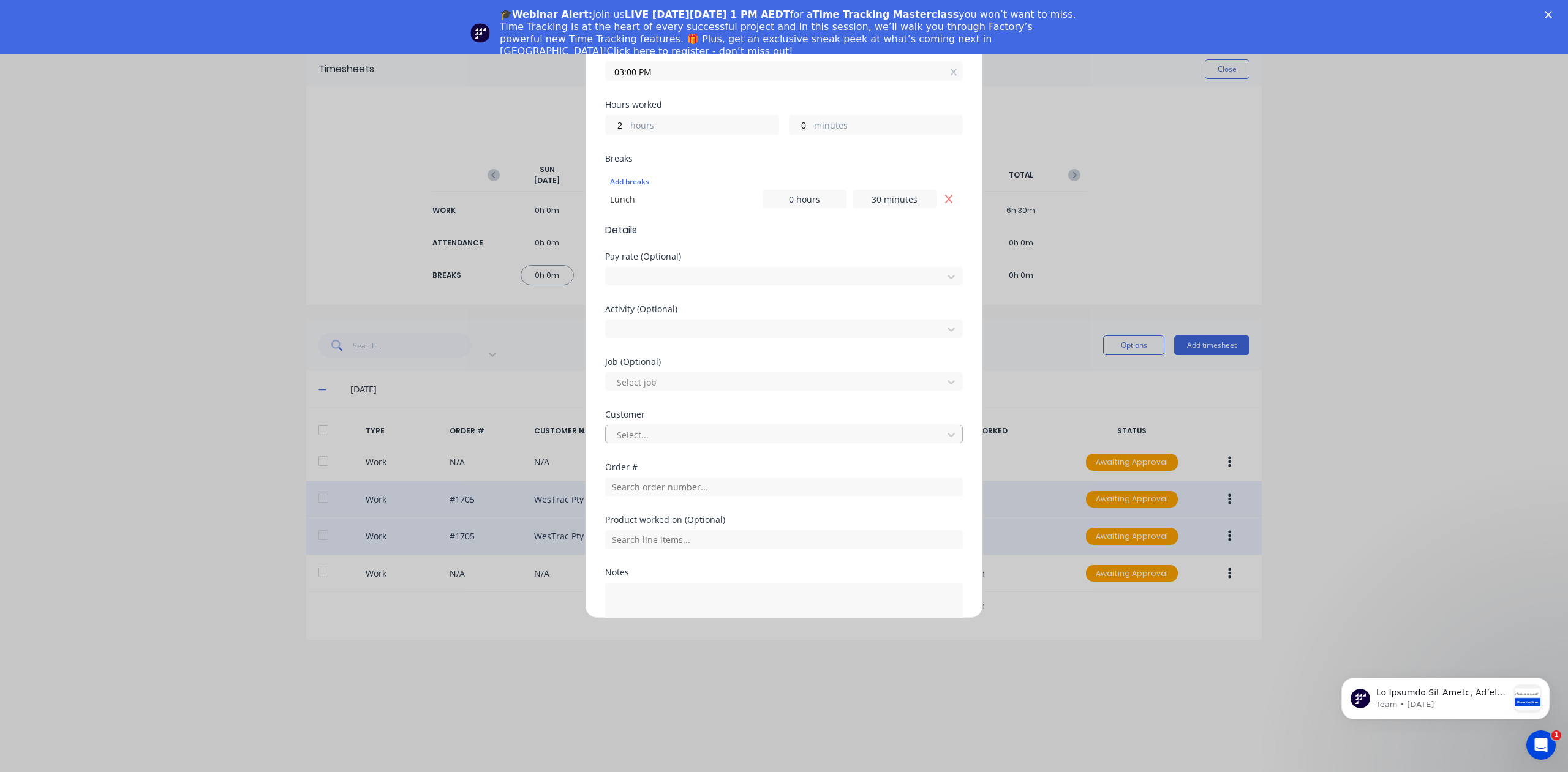
scroll to position [307, 0]
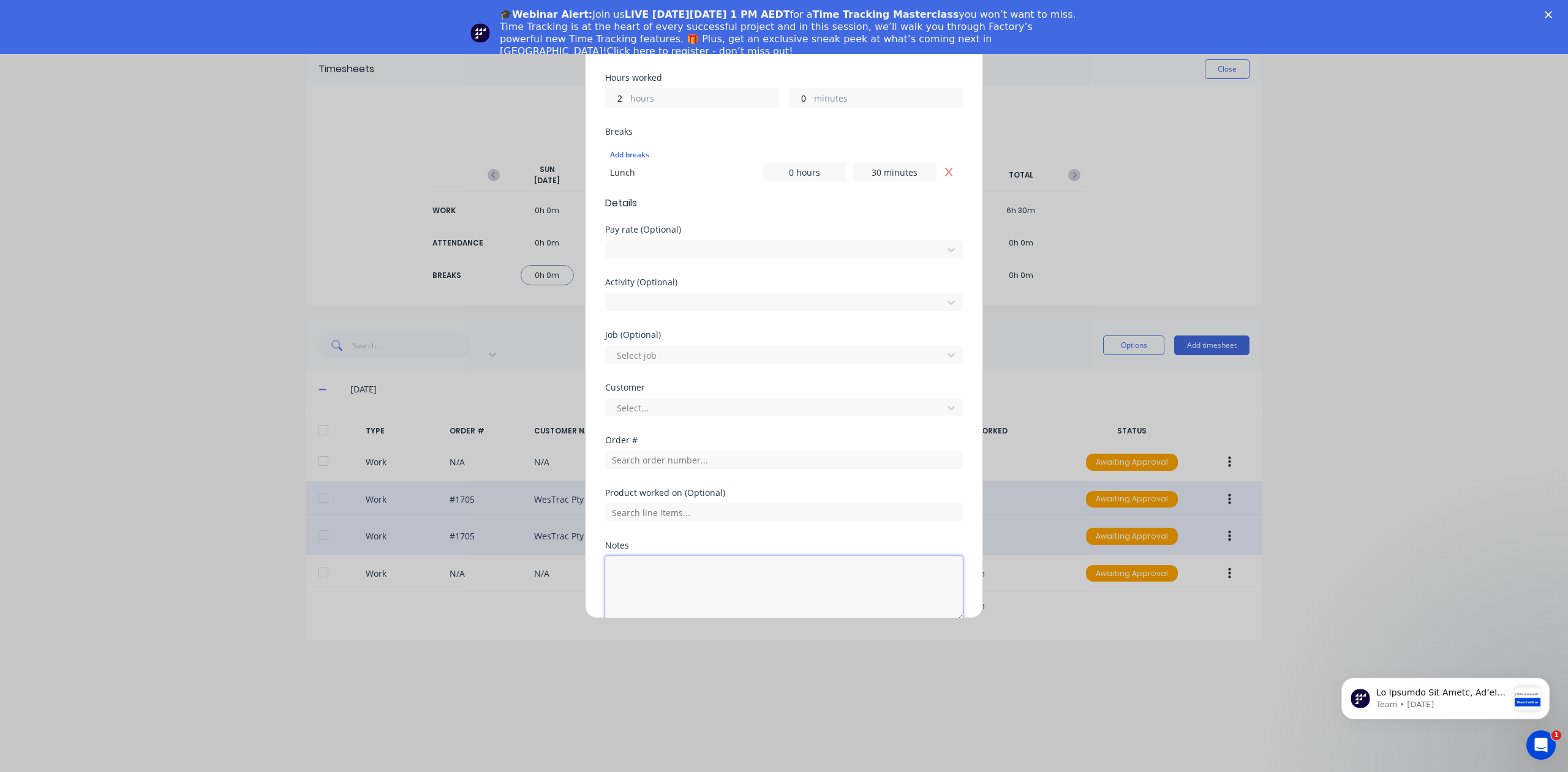
click at [680, 561] on textarea at bounding box center [784, 589] width 358 height 65
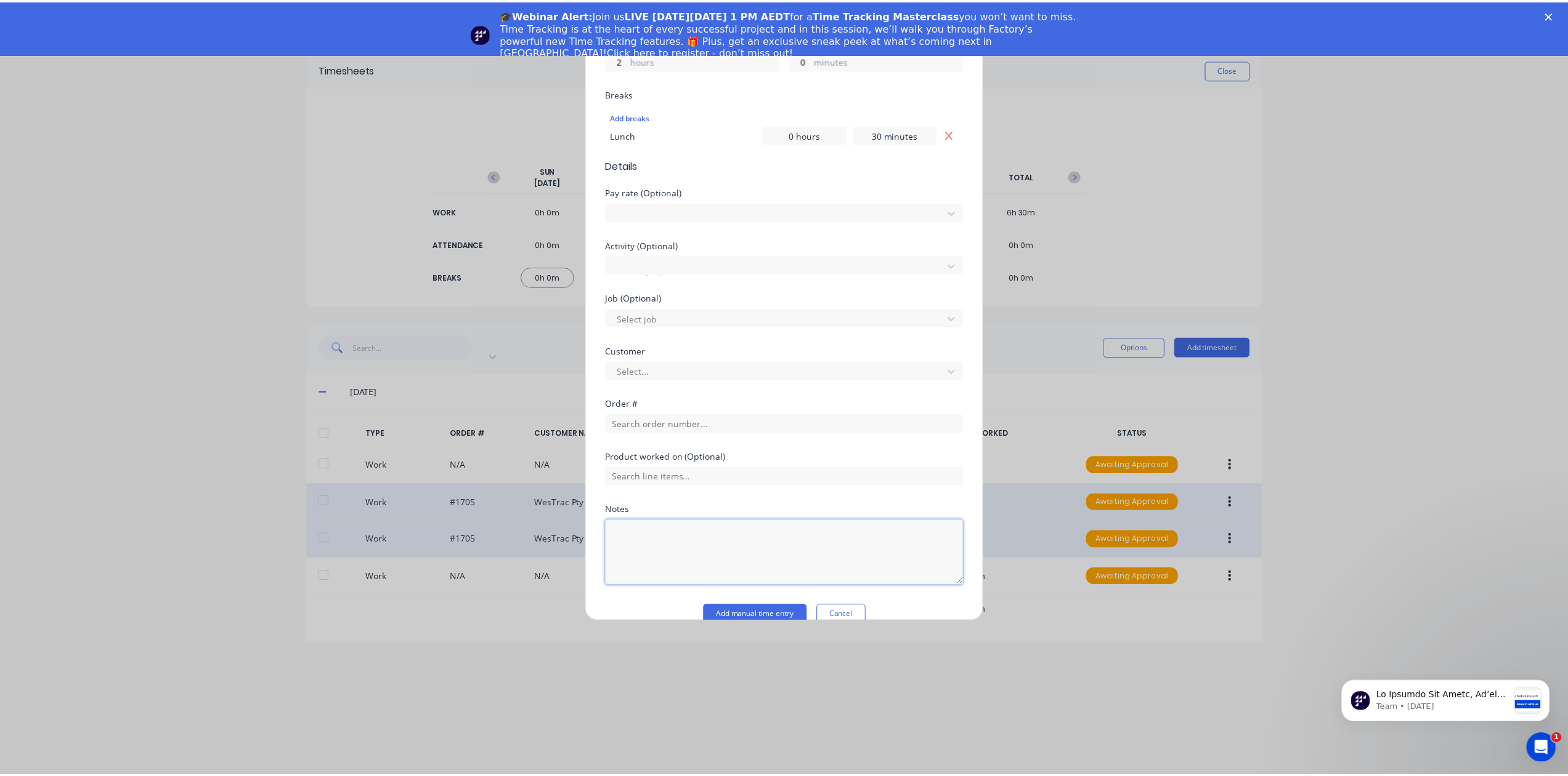
scroll to position [365, 0]
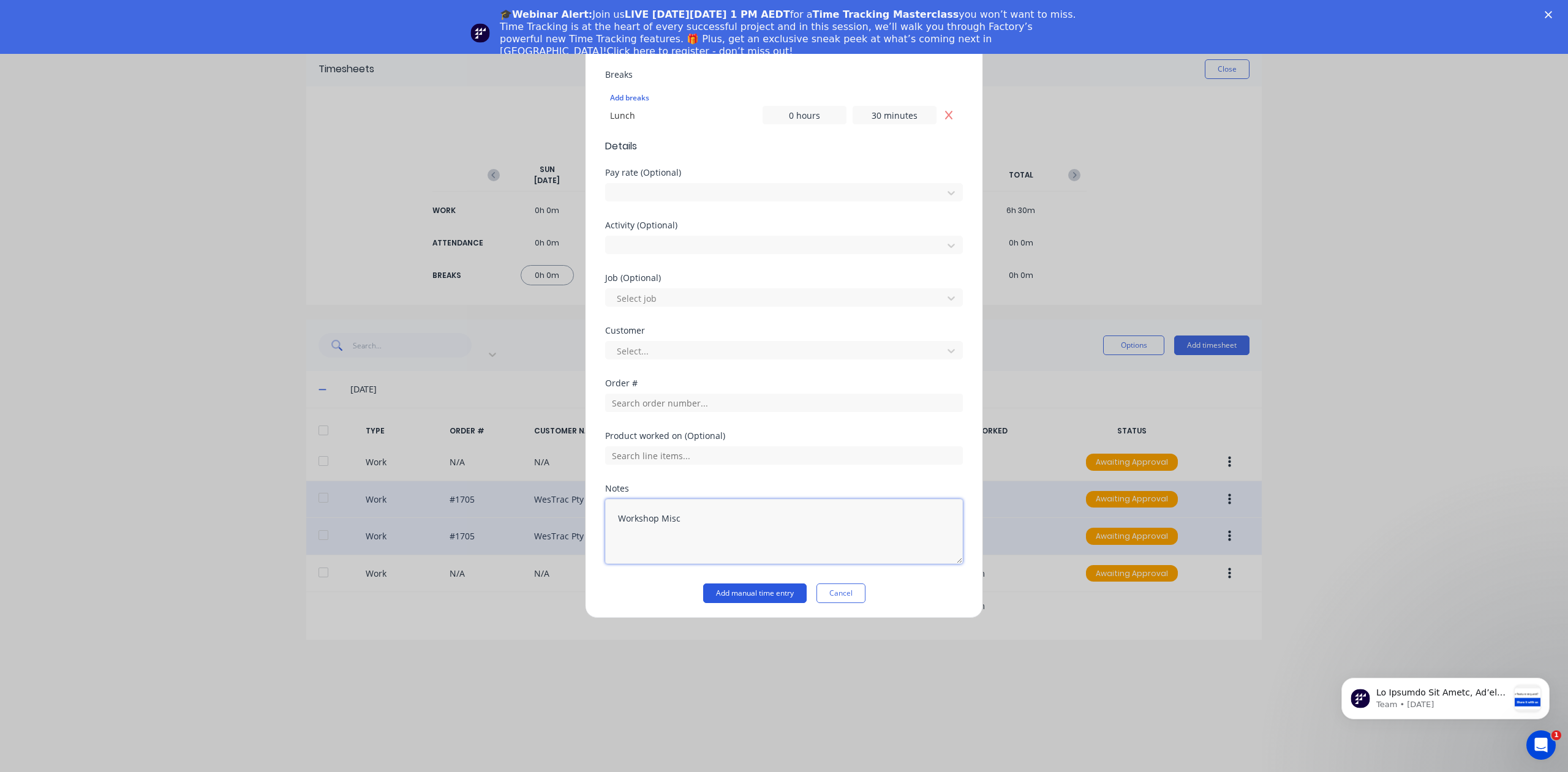
type textarea "Workshop Misc"
click at [749, 596] on button "Add manual time entry" at bounding box center [755, 593] width 104 height 19
click at [664, 348] on div at bounding box center [776, 351] width 321 height 15
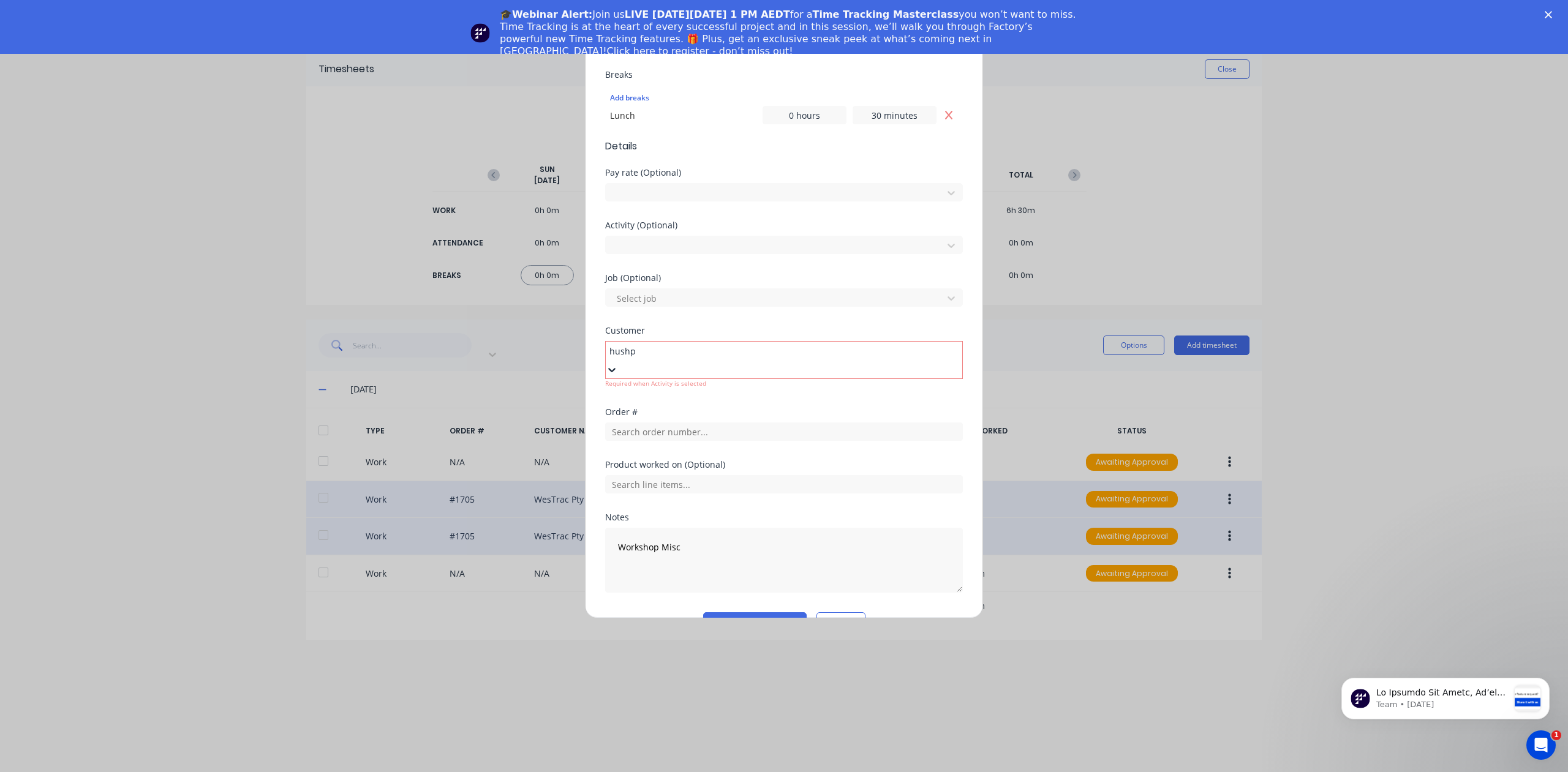
type input "hushpa"
click at [663, 772] on div "Hushpak" at bounding box center [784, 778] width 1568 height 13
click at [733, 597] on button "Add manual time entry" at bounding box center [755, 602] width 104 height 19
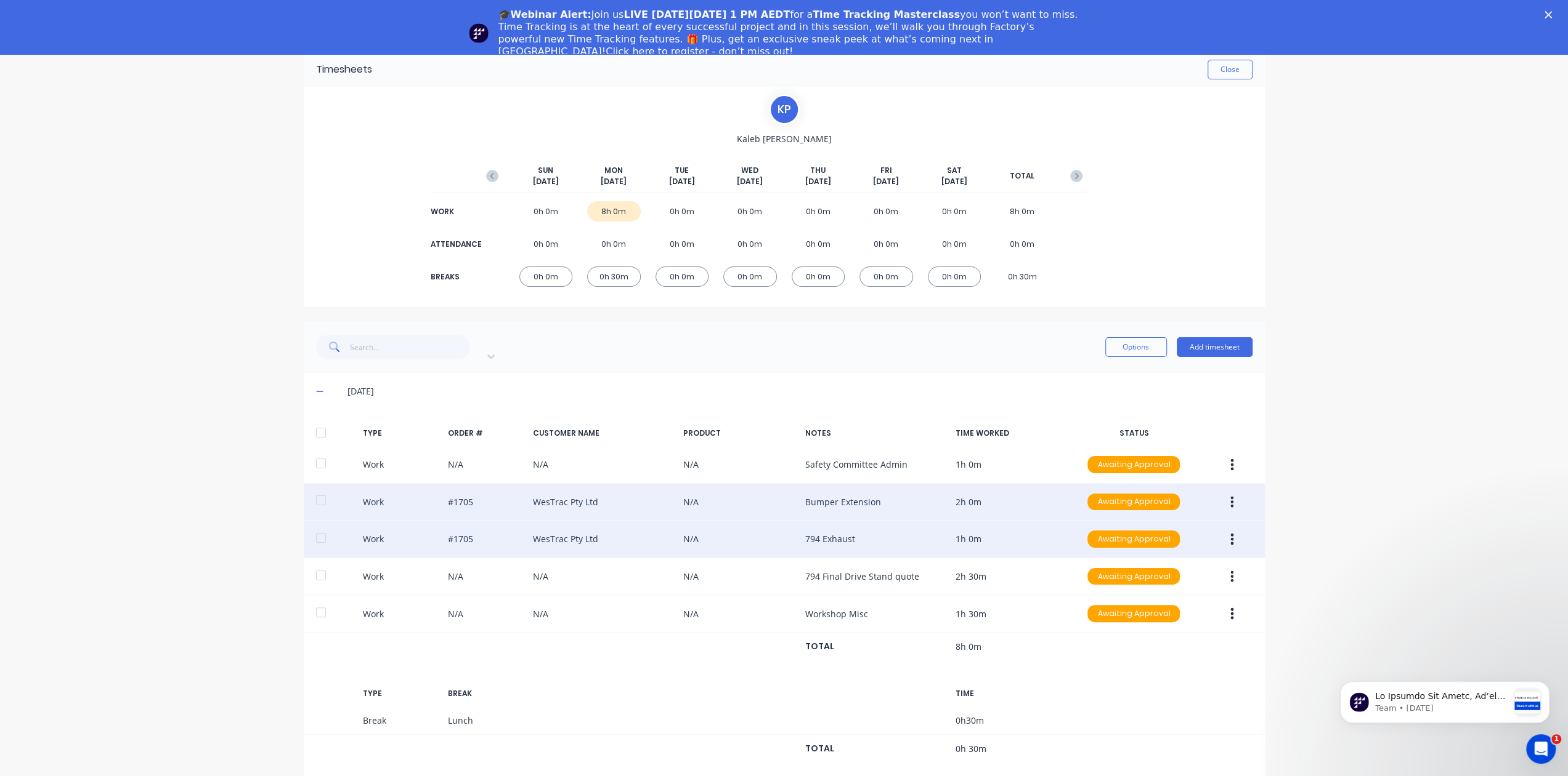
scroll to position [5, 0]
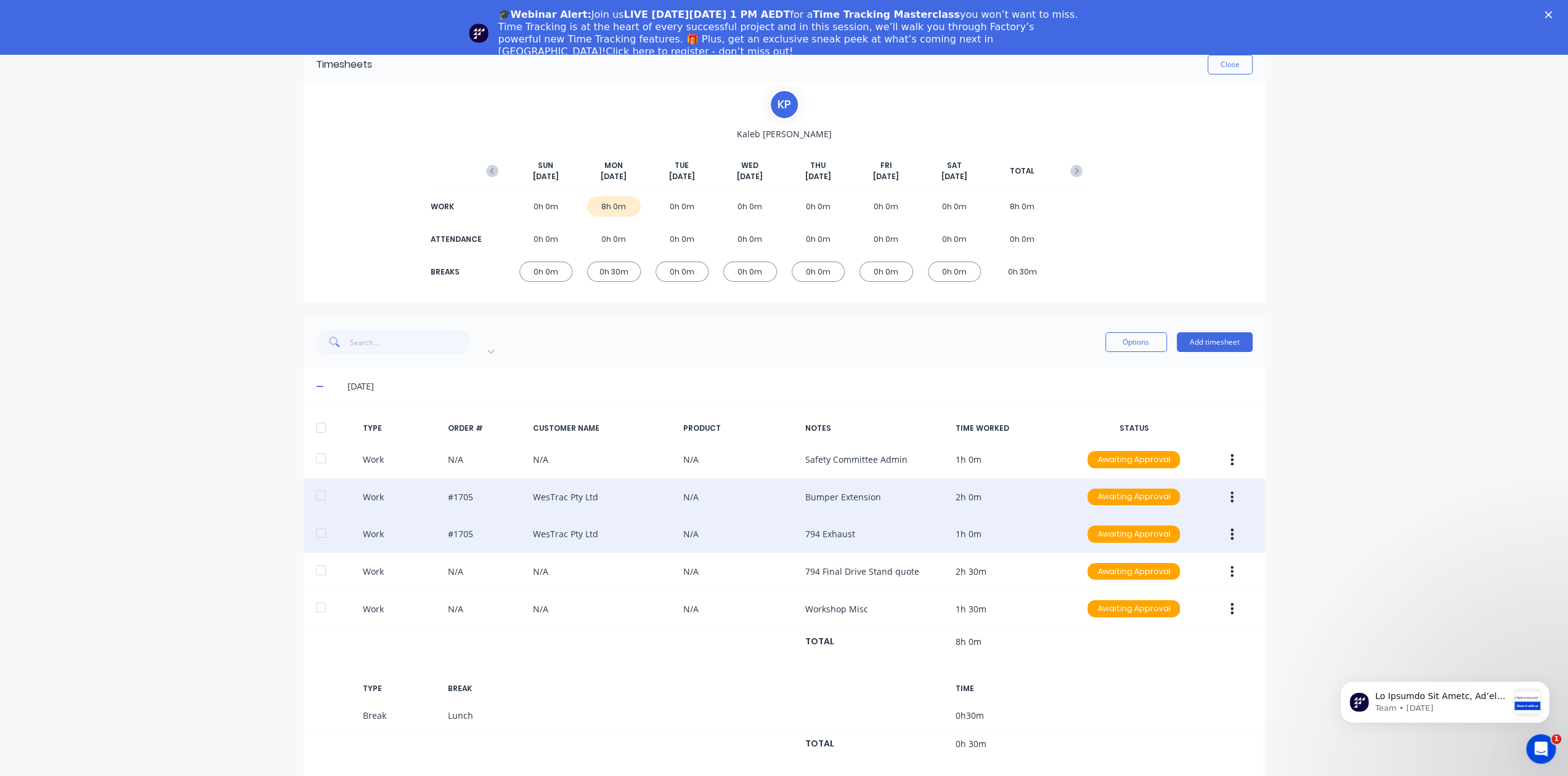
click at [316, 382] on icon at bounding box center [320, 386] width 8 height 8
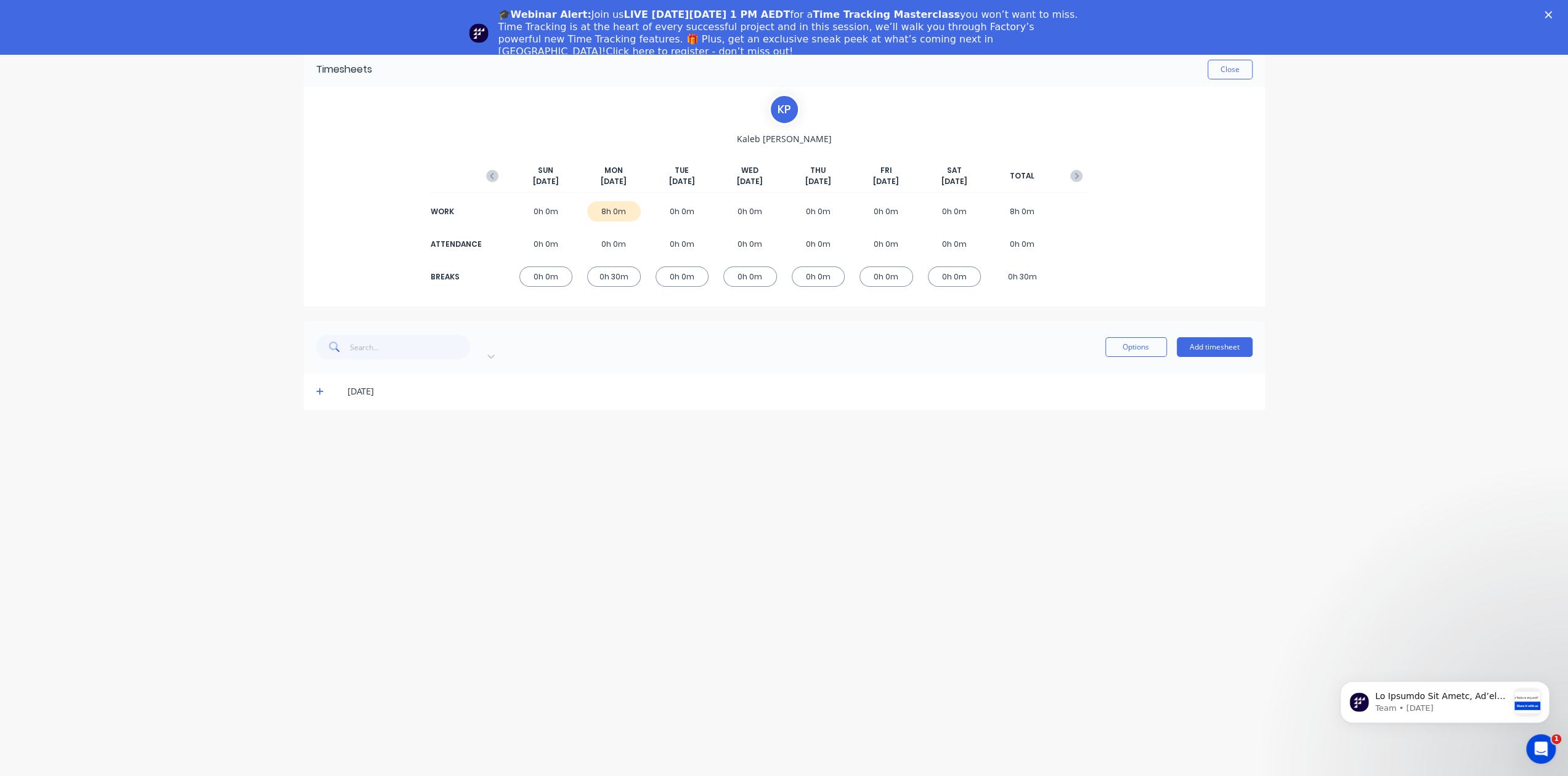
click at [319, 389] on icon at bounding box center [319, 392] width 8 height 8
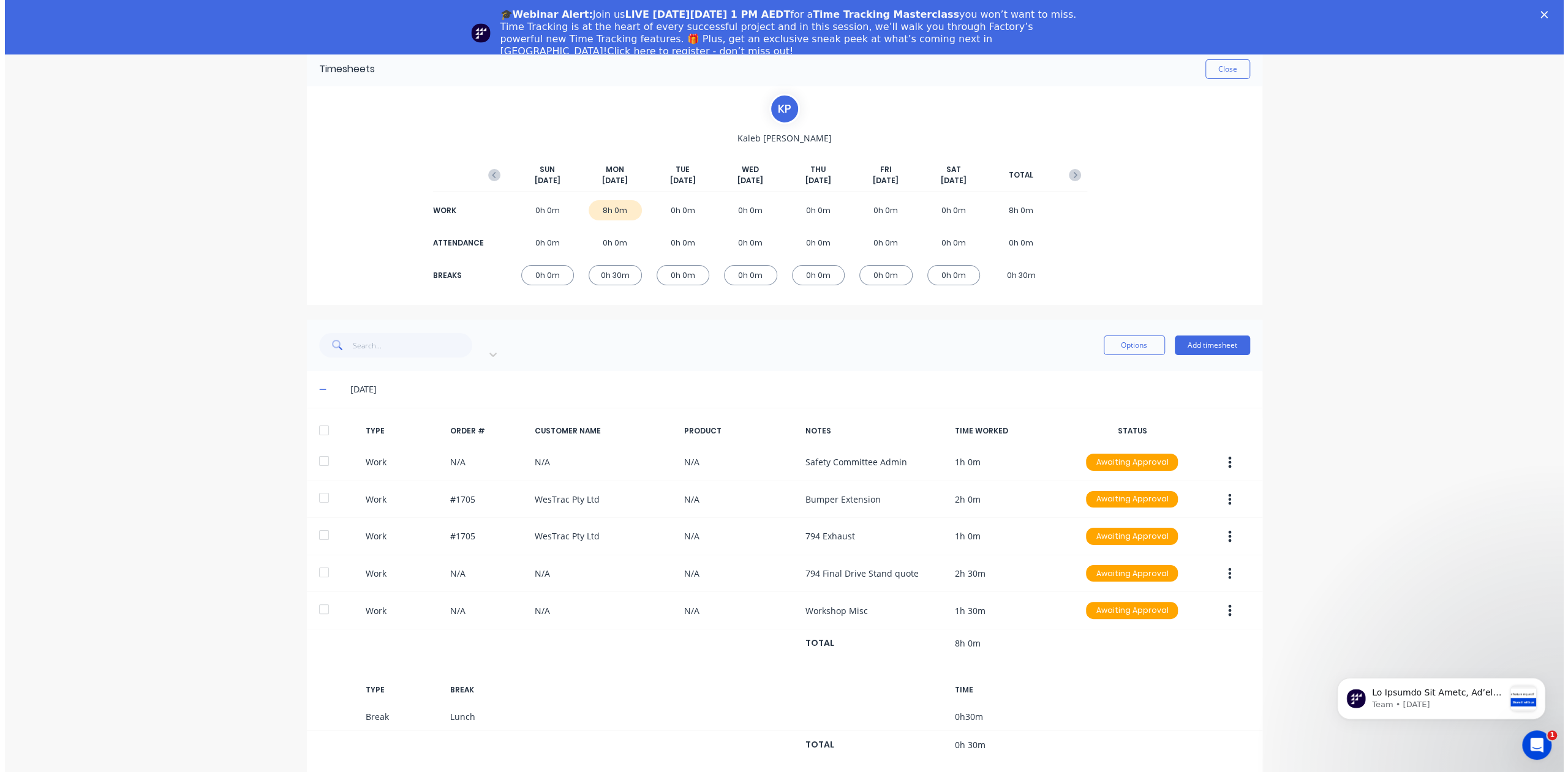
scroll to position [5, 0]
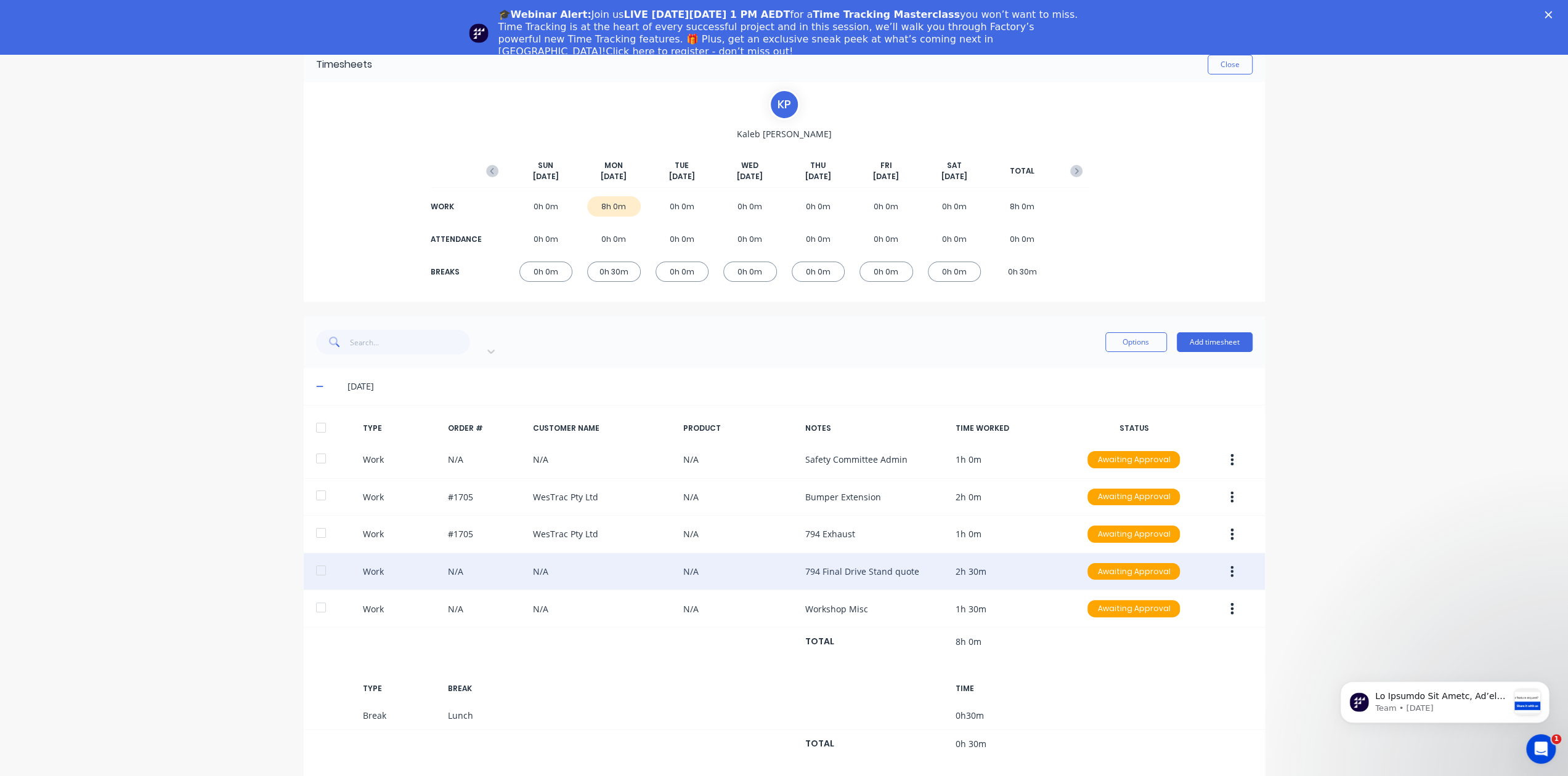
click at [1230, 565] on icon "button" at bounding box center [1232, 572] width 3 height 13
click at [1165, 541] on div "Edit" at bounding box center [1188, 549] width 95 height 18
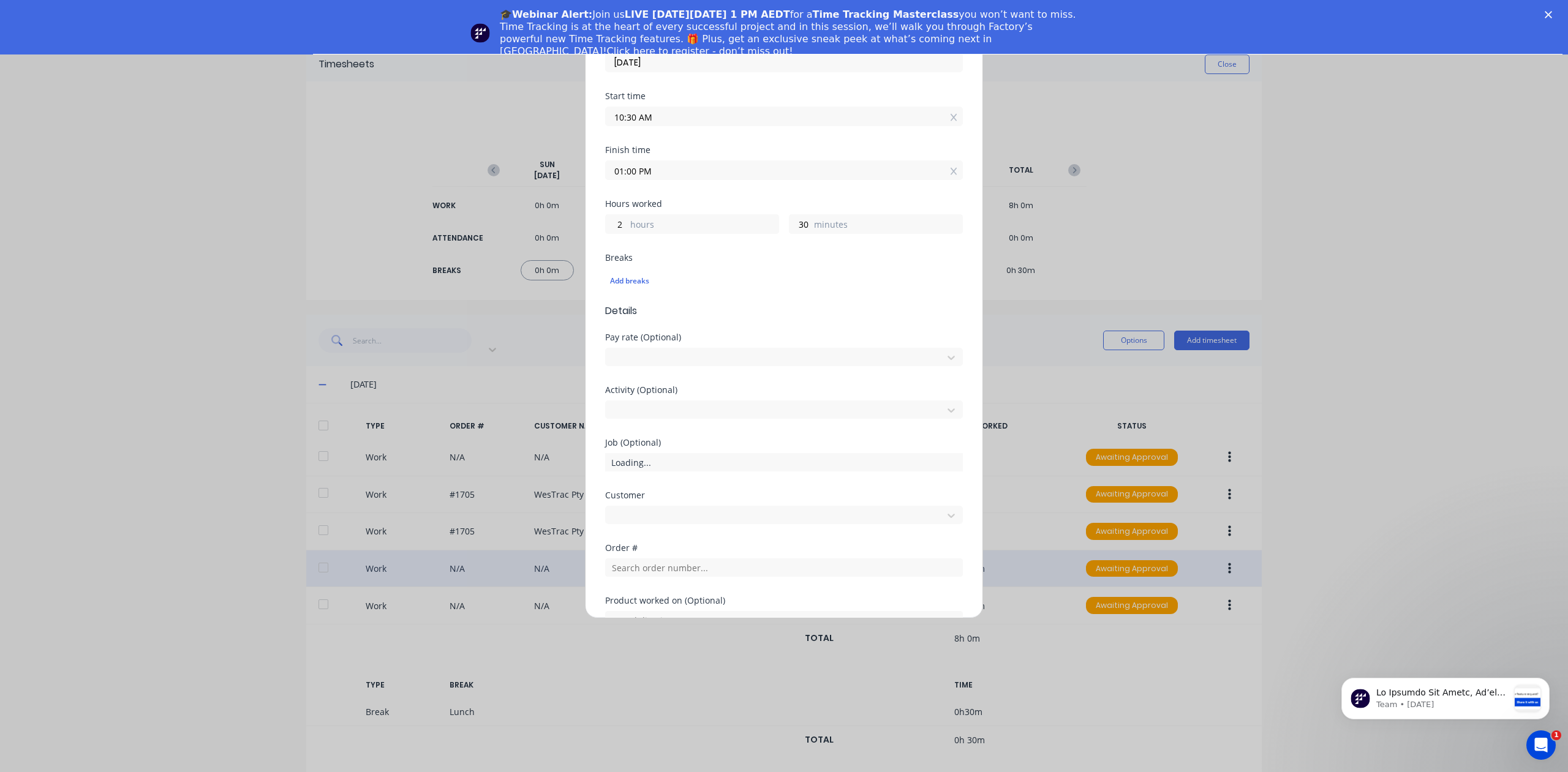
scroll to position [184, 0]
click at [685, 351] on div at bounding box center [697, 352] width 176 height 15
click at [962, 442] on div "Edit time tracking entry Work Attendance PIN When Date [DATE] Start time 10:30 …" at bounding box center [784, 328] width 398 height 579
click at [742, 409] on div at bounding box center [776, 405] width 321 height 15
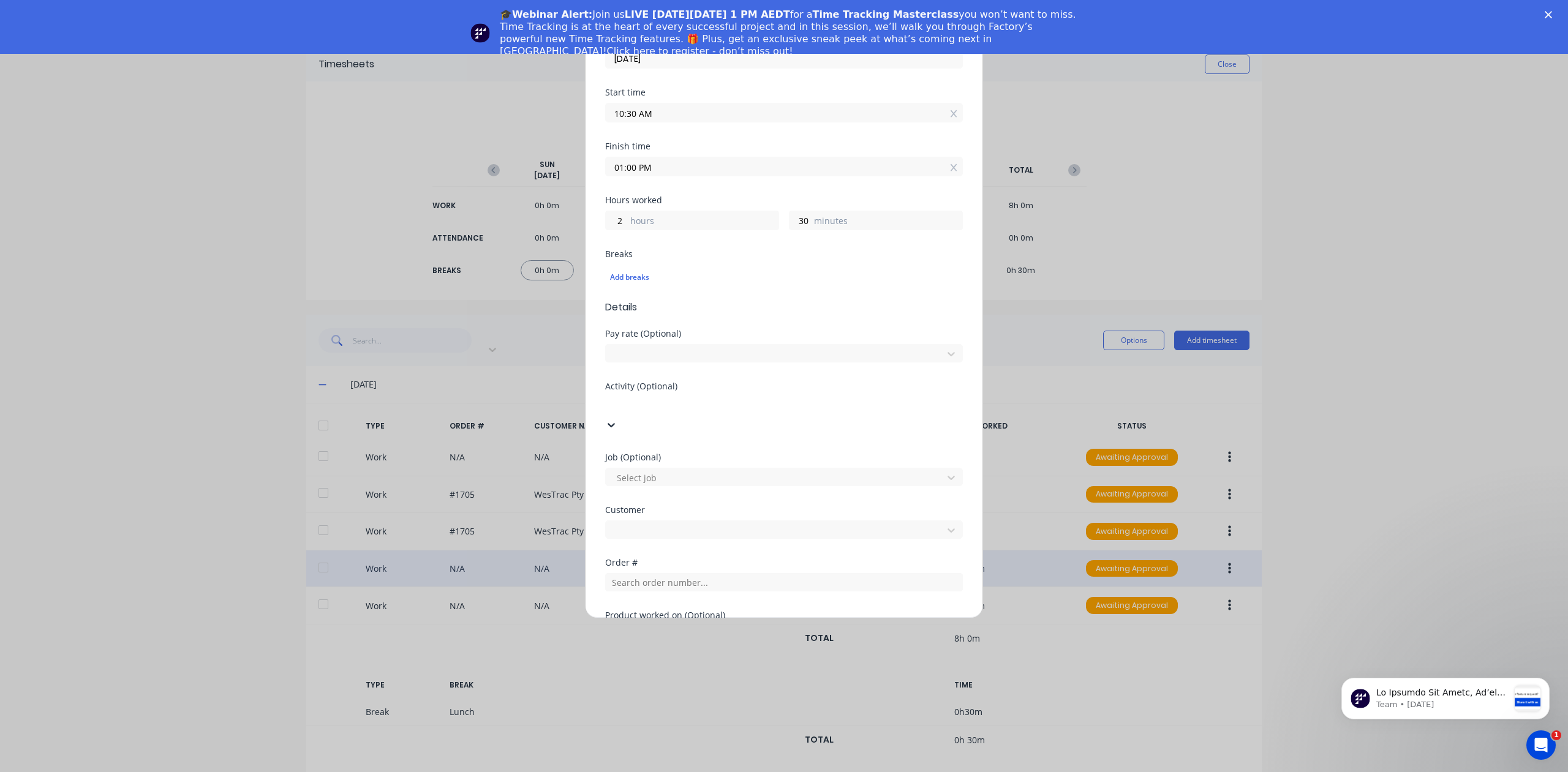
scroll to position [465, 0]
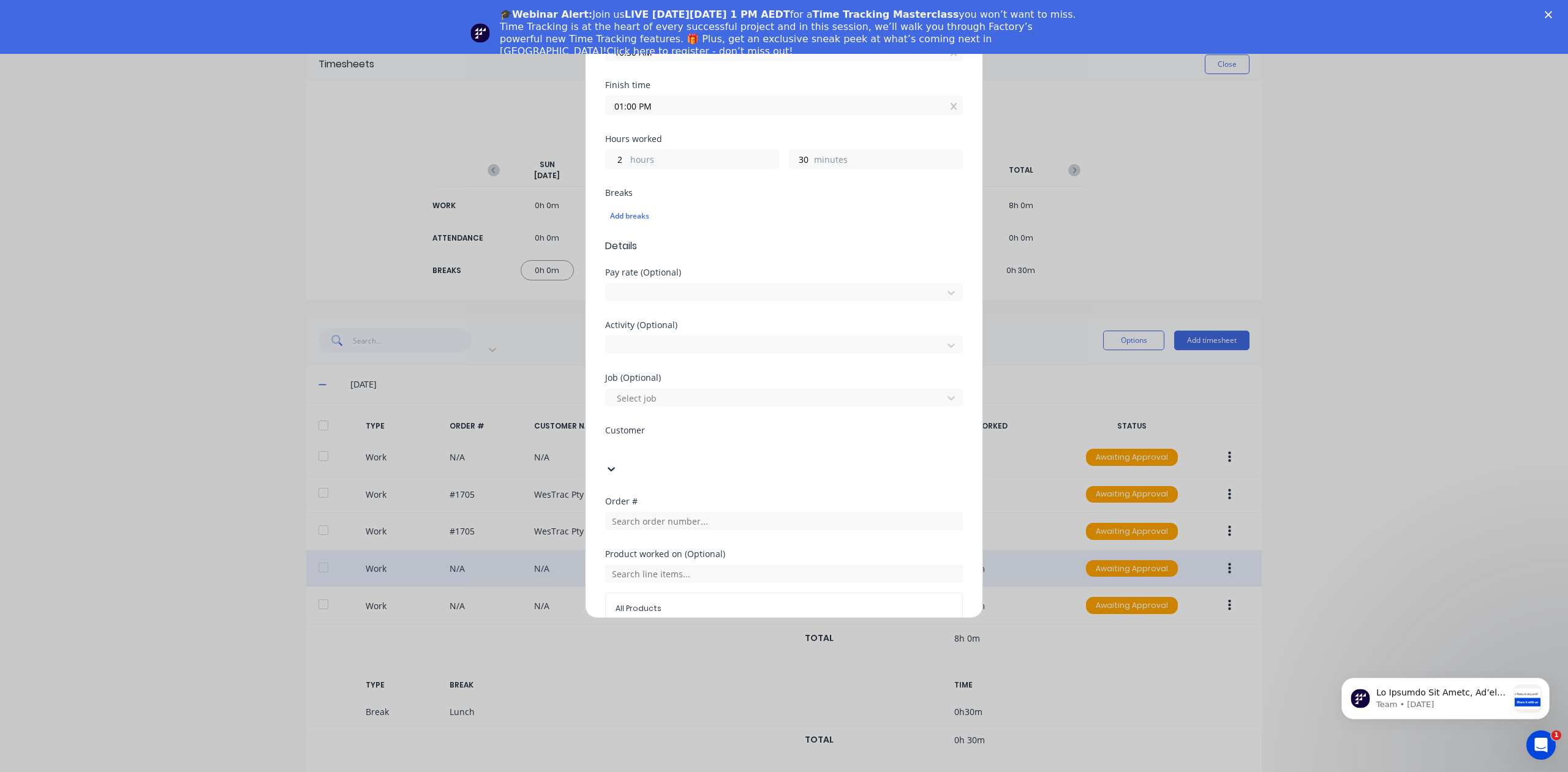
click at [698, 451] on div at bounding box center [697, 449] width 176 height 15
click at [694, 451] on div at bounding box center [697, 449] width 176 height 15
click at [691, 450] on div at bounding box center [697, 449] width 176 height 15
type input "hush"
click at [681, 772] on div "Hushpak" at bounding box center [784, 778] width 1568 height 13
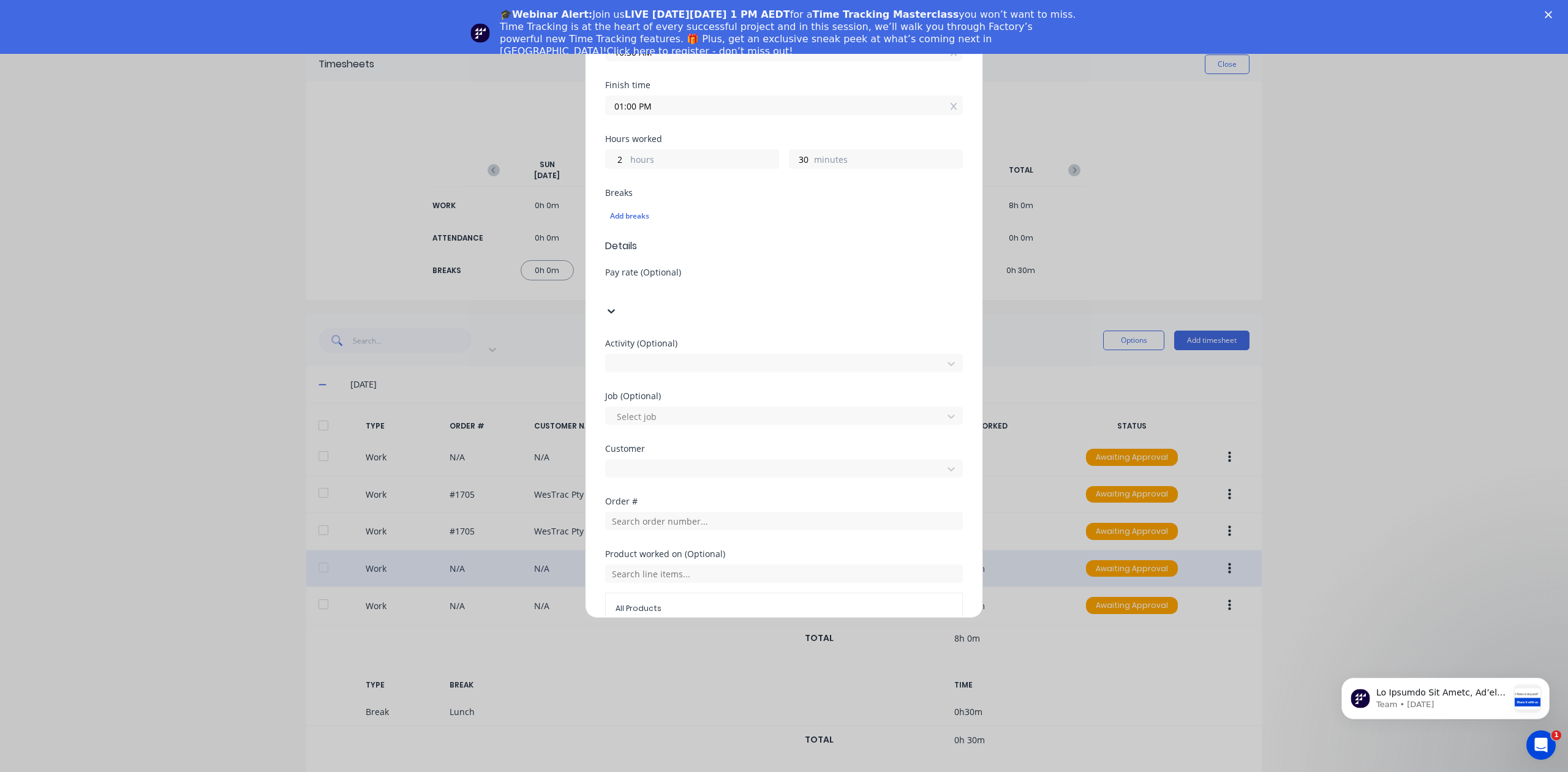
click at [718, 287] on div at bounding box center [697, 291] width 176 height 15
click at [595, 444] on div "Edit time tracking entry Work Attendance PIN When Date [DATE] Start time 10:30 …" at bounding box center [784, 328] width 398 height 579
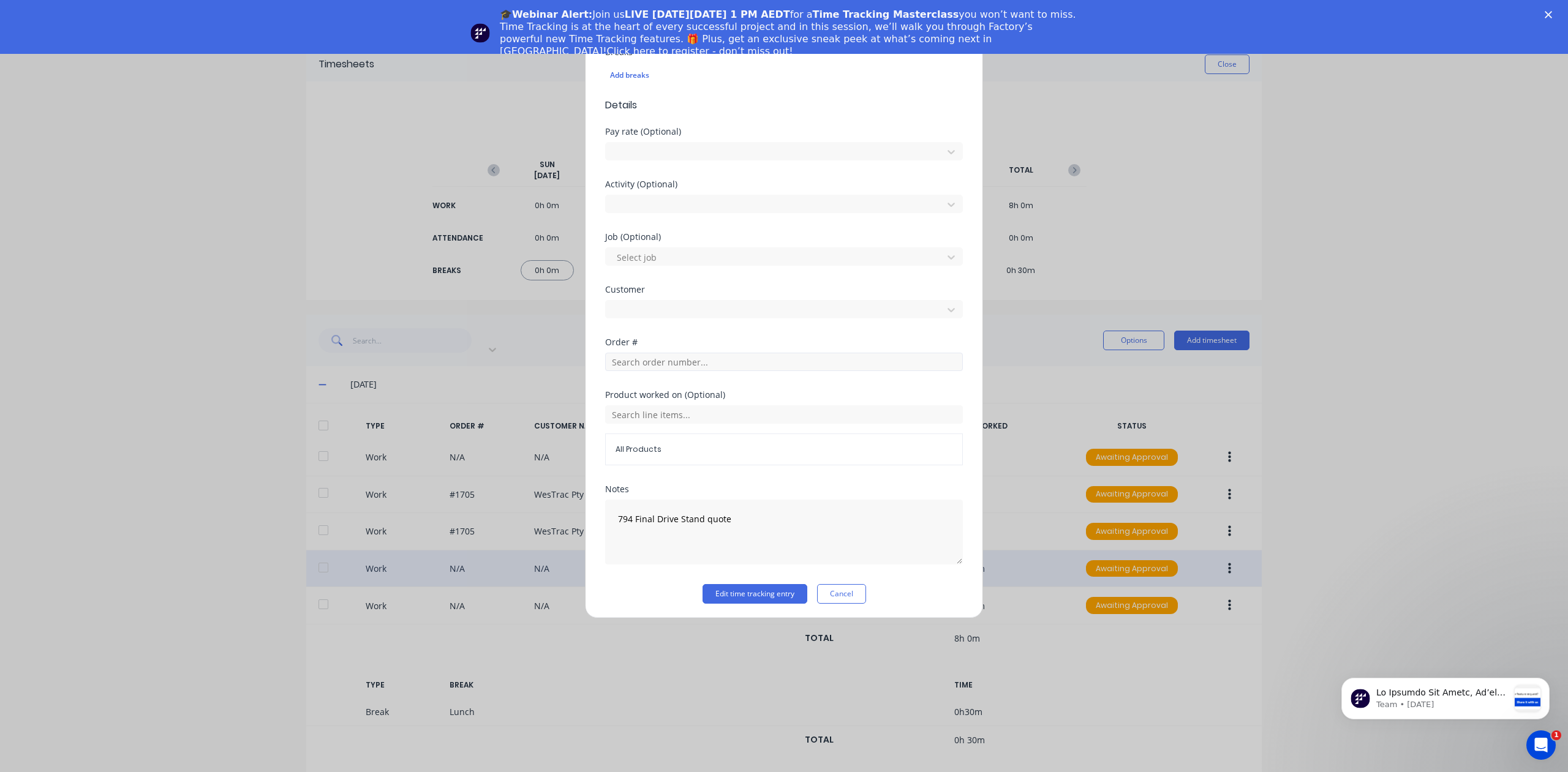
scroll to position [386, 0]
click at [738, 588] on button "Edit time tracking entry" at bounding box center [754, 593] width 104 height 19
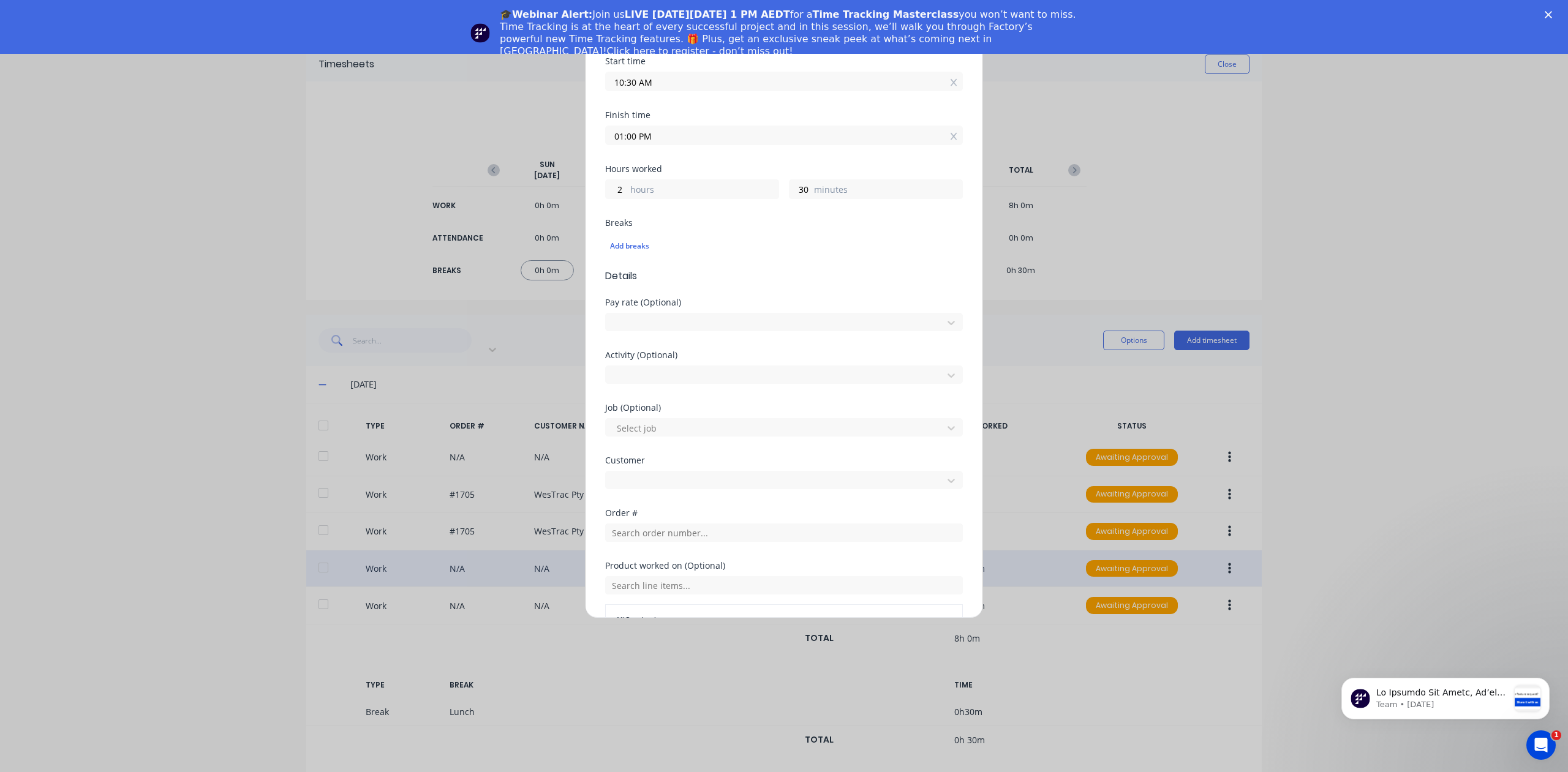
scroll to position [89, 0]
click at [686, 68] on input at bounding box center [784, 71] width 358 height 18
type input "8990"
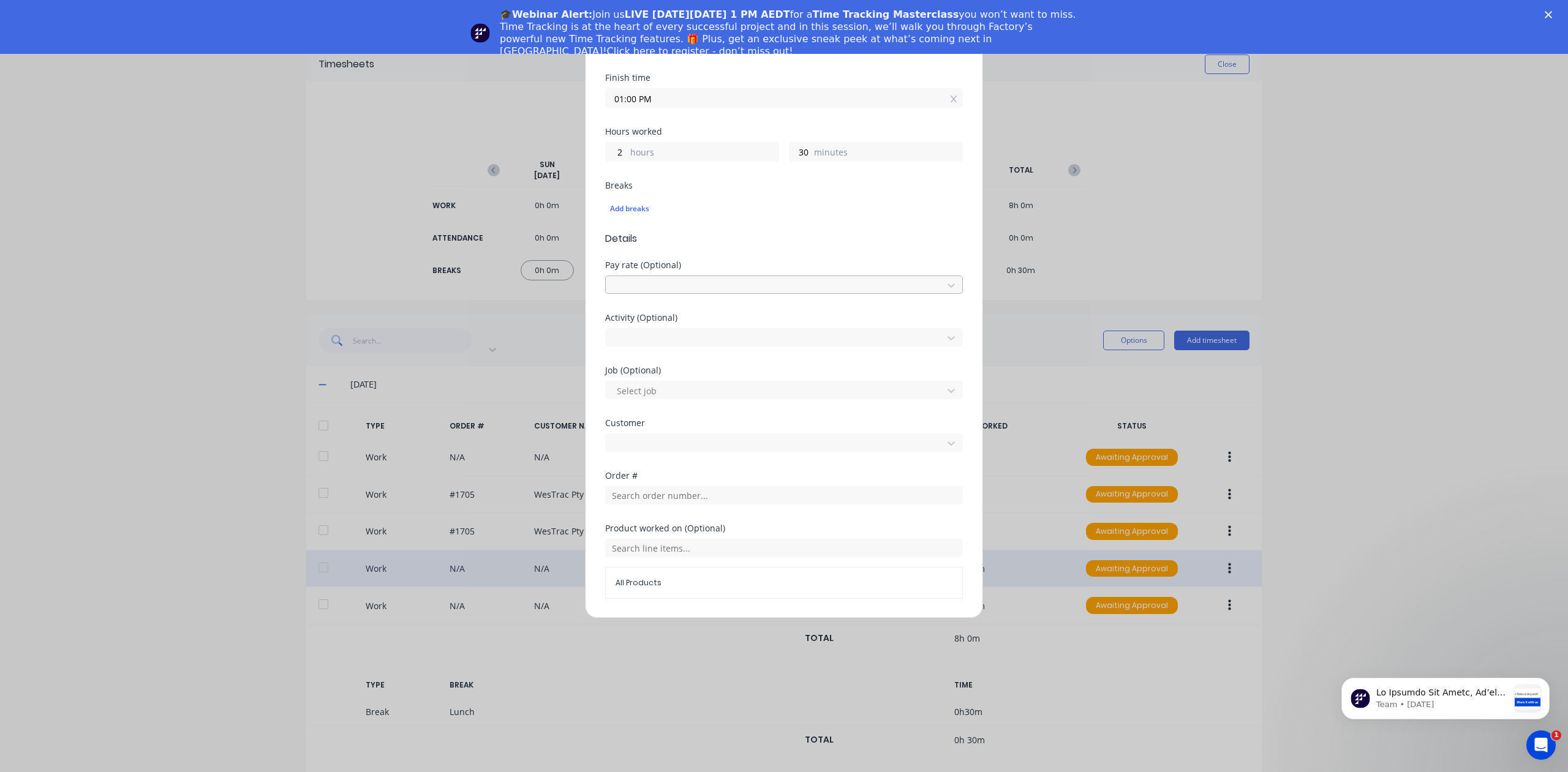
scroll to position [395, 0]
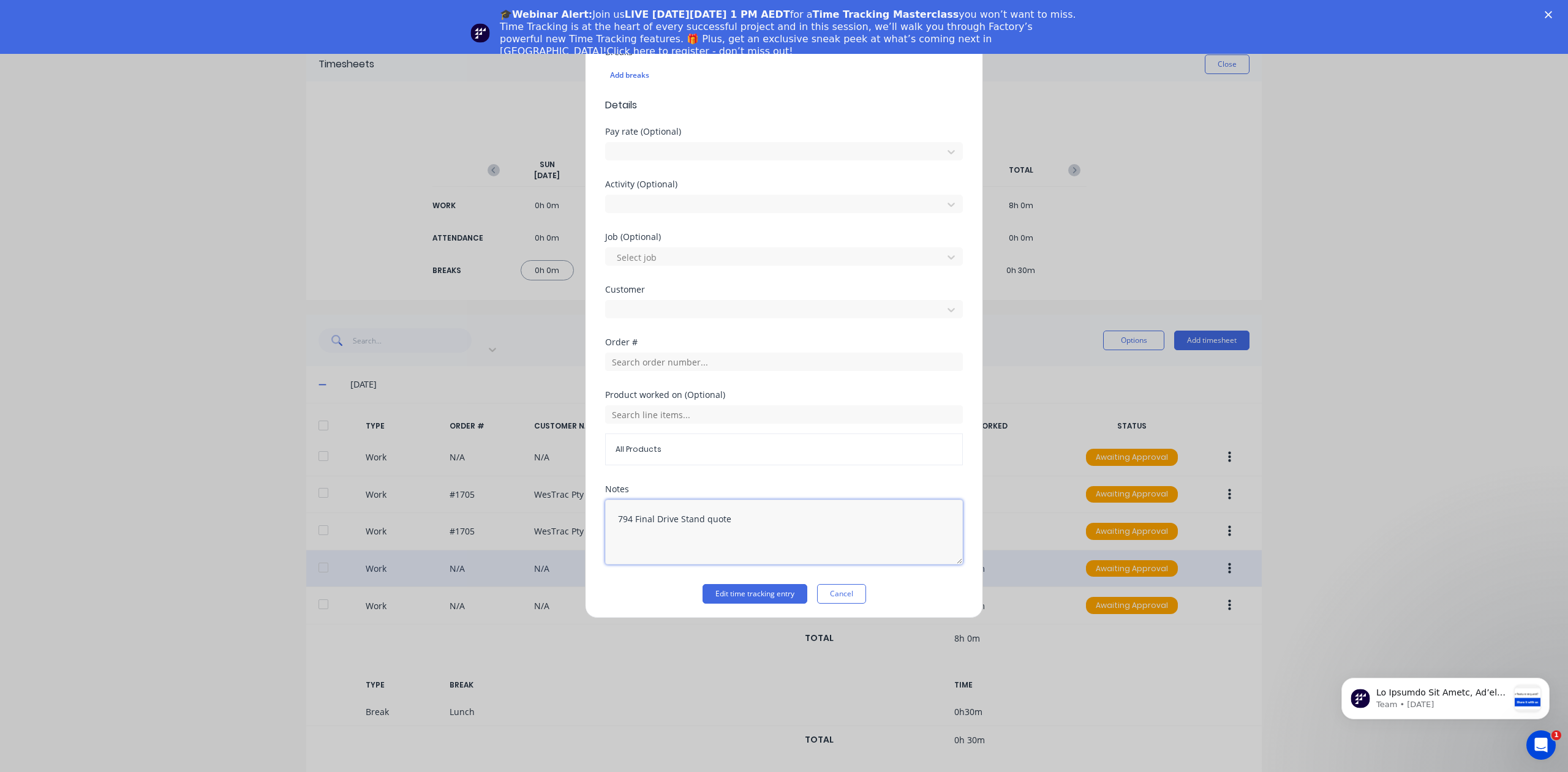
click at [746, 521] on textarea "794 Final Drive Stand quote" at bounding box center [784, 532] width 358 height 65
type textarea "794 Final Drive Stand quote,"
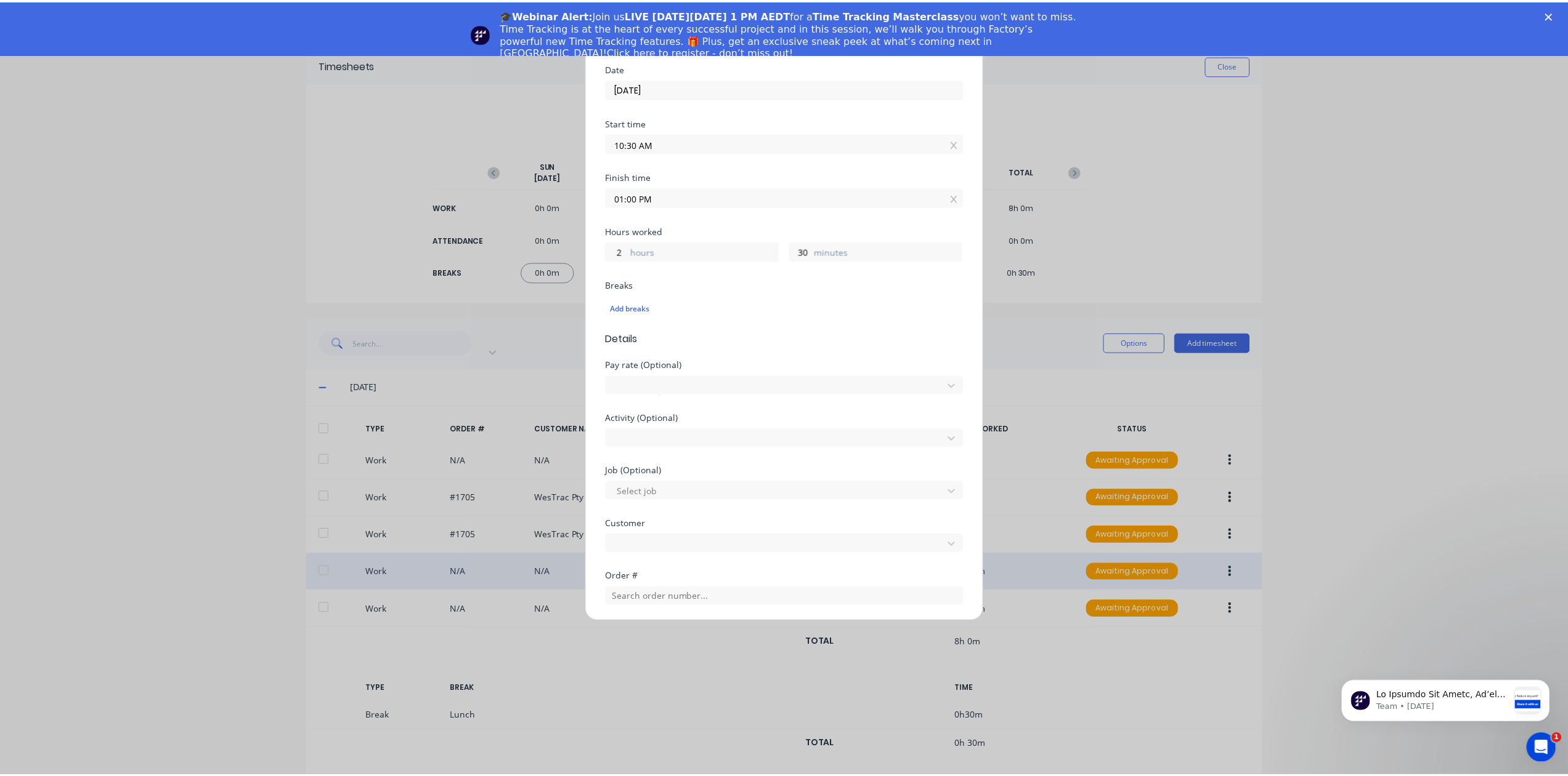
scroll to position [370, 0]
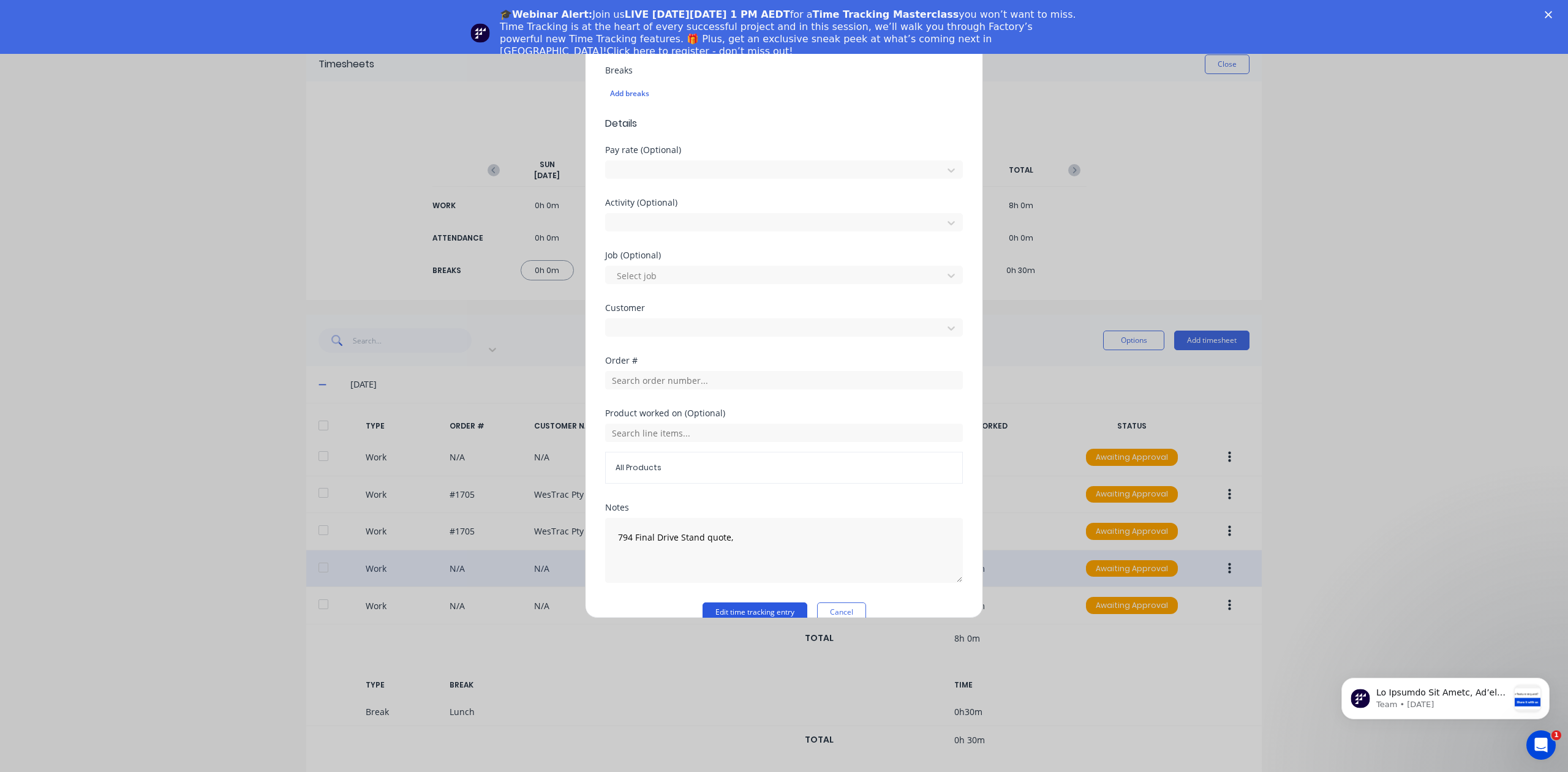
click at [749, 608] on button "Edit time tracking entry" at bounding box center [754, 612] width 104 height 19
